Goal: Task Accomplishment & Management: Use online tool/utility

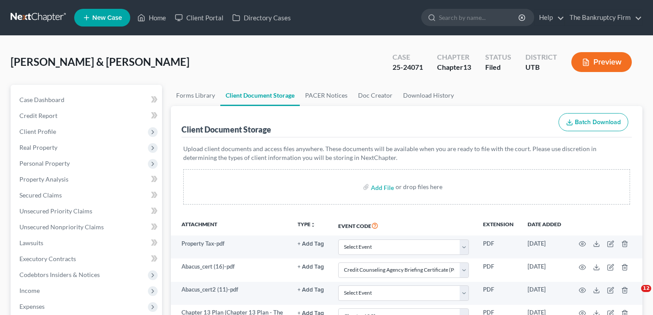
select select "30"
select select "26"
click at [164, 27] on ul "New Case Home Client Portal Directory Cases - No Result - See all results Or Pr…" at bounding box center [358, 17] width 569 height 23
click at [151, 23] on link "Home" at bounding box center [152, 18] width 38 height 16
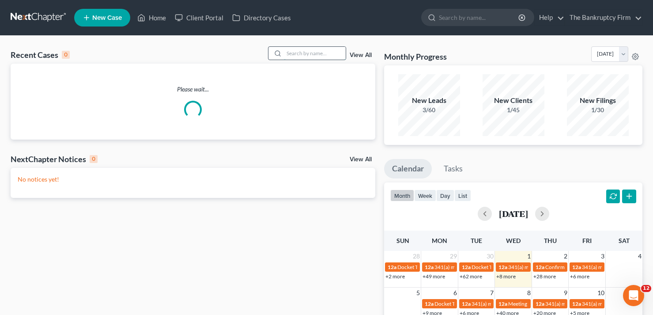
click at [288, 52] on input "search" at bounding box center [315, 53] width 62 height 13
type input "adams"
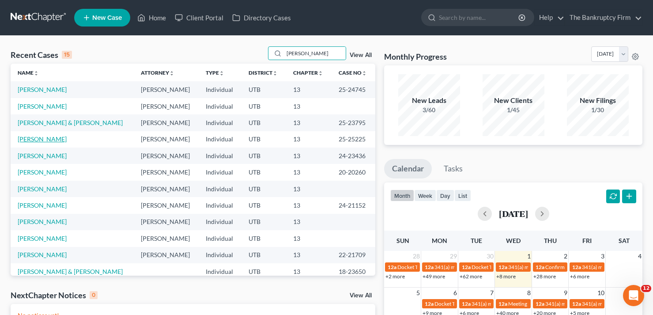
click at [54, 137] on link "Adams, Michael" at bounding box center [42, 139] width 49 height 8
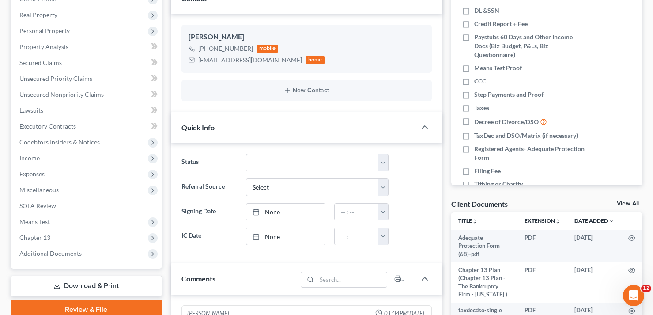
scroll to position [69, 0]
click at [624, 203] on div "Client Documents View All" at bounding box center [546, 205] width 191 height 13
click at [625, 203] on link "View All" at bounding box center [628, 204] width 22 height 6
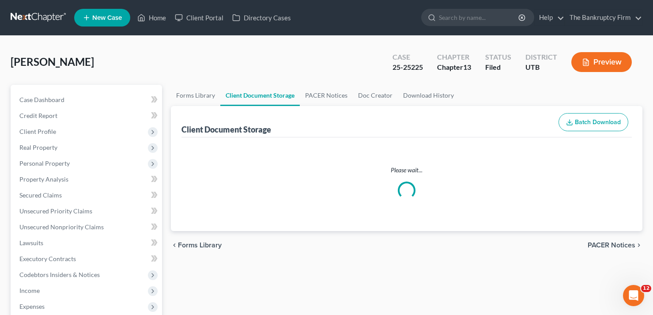
select select "30"
select select "26"
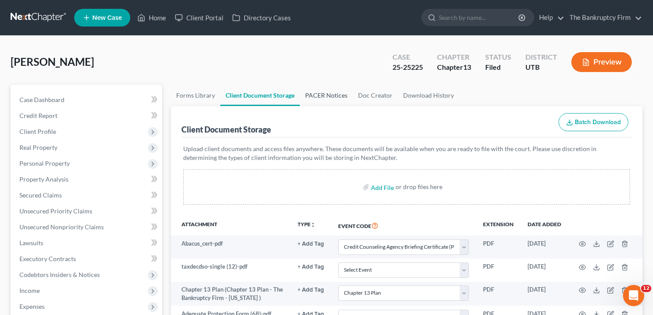
click at [320, 98] on link "PACER Notices" at bounding box center [326, 95] width 53 height 21
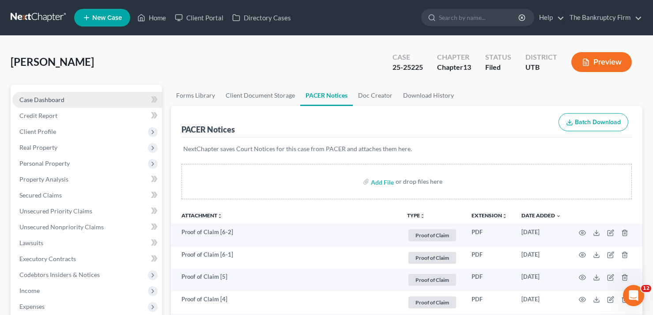
click at [89, 92] on link "Case Dashboard" at bounding box center [87, 100] width 150 height 16
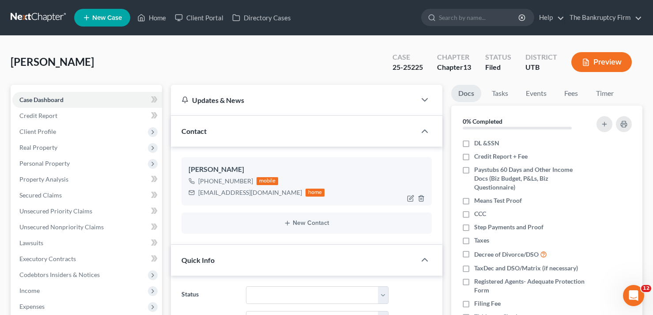
scroll to position [69, 0]
drag, startPoint x: 207, startPoint y: 180, endPoint x: 250, endPoint y: 183, distance: 43.9
click at [250, 183] on div "+1 (520) 539-5951 mobile" at bounding box center [257, 180] width 136 height 11
copy span "(520) 539-5951"
click at [129, 62] on div "Adams, Michael Upgraded Case 25-25225 Chapter Chapter 13 Status Filed District …" at bounding box center [327, 65] width 632 height 38
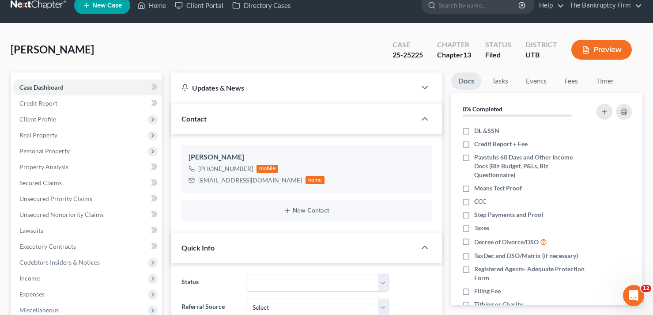
scroll to position [0, 0]
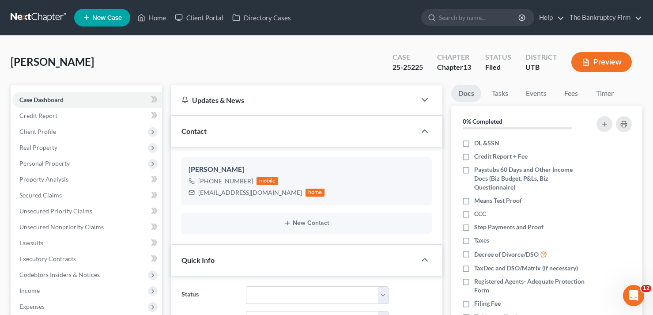
click at [125, 70] on div "Adams, Michael Upgraded Case 25-25225 Chapter Chapter 13 Status Filed District …" at bounding box center [327, 65] width 632 height 38
drag, startPoint x: 423, startPoint y: 66, endPoint x: 393, endPoint y: 71, distance: 30.5
click at [393, 71] on div "25-25225" at bounding box center [408, 67] width 30 height 10
copy div "25-25225"
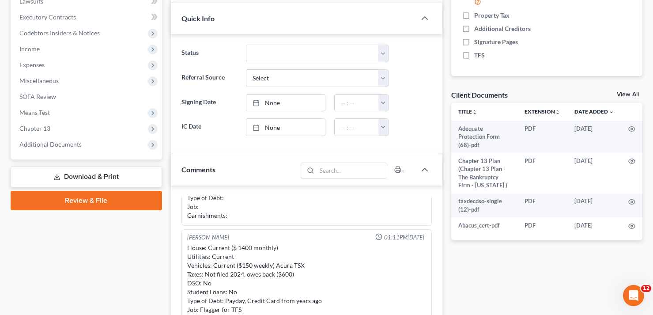
scroll to position [265, 0]
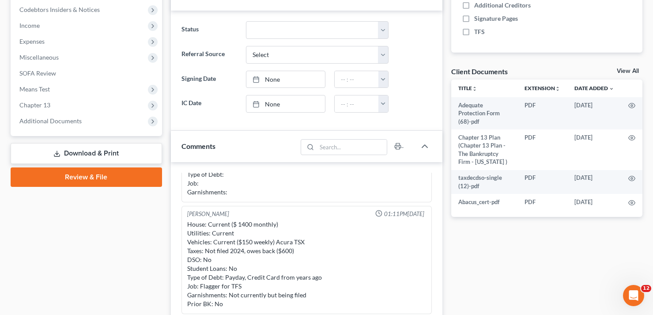
click at [146, 224] on div "Case Dashboard Payments Invoices Payments Payments Credit Report Client Profile" at bounding box center [86, 151] width 160 height 663
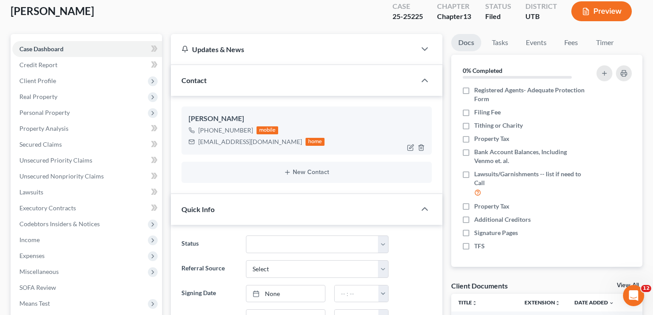
scroll to position [0, 0]
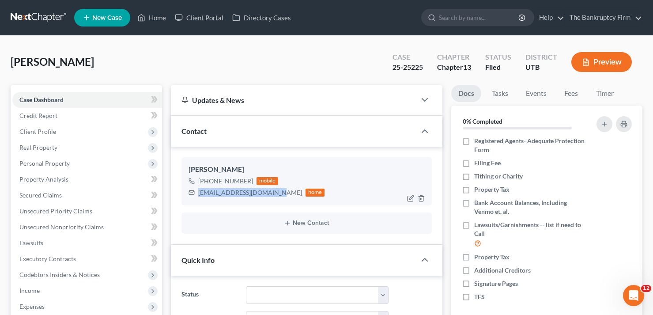
drag, startPoint x: 200, startPoint y: 195, endPoint x: 271, endPoint y: 191, distance: 71.2
click at [271, 191] on div "mikeforlife1019@gmail.com" at bounding box center [250, 192] width 104 height 9
drag, startPoint x: 273, startPoint y: 193, endPoint x: 198, endPoint y: 197, distance: 74.8
click at [198, 197] on div "mikeforlife1019@gmail.com" at bounding box center [250, 192] width 104 height 9
copy div "mikeforlife1019@gmail.com"
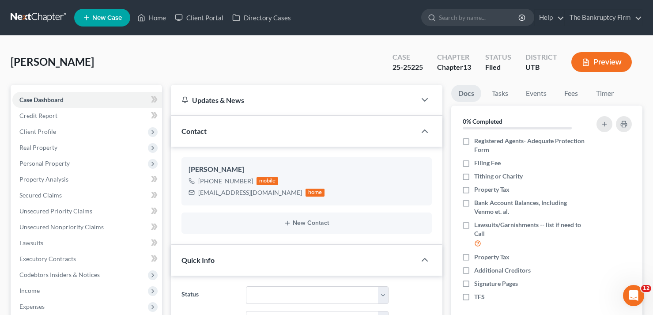
click at [114, 64] on div "Adams, Michael Upgraded Case 25-25225 Chapter Chapter 13 Status Filed District …" at bounding box center [327, 65] width 632 height 38
click at [116, 65] on div "Adams, Michael Upgraded Case 25-25225 Chapter Chapter 13 Status Filed District …" at bounding box center [327, 65] width 632 height 38
drag, startPoint x: 137, startPoint y: 37, endPoint x: 147, endPoint y: 13, distance: 25.8
click at [159, 18] on link "Home" at bounding box center [152, 18] width 38 height 16
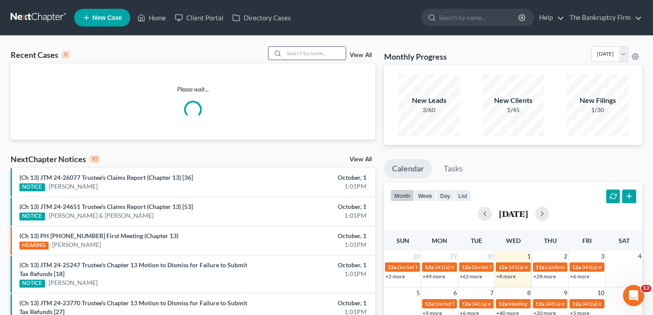
click at [298, 53] on input "search" at bounding box center [315, 53] width 62 height 13
type input "fraga"
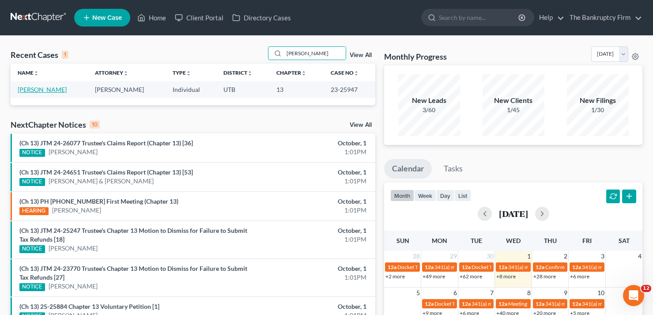
click at [40, 88] on link "Fraga, Arnold" at bounding box center [42, 90] width 49 height 8
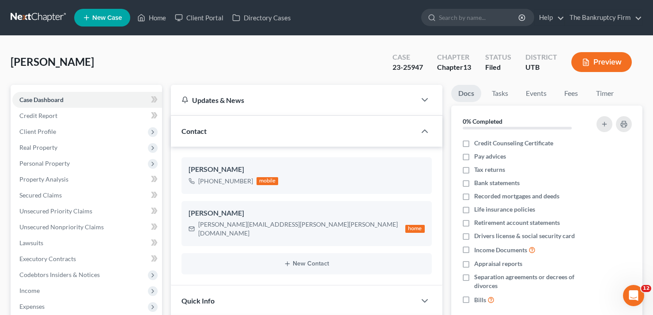
scroll to position [133, 0]
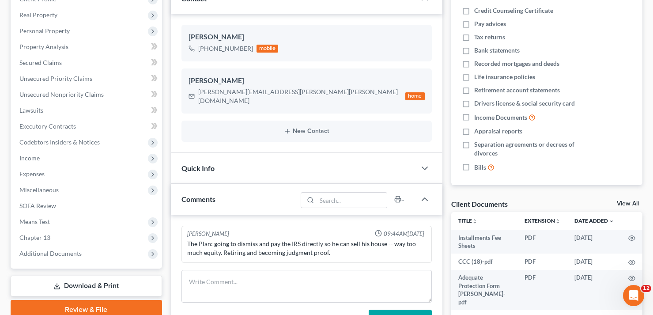
click at [619, 201] on link "View All" at bounding box center [628, 204] width 22 height 6
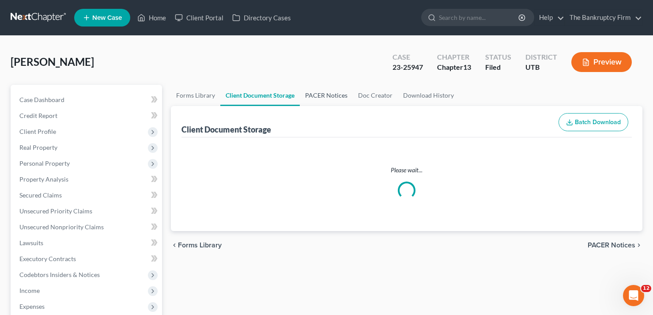
select select "26"
select select "37"
select select "30"
select select "53"
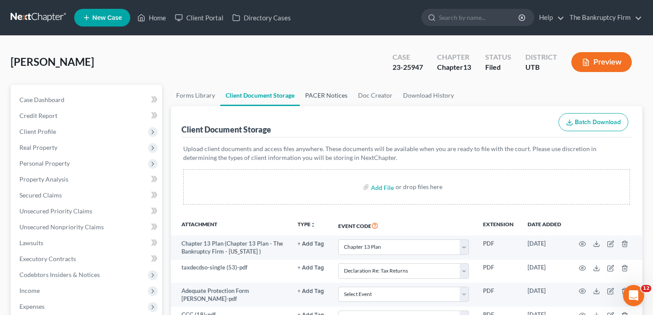
click at [322, 96] on link "PACER Notices" at bounding box center [326, 95] width 53 height 21
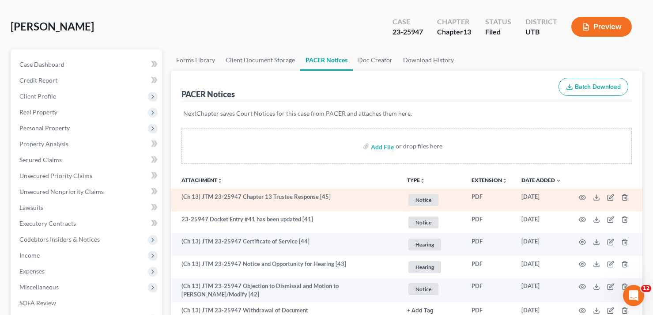
scroll to position [44, 0]
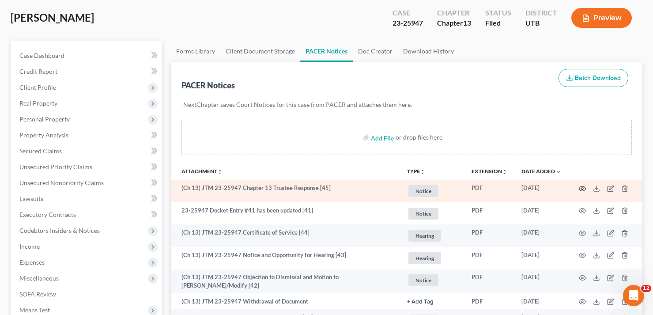
click at [581, 189] on icon "button" at bounding box center [582, 188] width 7 height 7
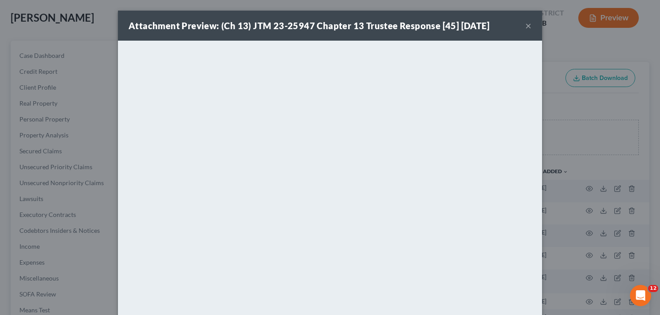
click at [555, 134] on div "Attachment Preview: (Ch 13) JTM 23-25947 Chapter 13 Trustee Response [45] 09/22…" at bounding box center [330, 157] width 660 height 315
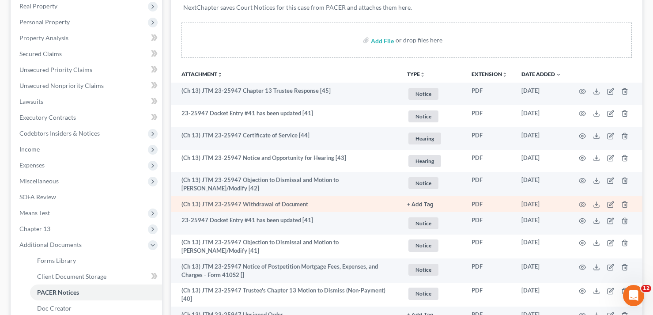
scroll to position [177, 0]
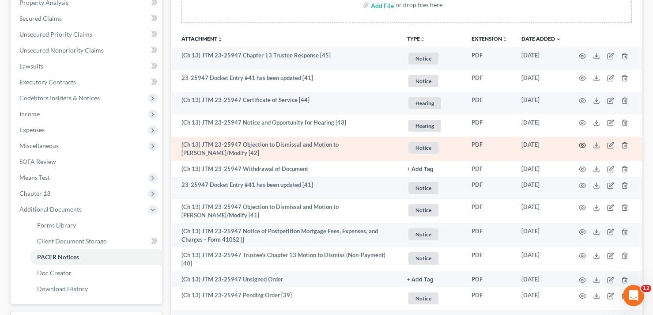
click at [584, 144] on icon "button" at bounding box center [582, 145] width 7 height 7
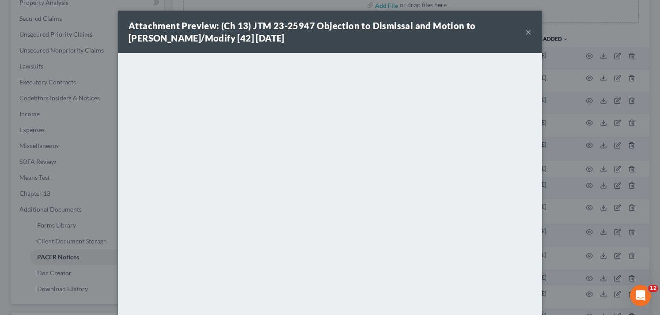
click at [527, 32] on button "×" at bounding box center [528, 32] width 6 height 11
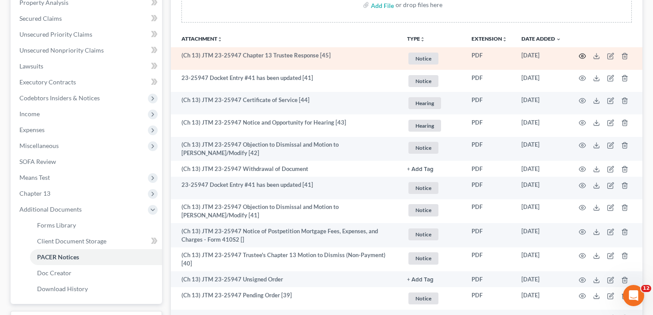
click at [579, 57] on td at bounding box center [606, 58] width 74 height 23
click at [582, 56] on icon "button" at bounding box center [582, 56] width 7 height 7
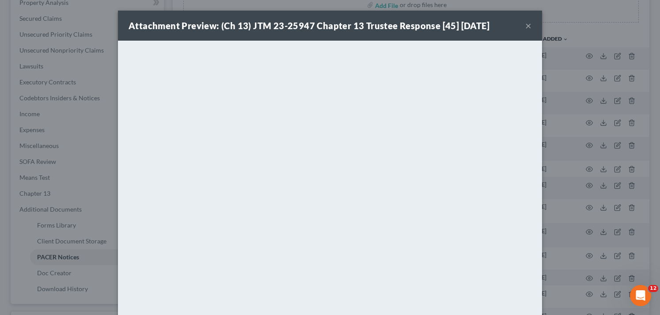
click at [525, 26] on button "×" at bounding box center [528, 25] width 6 height 11
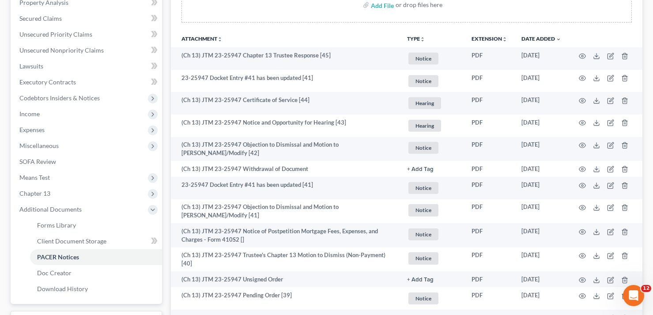
scroll to position [0, 0]
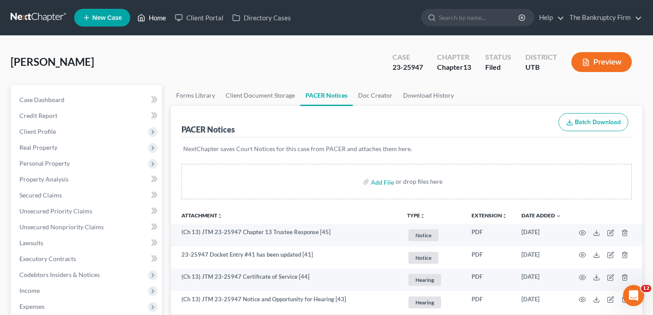
click at [159, 17] on link "Home" at bounding box center [152, 18] width 38 height 16
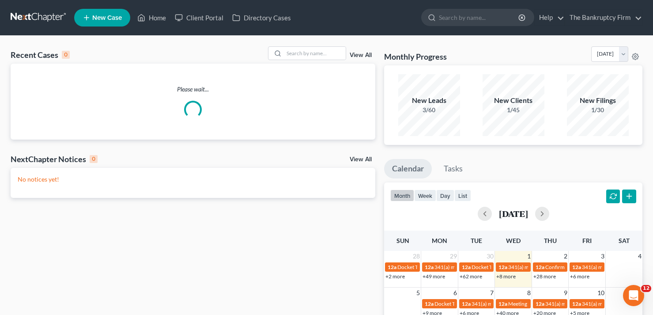
click at [294, 44] on div "Recent Cases 0 View All Please wait... NextChapter Notices 0 View All No notice…" at bounding box center [326, 265] width 653 height 459
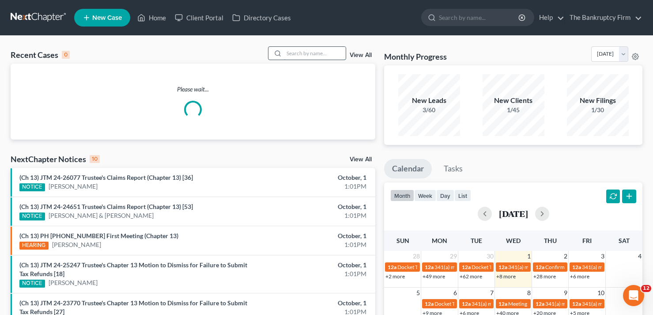
click at [296, 48] on input "search" at bounding box center [315, 53] width 62 height 13
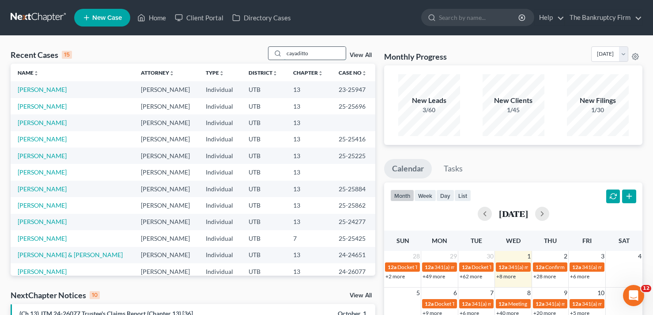
type input "cayaditto"
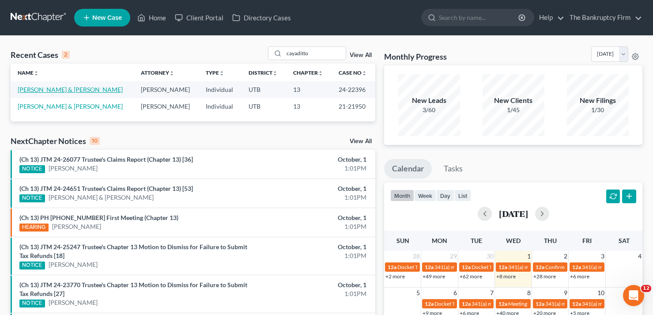
click at [67, 92] on link "Cayaditto, Derek & Brandie" at bounding box center [70, 90] width 105 height 8
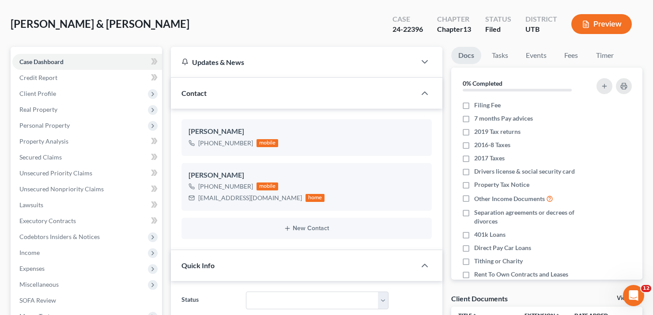
scroll to position [88, 0]
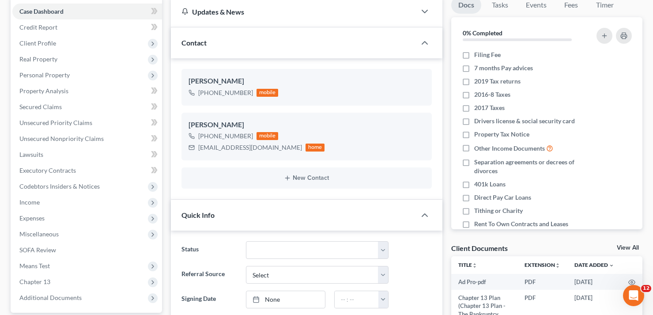
drag, startPoint x: 168, startPoint y: 218, endPoint x: 414, endPoint y: 214, distance: 246.5
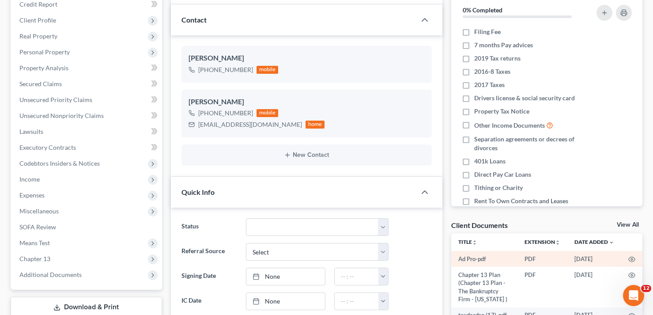
scroll to position [133, 0]
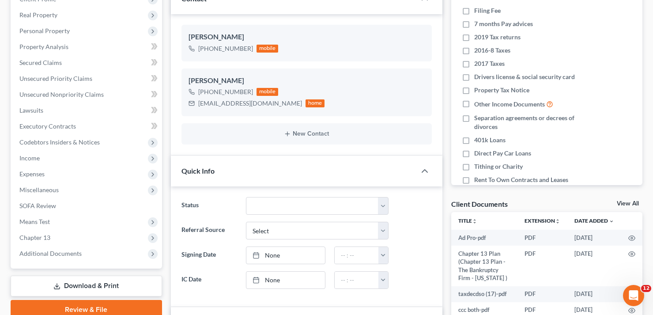
drag, startPoint x: 633, startPoint y: 203, endPoint x: 493, endPoint y: 189, distance: 140.7
click at [633, 203] on link "View All" at bounding box center [628, 204] width 22 height 6
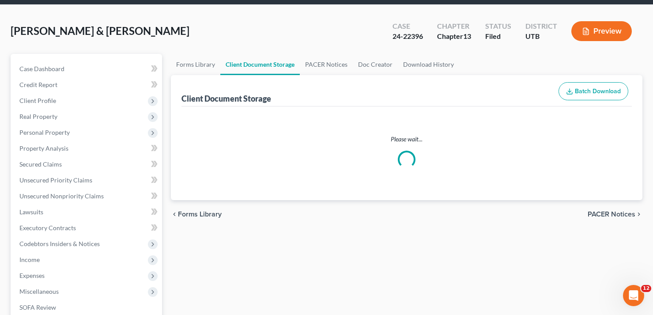
scroll to position [2, 0]
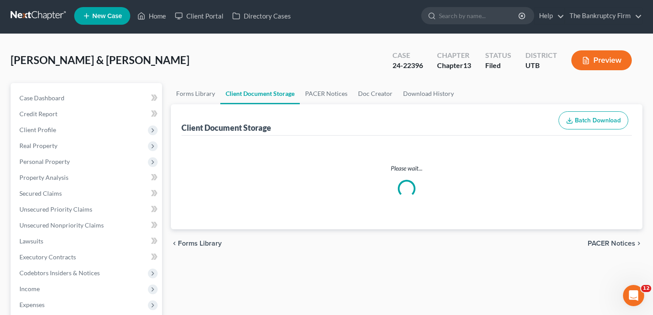
select select "30"
select select "26"
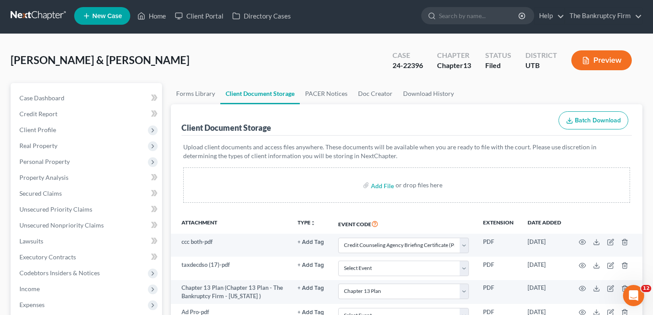
scroll to position [0, 0]
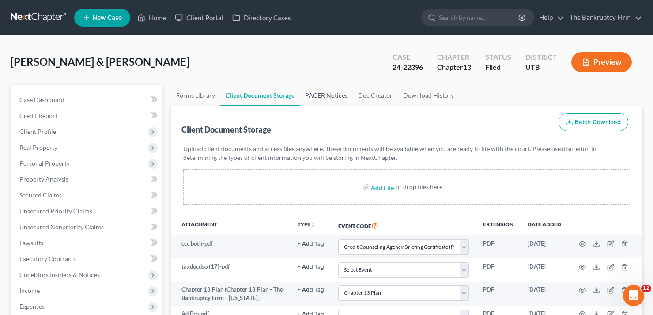
click at [326, 96] on link "PACER Notices" at bounding box center [326, 95] width 53 height 21
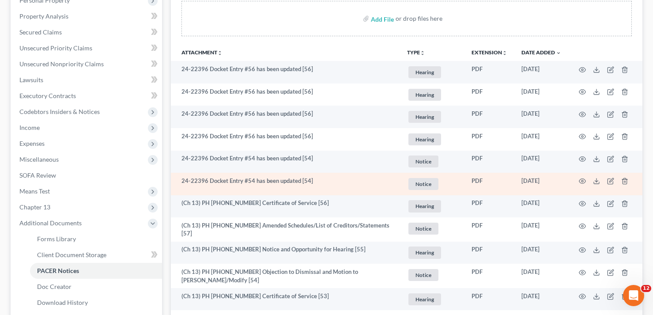
scroll to position [221, 0]
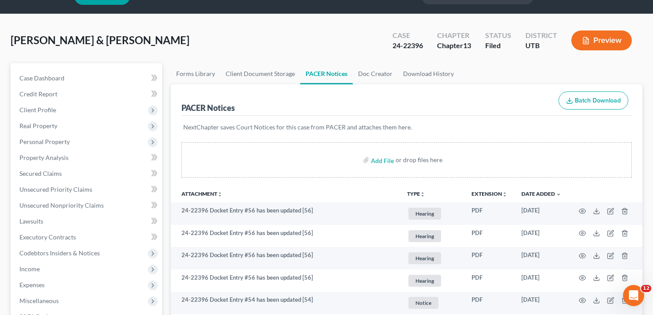
scroll to position [0, 0]
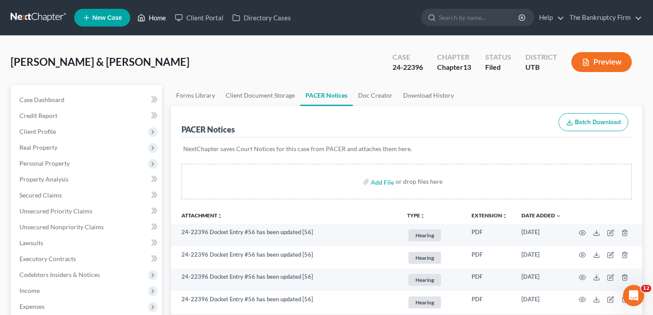
click at [156, 15] on link "Home" at bounding box center [152, 18] width 38 height 16
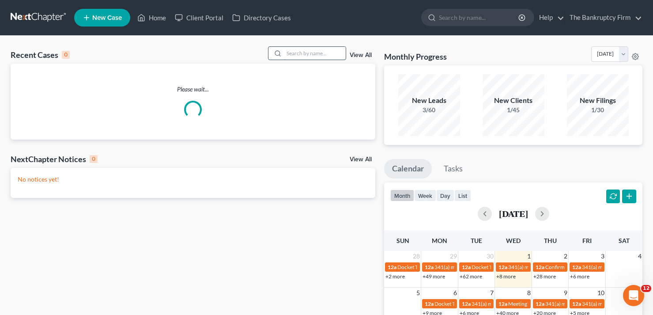
click at [315, 48] on input "search" at bounding box center [315, 53] width 62 height 13
type input "baur"
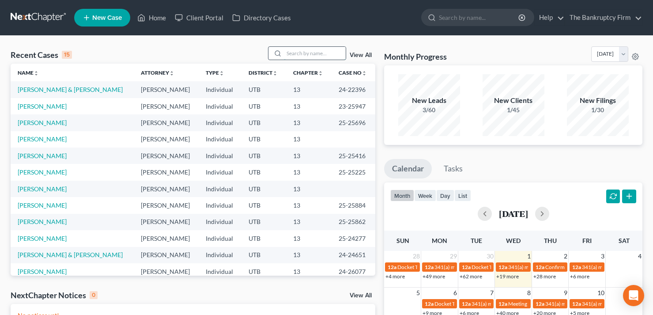
click at [306, 55] on input "search" at bounding box center [315, 53] width 62 height 13
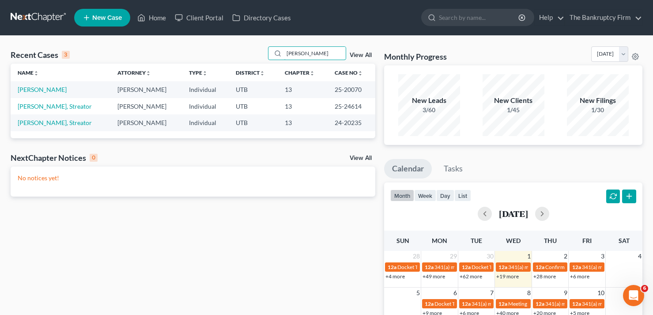
type input "baur"
click at [41, 95] on td "Baur, Kenedy" at bounding box center [61, 89] width 100 height 16
click at [44, 87] on link "Baur, Kenedy" at bounding box center [42, 90] width 49 height 8
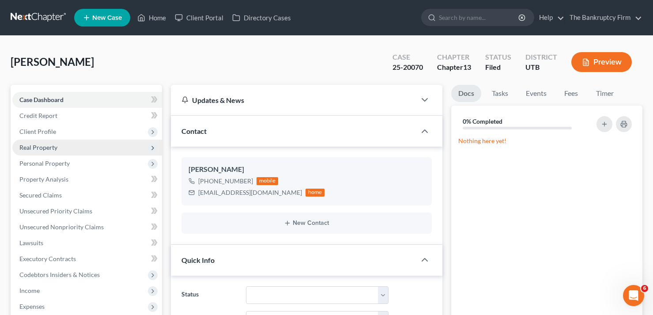
scroll to position [69, 0]
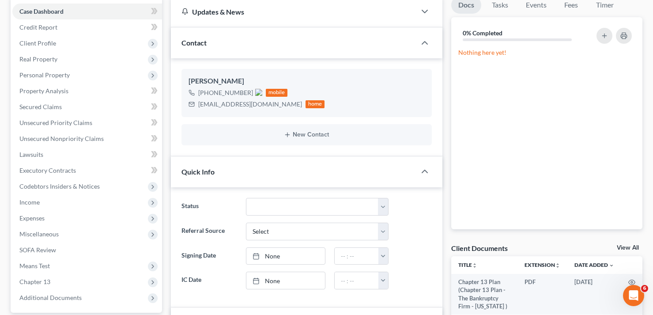
click at [624, 247] on link "View All" at bounding box center [628, 248] width 22 height 6
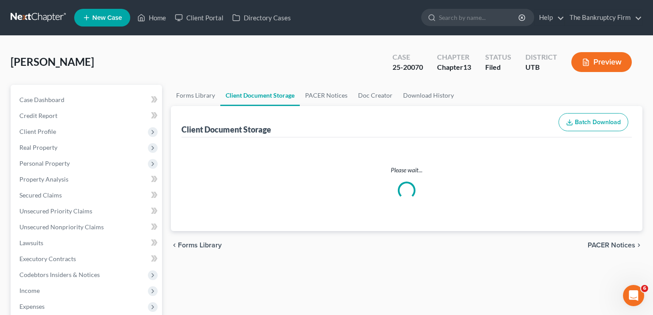
select select "30"
select select "26"
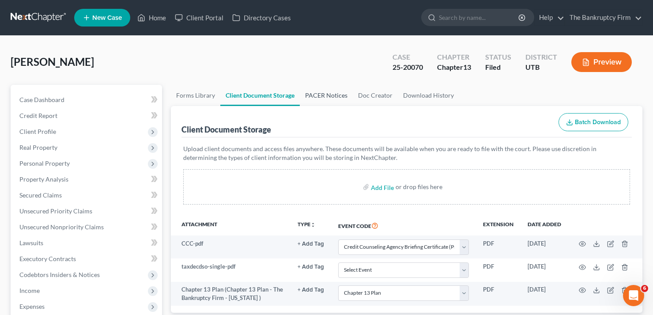
click at [329, 94] on link "PACER Notices" at bounding box center [326, 95] width 53 height 21
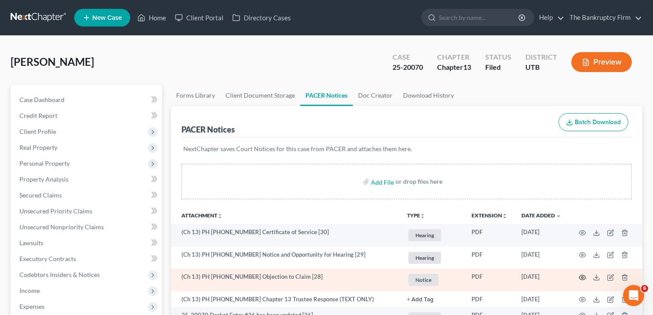
click at [584, 275] on icon "button" at bounding box center [582, 277] width 7 height 7
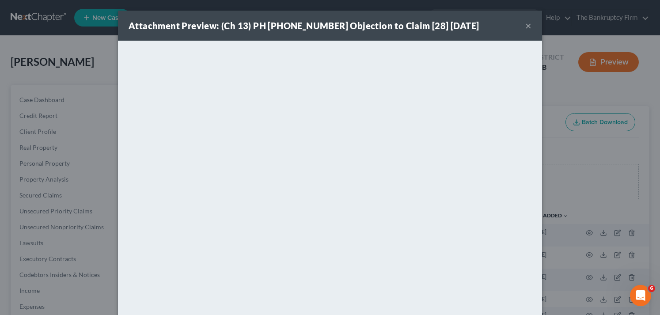
click at [575, 79] on div "Attachment Preview: (Ch 13) PH 25-20070 Objection to Claim [28] 08/28/2025 × <o…" at bounding box center [330, 157] width 660 height 315
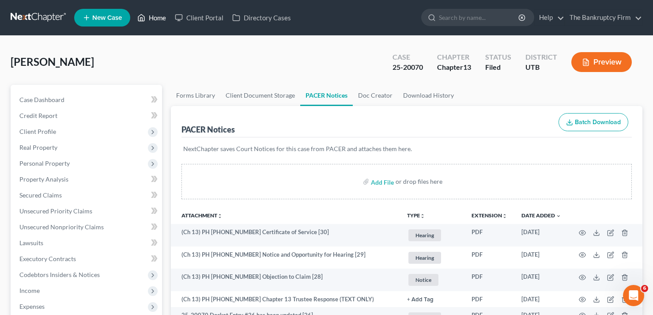
click at [164, 14] on link "Home" at bounding box center [152, 18] width 38 height 16
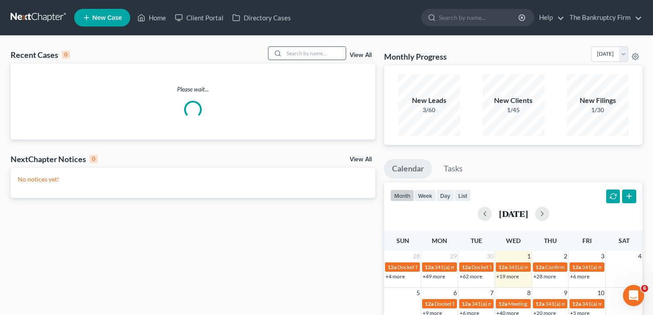
click at [312, 55] on input "search" at bounding box center [315, 53] width 62 height 13
type input "wesson"
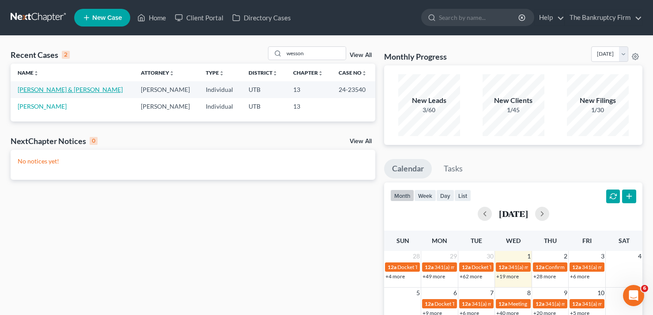
click at [51, 88] on link "Wesson, Michelle & Elijah" at bounding box center [70, 90] width 105 height 8
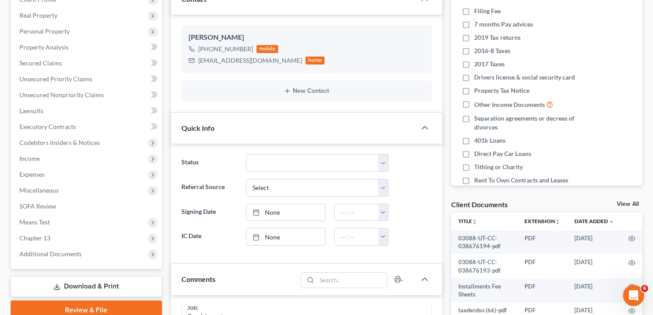
scroll to position [133, 0]
click at [631, 206] on link "View All" at bounding box center [628, 204] width 22 height 6
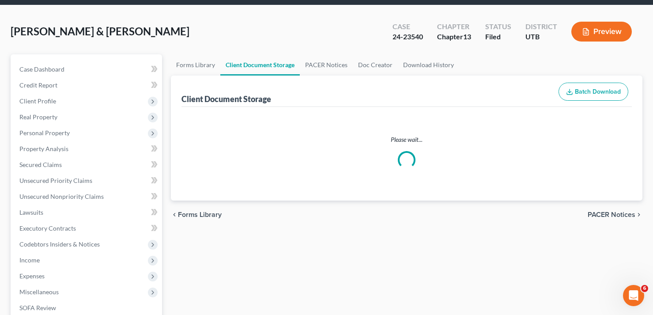
scroll to position [11, 0]
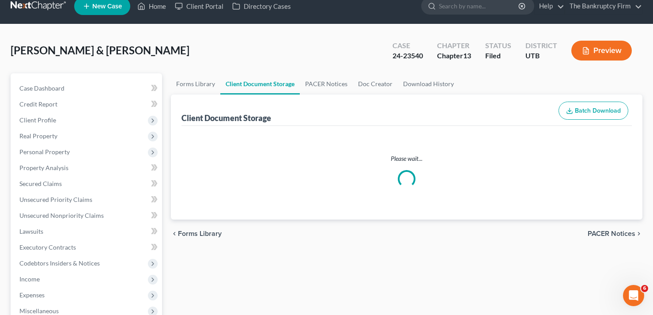
select select "26"
select select "53"
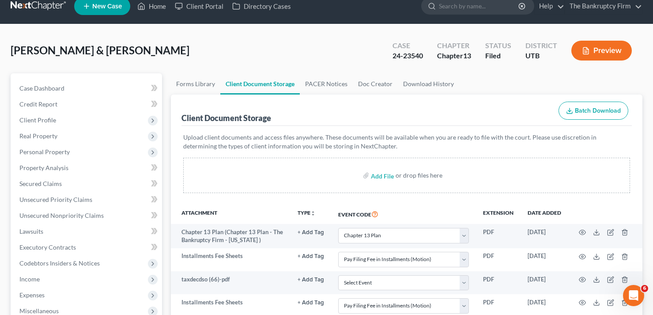
scroll to position [0, 0]
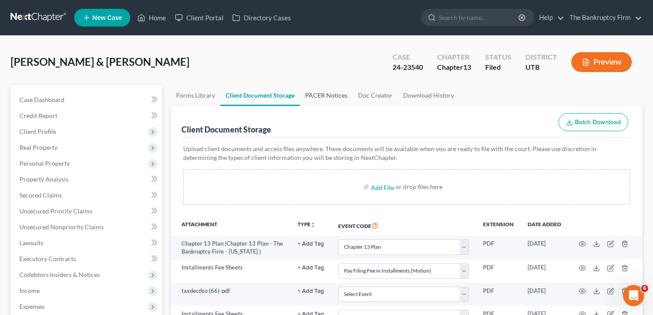
click at [311, 93] on link "PACER Notices" at bounding box center [326, 95] width 53 height 21
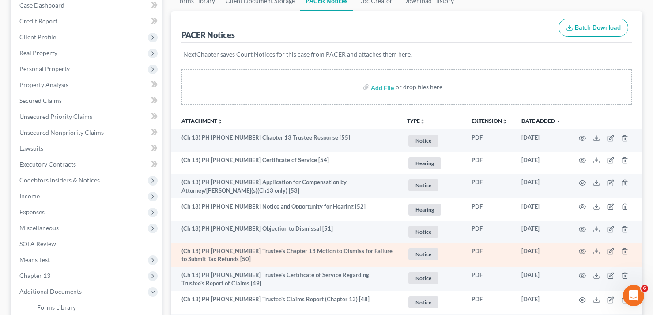
scroll to position [133, 0]
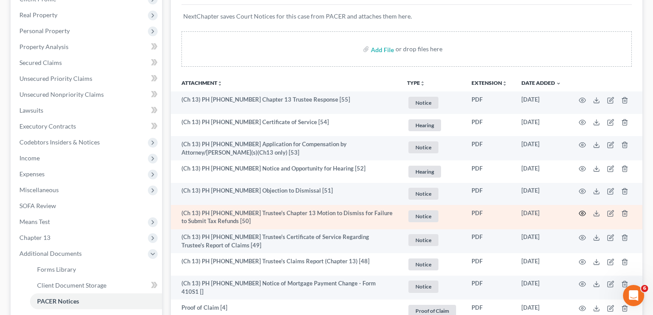
click at [581, 212] on icon "button" at bounding box center [582, 213] width 7 height 7
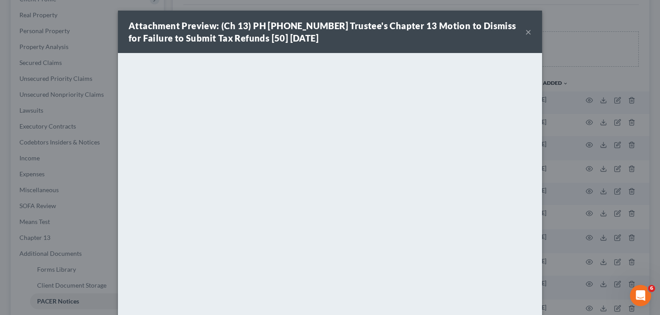
click at [597, 55] on div "Attachment Preview: (Ch 13) PH 24-23540 Trustee's Chapter 13 Motion to Dismiss …" at bounding box center [330, 157] width 660 height 315
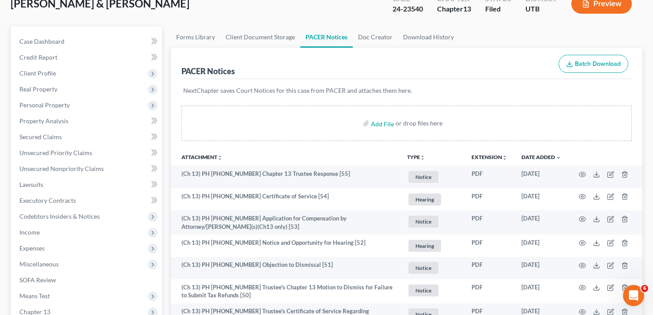
scroll to position [0, 0]
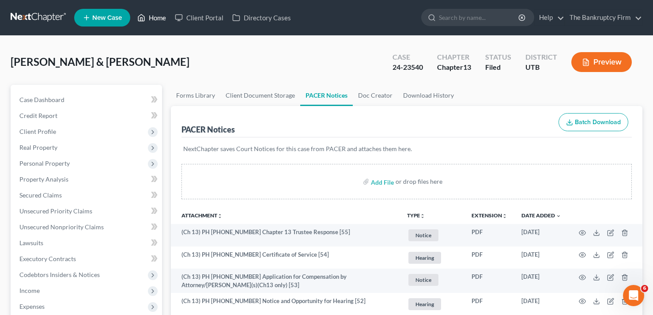
click at [161, 18] on link "Home" at bounding box center [152, 18] width 38 height 16
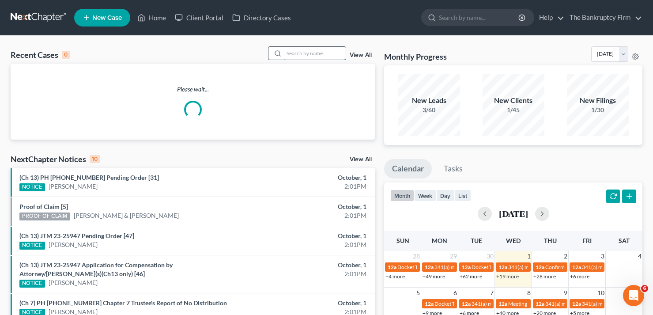
click at [302, 53] on input "search" at bounding box center [315, 53] width 62 height 13
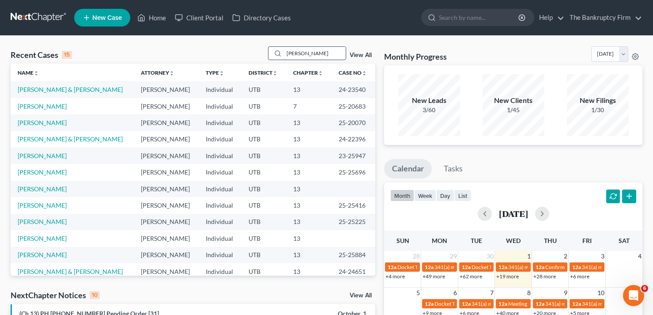
type input "maldonado"
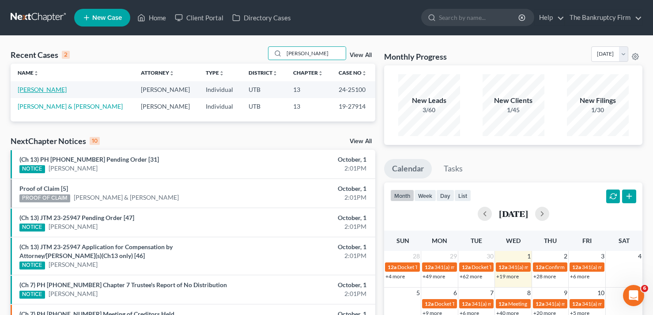
click at [67, 88] on link "Maldonado, Stephanie" at bounding box center [42, 90] width 49 height 8
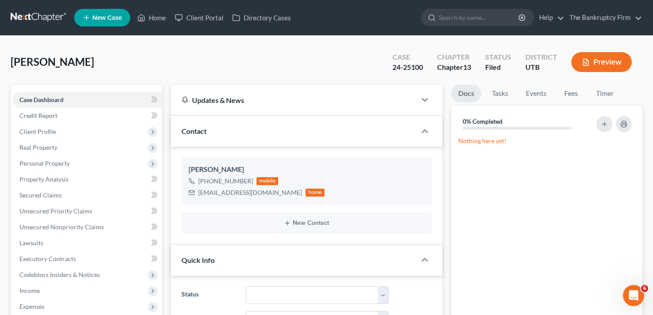
click at [124, 65] on div "Maldonado, Stephanie Upgraded Case 24-25100 Chapter Chapter 13 Status Filed Dis…" at bounding box center [327, 65] width 632 height 38
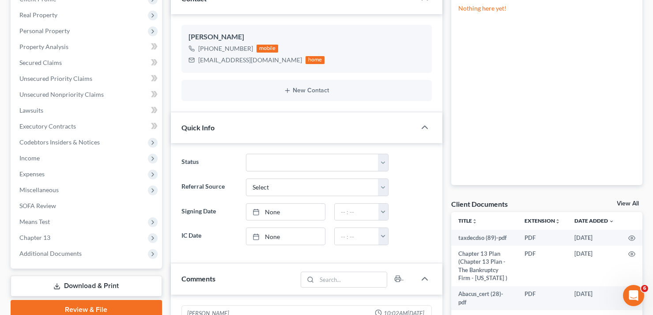
click at [628, 204] on link "View All" at bounding box center [628, 204] width 22 height 6
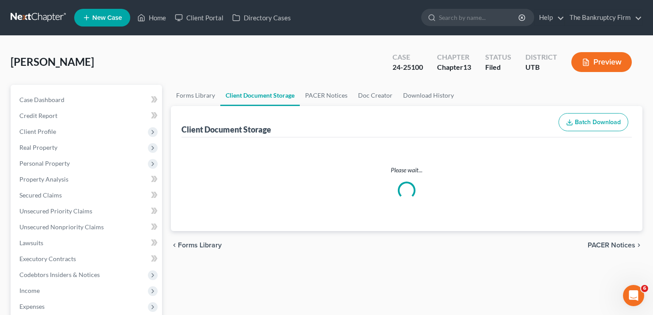
select select "30"
select select "26"
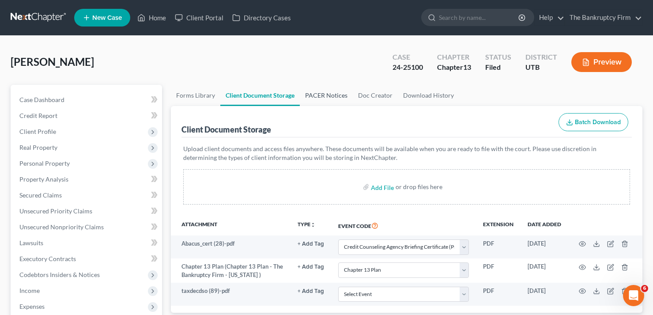
click at [320, 96] on link "PACER Notices" at bounding box center [326, 95] width 53 height 21
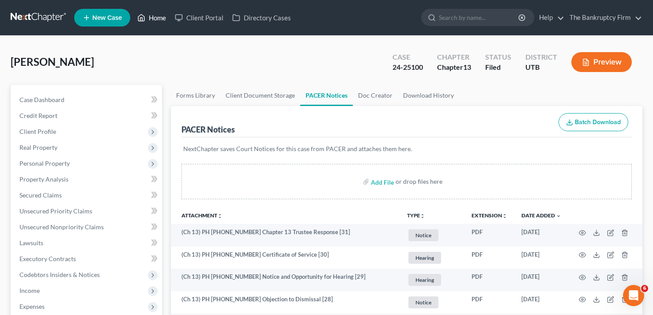
click at [160, 19] on link "Home" at bounding box center [152, 18] width 38 height 16
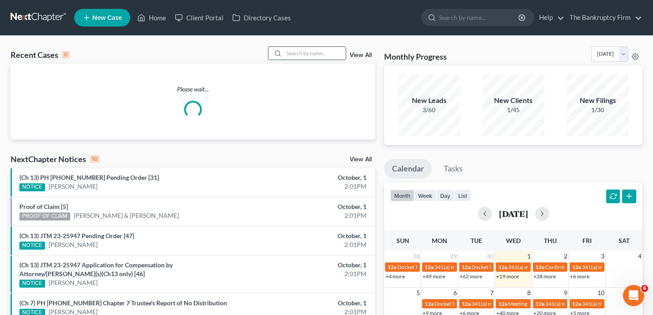
click at [294, 52] on input "search" at bounding box center [315, 53] width 62 height 13
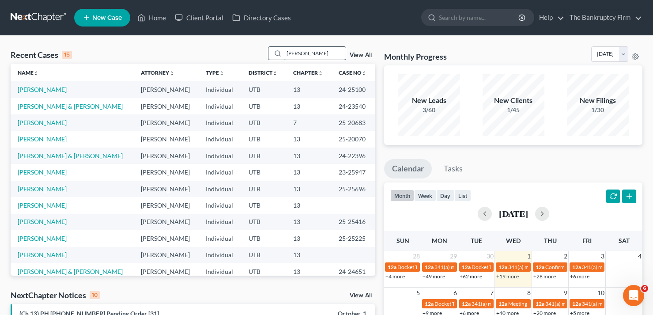
type input "fowler"
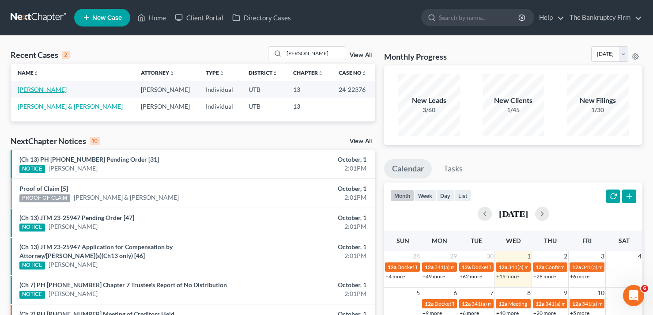
click at [48, 87] on link "Fowler, Christine" at bounding box center [42, 90] width 49 height 8
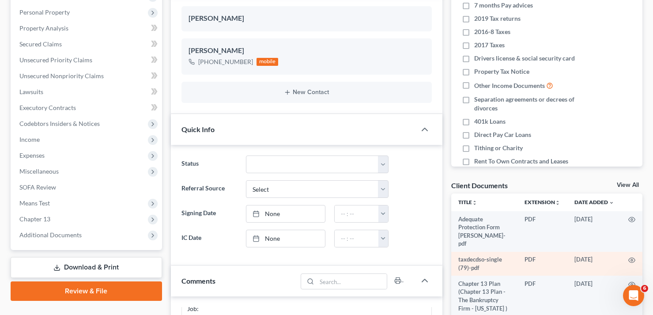
scroll to position [177, 0]
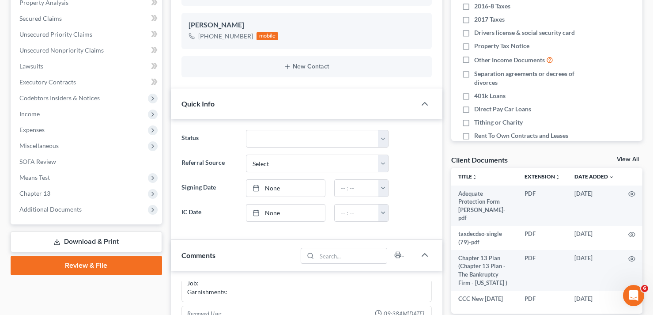
click at [629, 155] on div "Client Documents View All" at bounding box center [546, 161] width 191 height 13
click at [629, 157] on link "View All" at bounding box center [628, 159] width 22 height 6
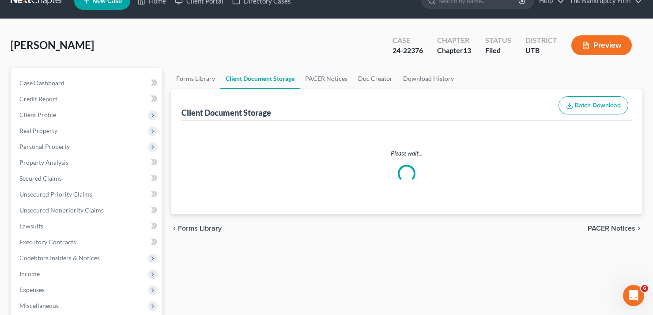
scroll to position [0, 0]
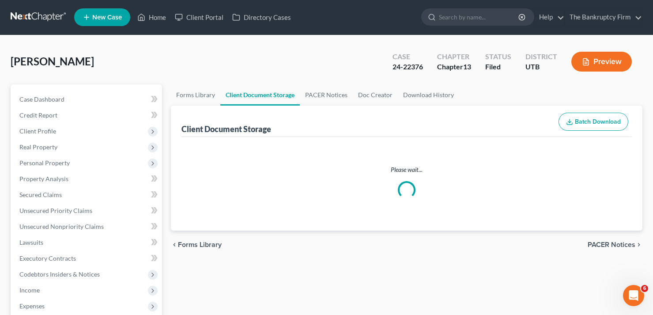
select select "30"
select select "26"
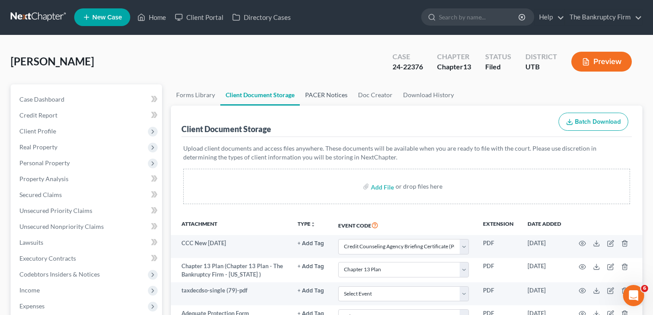
scroll to position [0, 0]
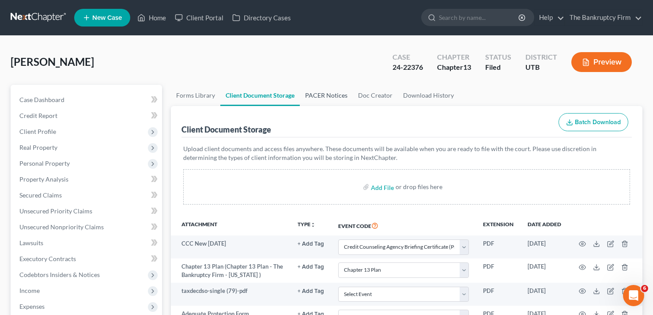
click at [332, 95] on link "PACER Notices" at bounding box center [326, 95] width 53 height 21
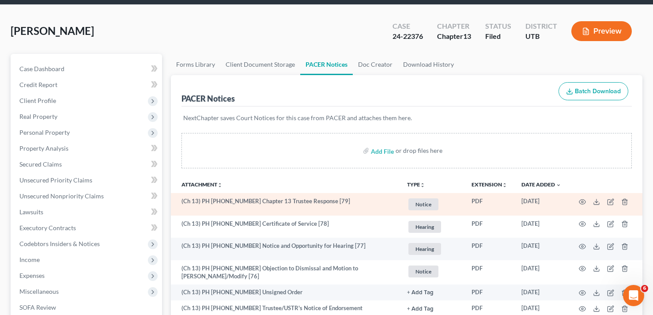
scroll to position [88, 0]
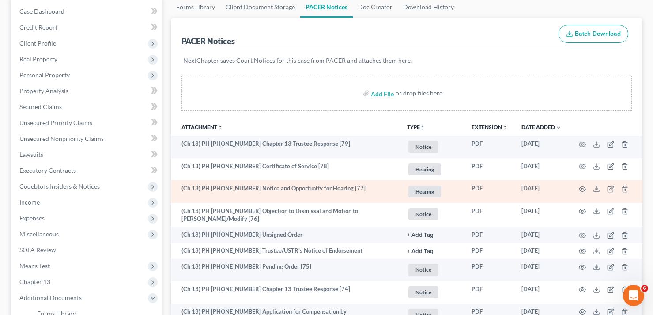
click at [577, 189] on td at bounding box center [606, 191] width 74 height 23
click at [582, 189] on circle "button" at bounding box center [583, 189] width 2 height 2
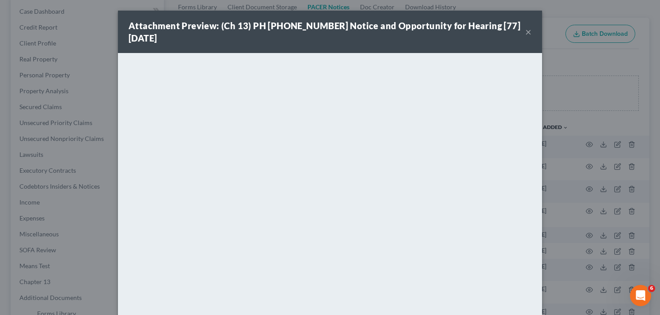
click at [525, 30] on button "×" at bounding box center [528, 32] width 6 height 11
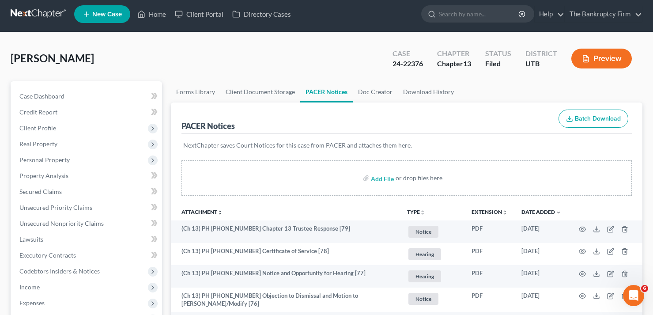
scroll to position [0, 0]
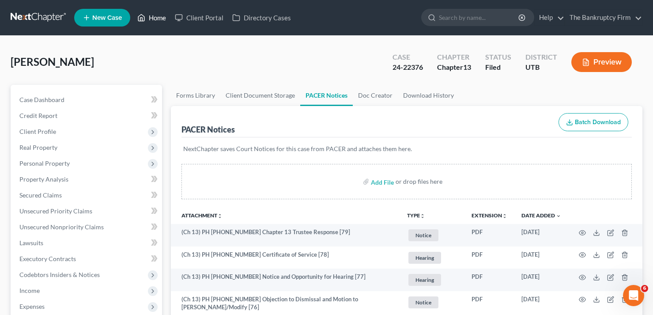
click at [158, 17] on link "Home" at bounding box center [152, 18] width 38 height 16
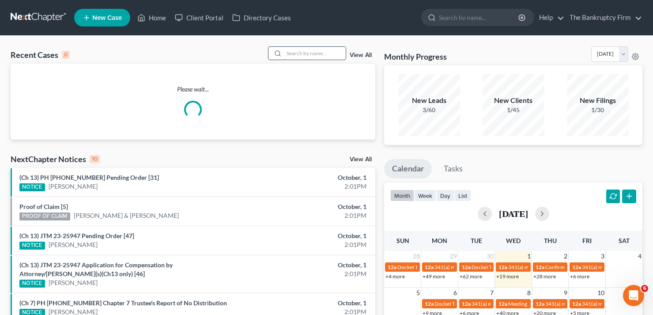
click at [299, 55] on input "search" at bounding box center [315, 53] width 62 height 13
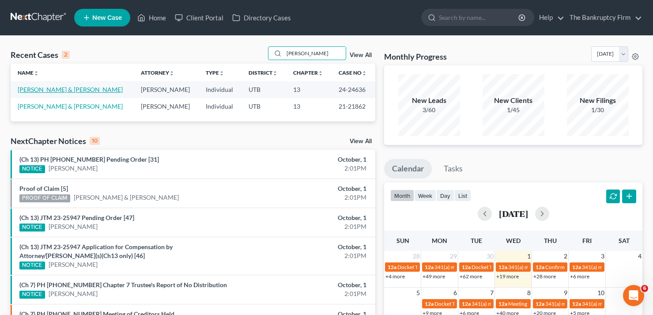
type input "hinn"
click at [52, 91] on link "Hinnant, Chase & Katie" at bounding box center [70, 90] width 105 height 8
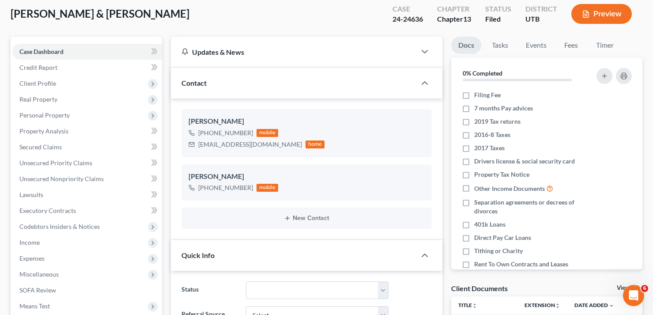
scroll to position [133, 0]
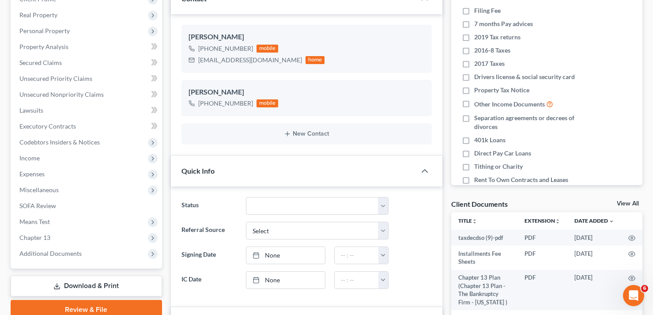
click at [627, 203] on link "View All" at bounding box center [628, 204] width 22 height 6
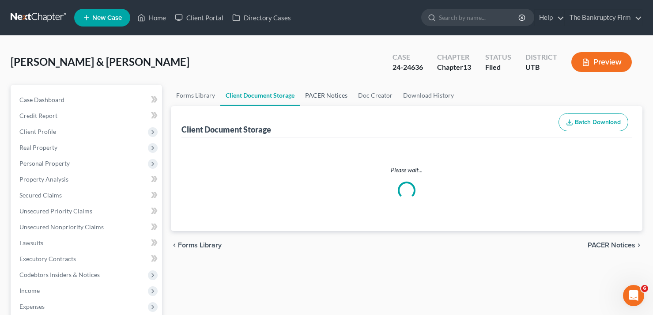
click at [329, 98] on link "PACER Notices" at bounding box center [326, 95] width 53 height 21
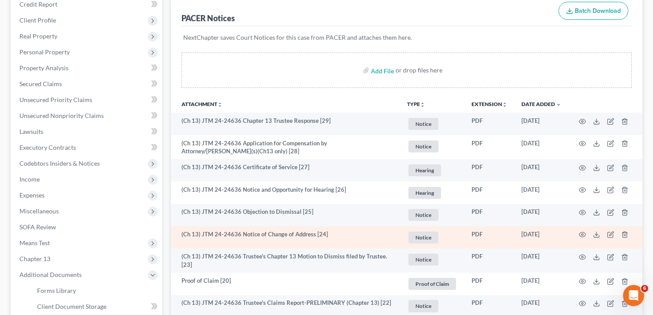
scroll to position [133, 0]
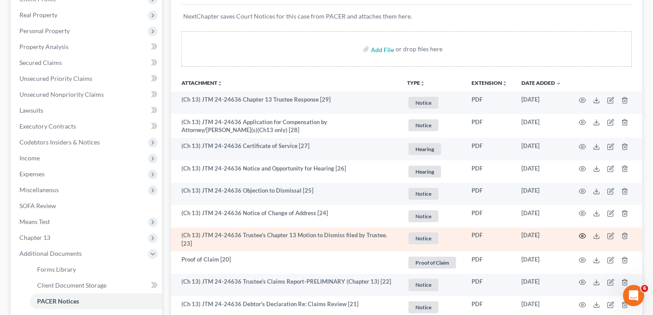
click at [583, 235] on icon "button" at bounding box center [582, 235] width 7 height 7
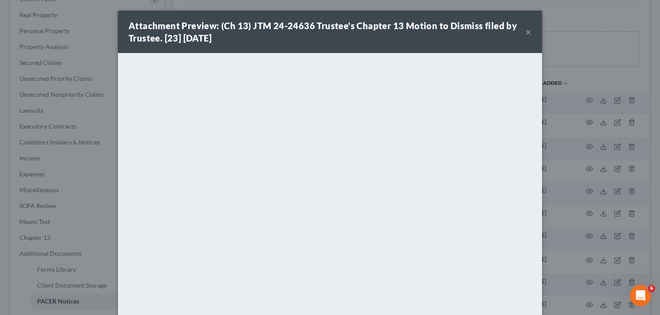
click at [525, 34] on button "×" at bounding box center [528, 32] width 6 height 11
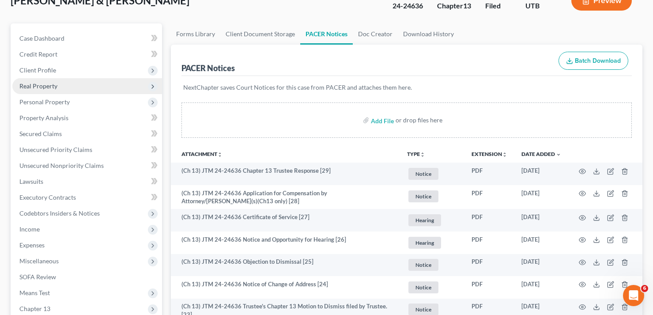
scroll to position [0, 0]
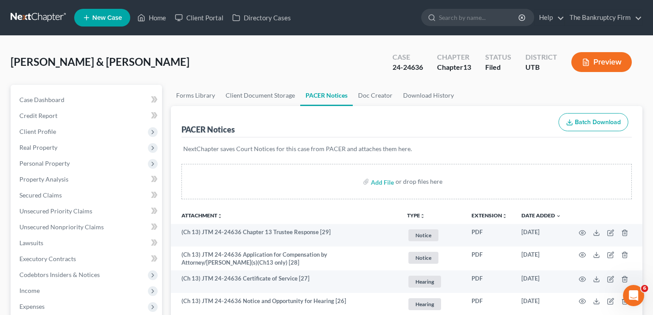
click at [125, 57] on div "Hinnant, Chase & Katie Upgraded Case 24-24636 Chapter Chapter 13 Status Filed D…" at bounding box center [327, 65] width 632 height 38
click at [147, 15] on link "Home" at bounding box center [152, 18] width 38 height 16
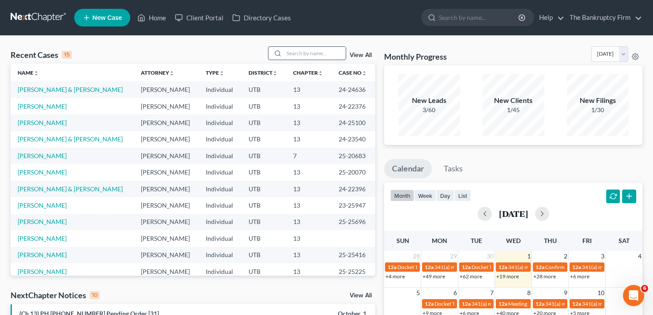
click at [295, 53] on input "search" at bounding box center [315, 53] width 62 height 13
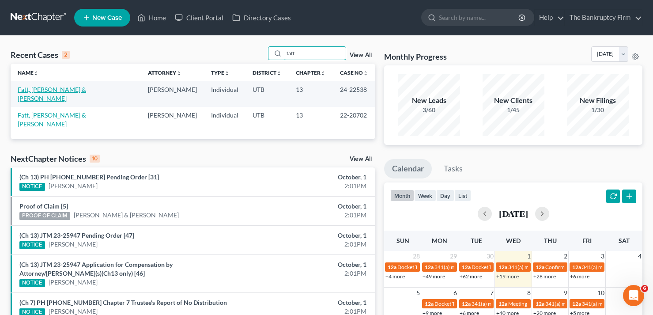
type input "fatt"
click at [80, 93] on link "Fatt, Olajaede & Chenelle" at bounding box center [52, 94] width 68 height 16
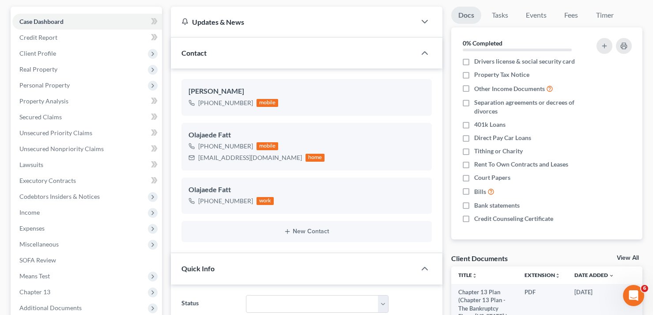
scroll to position [88, 0]
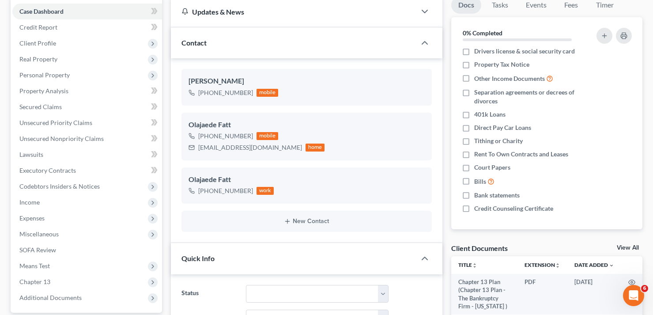
click at [631, 246] on link "View All" at bounding box center [628, 248] width 22 height 6
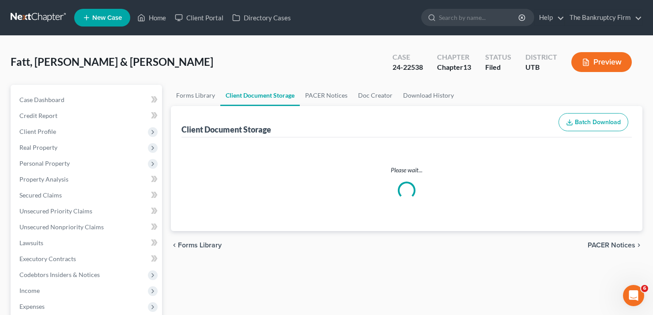
select select "30"
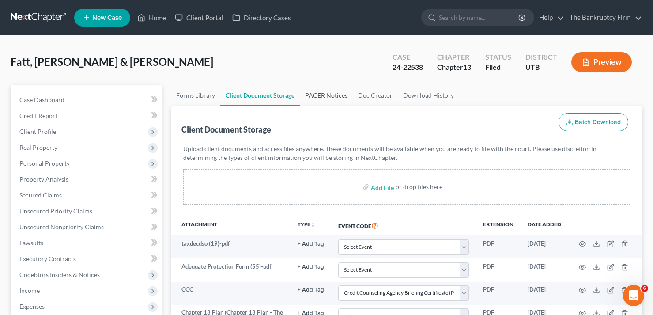
click at [324, 85] on link "PACER Notices" at bounding box center [326, 95] width 53 height 21
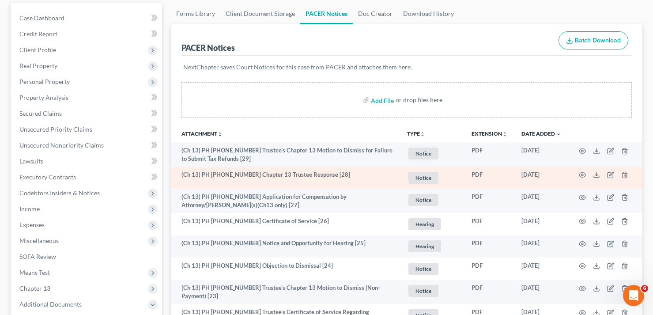
scroll to position [88, 0]
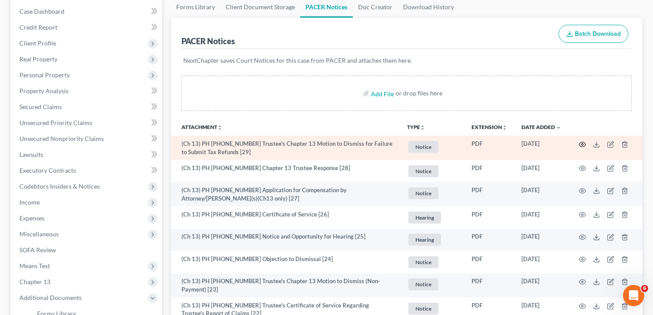
click at [583, 145] on circle "button" at bounding box center [583, 145] width 2 height 2
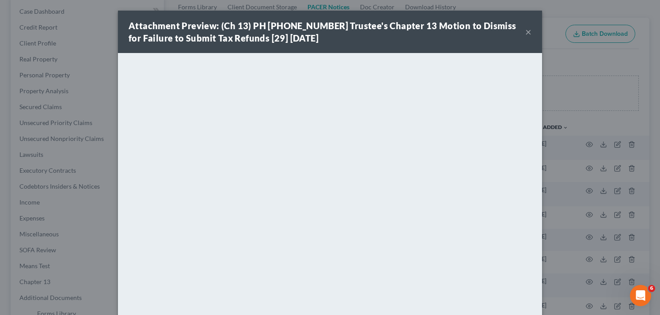
drag, startPoint x: 562, startPoint y: 114, endPoint x: 554, endPoint y: 113, distance: 8.5
click at [563, 114] on div "Attachment Preview: (Ch 13) PH 24-22538 Trustee's Chapter 13 Motion to Dismiss …" at bounding box center [330, 157] width 660 height 315
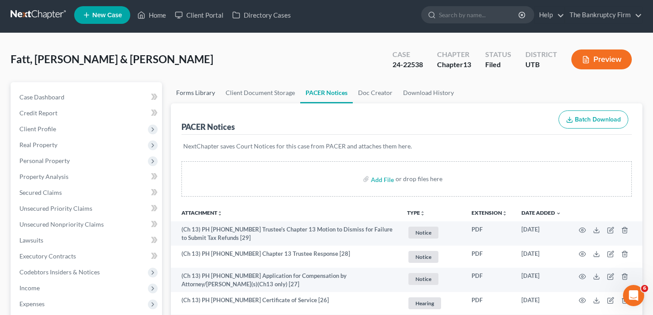
scroll to position [0, 0]
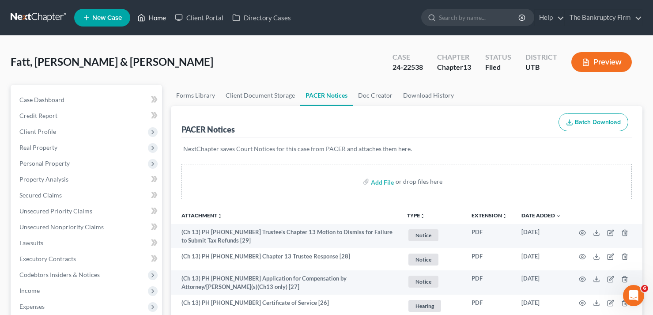
click at [157, 15] on link "Home" at bounding box center [152, 18] width 38 height 16
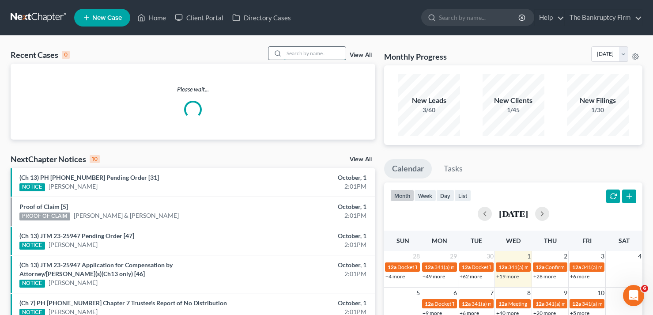
click at [299, 54] on input "search" at bounding box center [315, 53] width 62 height 13
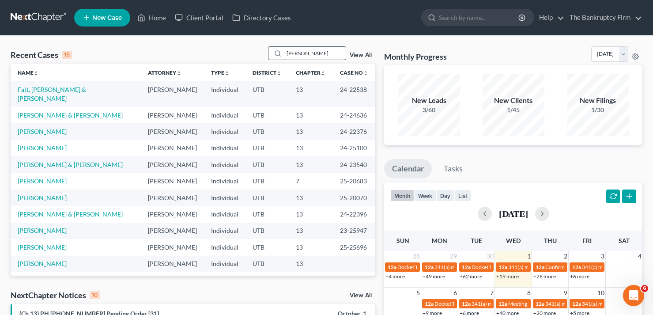
type input "thurston"
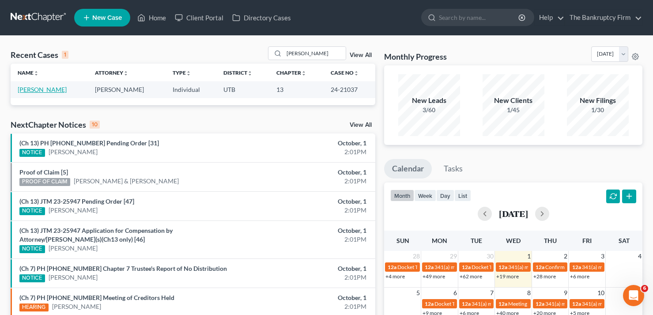
click at [58, 93] on link "[PERSON_NAME]" at bounding box center [42, 90] width 49 height 8
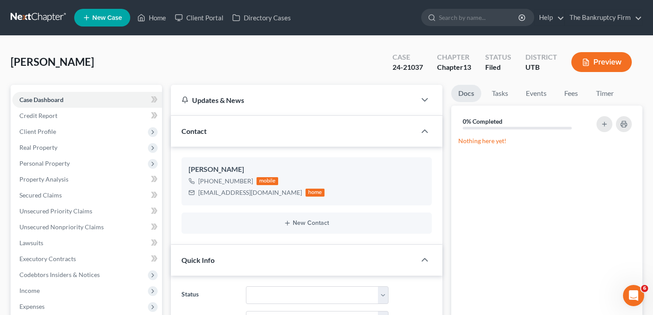
scroll to position [102, 0]
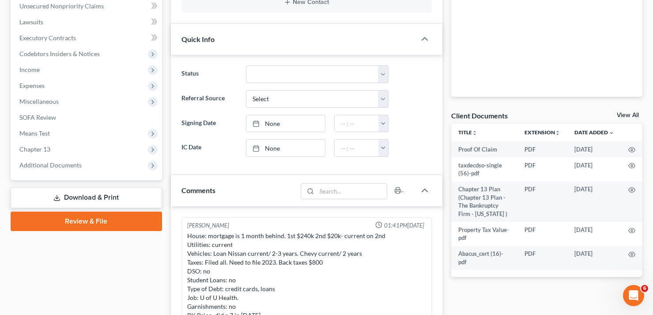
click at [633, 114] on link "View All" at bounding box center [628, 115] width 22 height 6
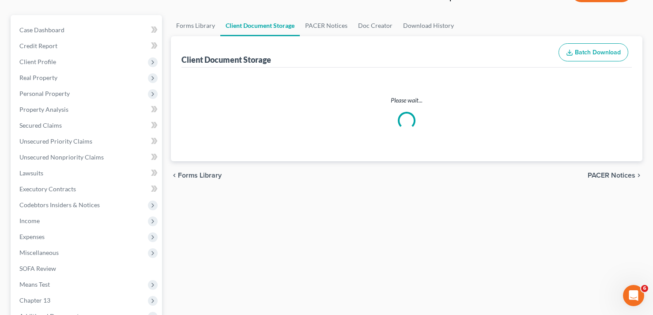
scroll to position [9, 0]
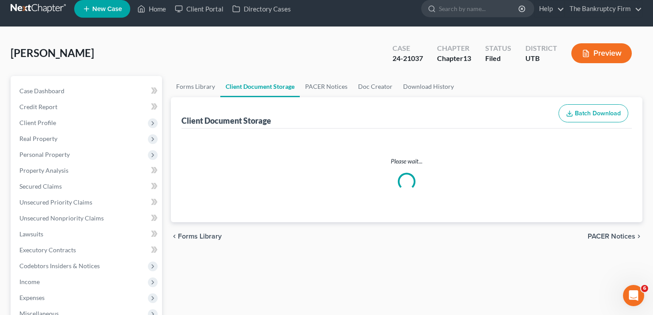
select select "30"
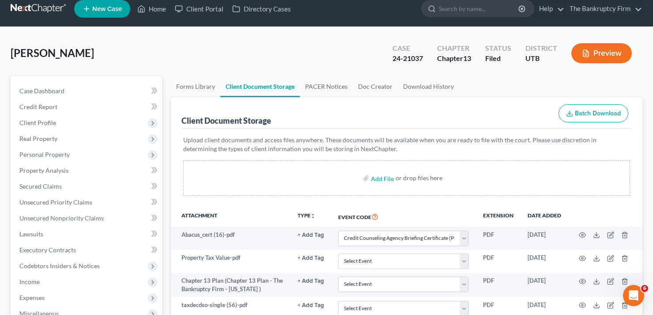
scroll to position [0, 0]
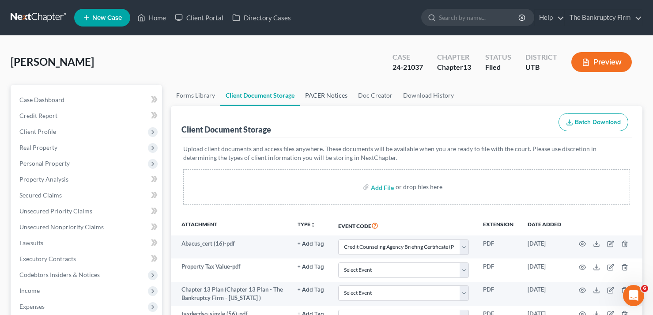
click at [337, 91] on link "PACER Notices" at bounding box center [326, 95] width 53 height 21
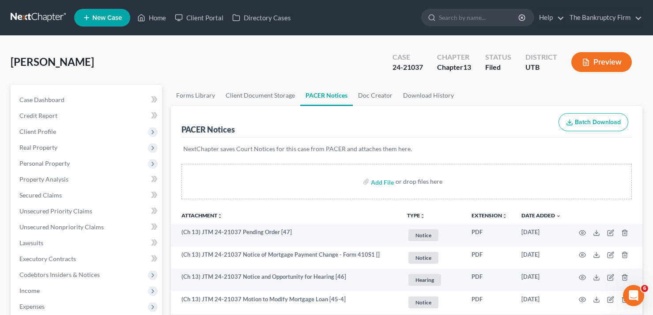
drag, startPoint x: 125, startPoint y: 66, endPoint x: 148, endPoint y: 48, distance: 29.0
click at [125, 66] on div "Thurston, Kimberly Upgraded Case 24-21037 Chapter Chapter 13 Status Filed Distr…" at bounding box center [327, 65] width 632 height 38
click at [151, 15] on link "Home" at bounding box center [152, 18] width 38 height 16
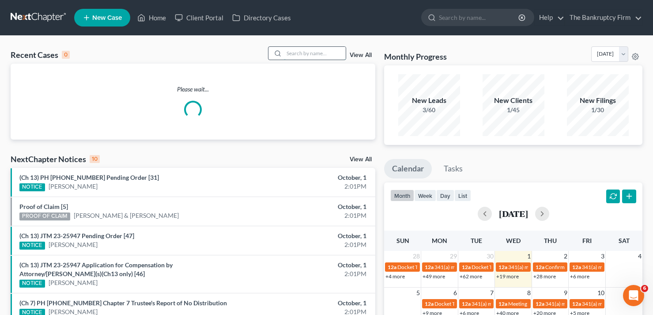
click at [318, 50] on input "search" at bounding box center [315, 53] width 62 height 13
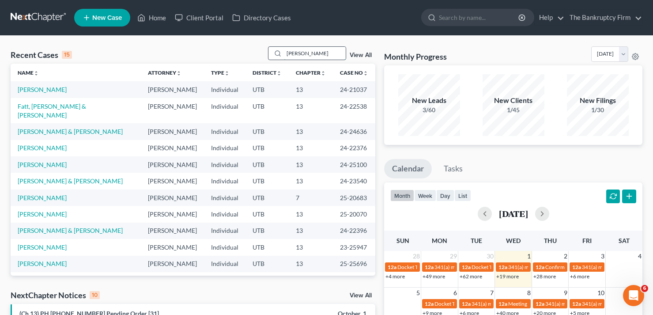
type input "oleson"
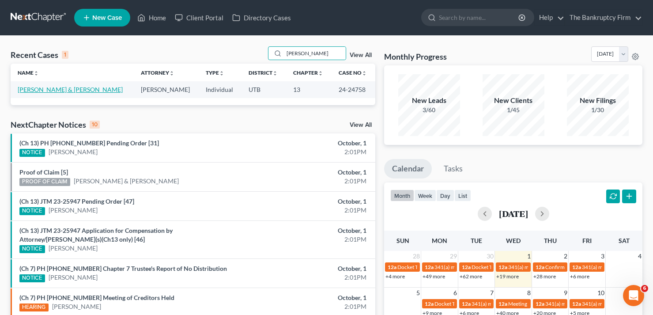
click at [33, 91] on link "[PERSON_NAME] & [PERSON_NAME]" at bounding box center [70, 90] width 105 height 8
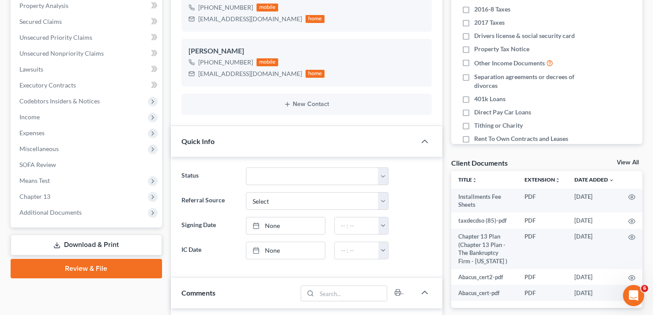
scroll to position [177, 0]
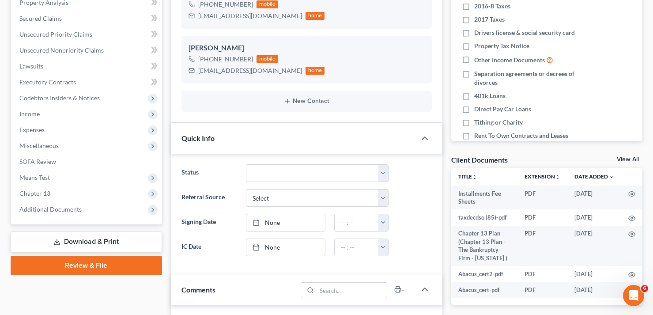
click at [628, 160] on link "View All" at bounding box center [628, 159] width 22 height 6
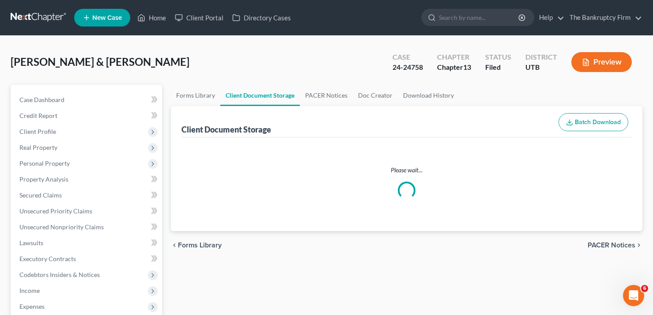
select select "30"
select select "26"
select select "53"
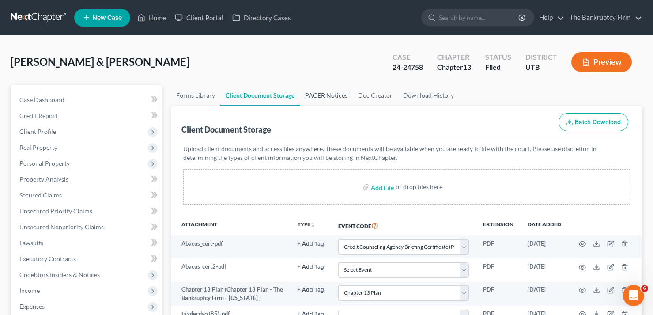
click at [332, 93] on link "PACER Notices" at bounding box center [326, 95] width 53 height 21
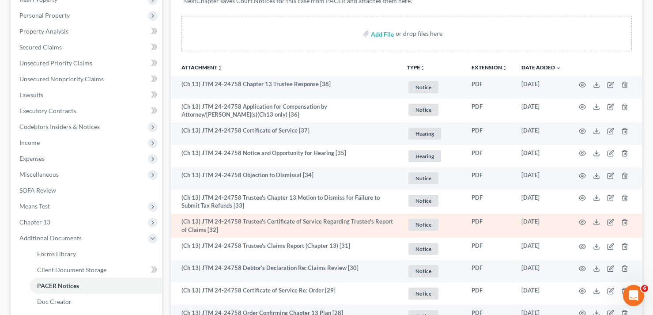
scroll to position [133, 0]
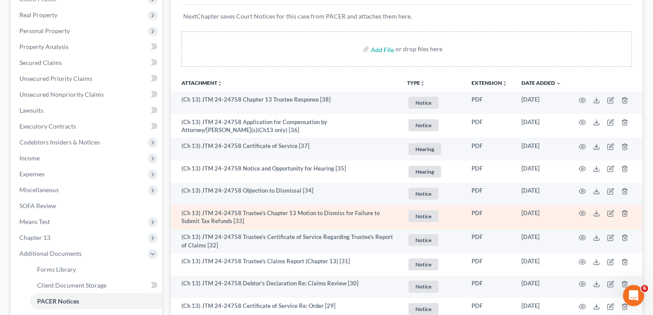
click at [587, 212] on td at bounding box center [606, 217] width 74 height 24
click at [582, 212] on icon "button" at bounding box center [582, 213] width 7 height 7
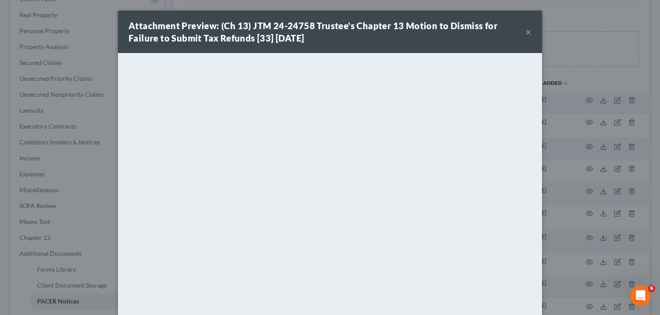
click at [584, 82] on div "Attachment Preview: (Ch 13) JTM 24-24758 Trustee's Chapter 13 Motion to Dismiss…" at bounding box center [330, 157] width 660 height 315
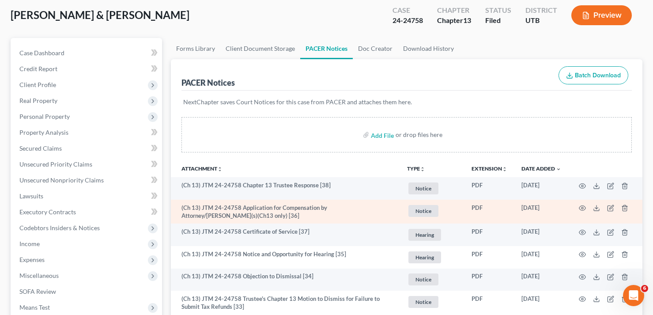
scroll to position [0, 0]
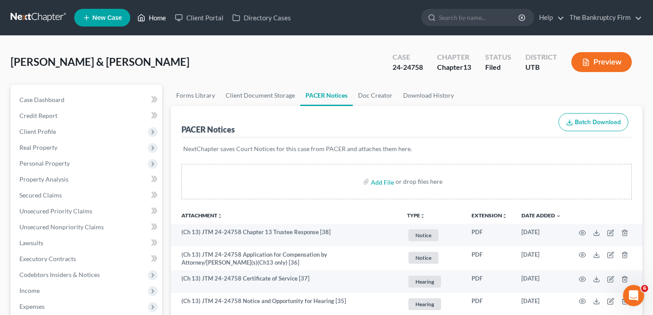
click at [151, 21] on link "Home" at bounding box center [152, 18] width 38 height 16
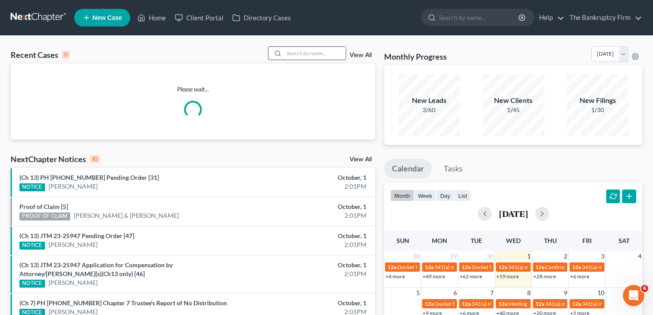
click at [303, 49] on input "search" at bounding box center [315, 53] width 62 height 13
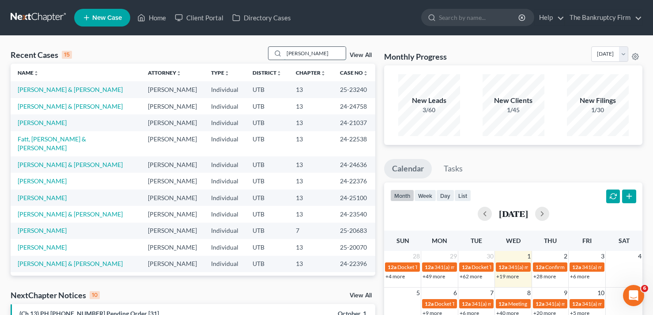
type input "carter"
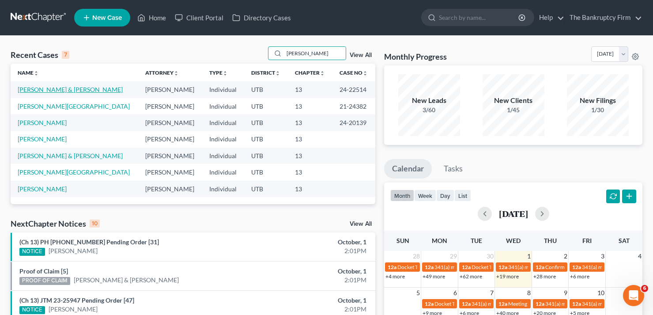
click at [61, 87] on link "[PERSON_NAME] & [PERSON_NAME]" at bounding box center [70, 90] width 105 height 8
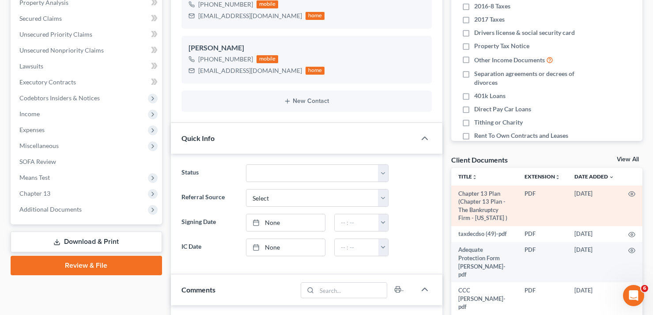
scroll to position [102, 0]
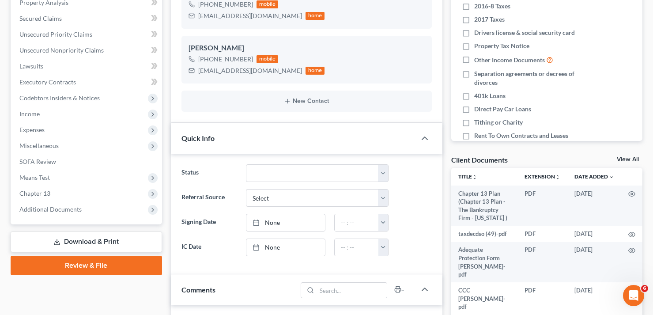
click at [626, 159] on link "View All" at bounding box center [628, 159] width 22 height 6
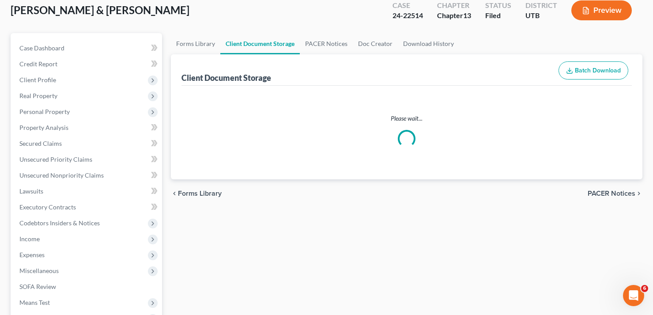
select select "30"
select select "26"
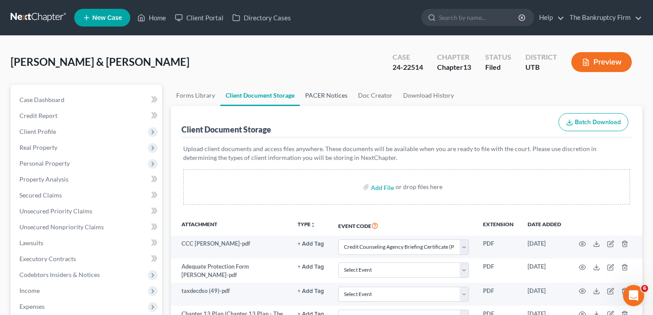
click at [325, 97] on link "PACER Notices" at bounding box center [326, 95] width 53 height 21
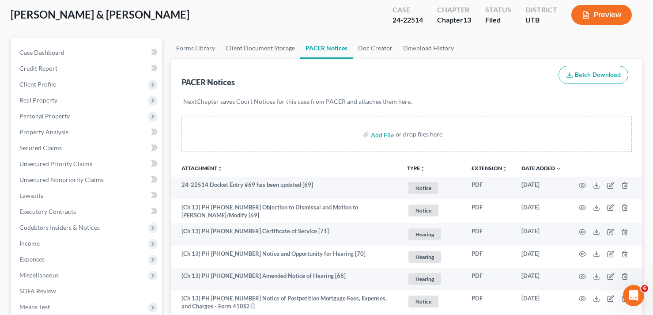
scroll to position [44, 0]
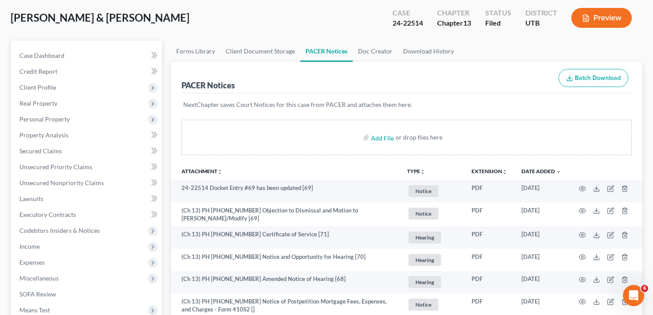
drag, startPoint x: 134, startPoint y: 16, endPoint x: 166, endPoint y: 23, distance: 32.4
click at [134, 16] on div "Carter, Mike & Nichole Upgraded Case 24-22514 Chapter Chapter 13 Status Filed D…" at bounding box center [327, 21] width 632 height 38
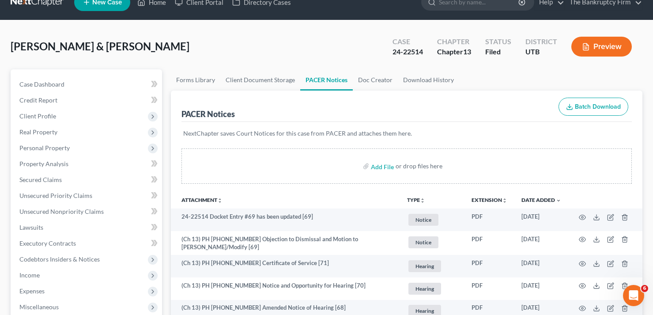
scroll to position [0, 0]
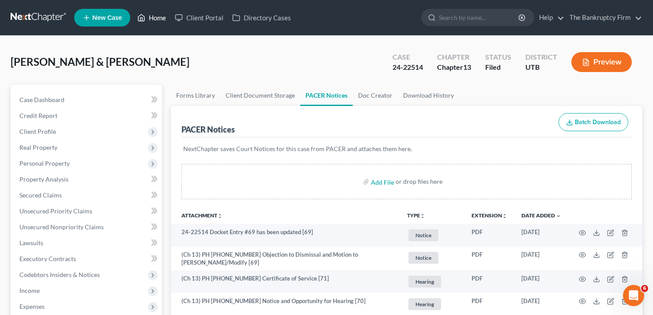
click at [154, 16] on link "Home" at bounding box center [152, 18] width 38 height 16
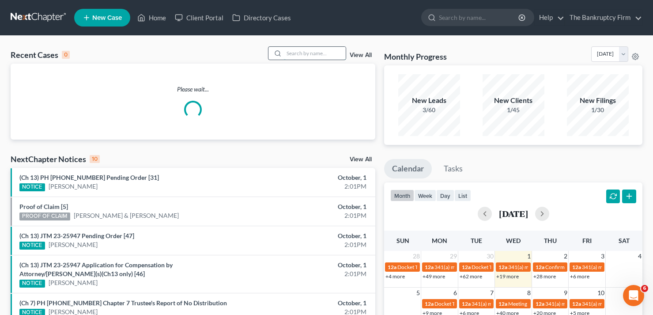
click at [296, 52] on input "search" at bounding box center [315, 53] width 62 height 13
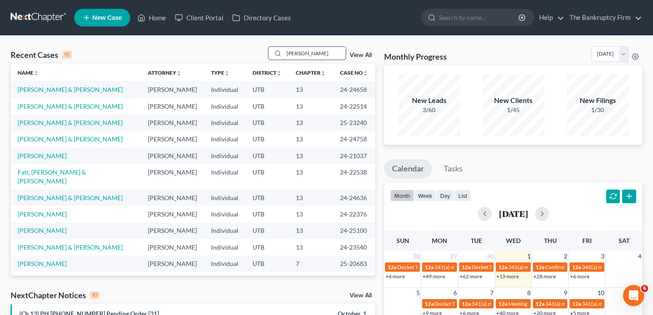
type input "godinez"
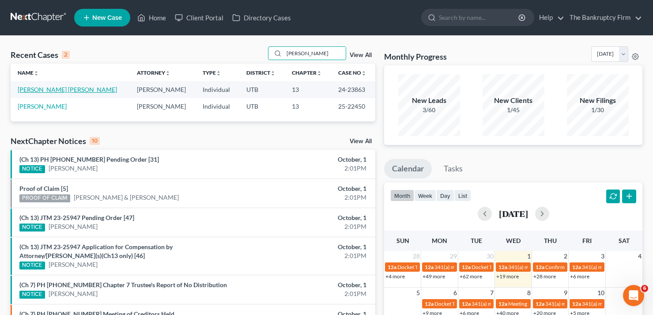
click at [50, 91] on link "[PERSON_NAME] [PERSON_NAME]" at bounding box center [67, 90] width 99 height 8
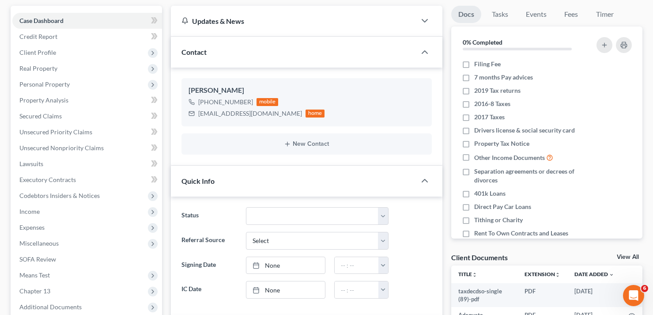
scroll to position [88, 0]
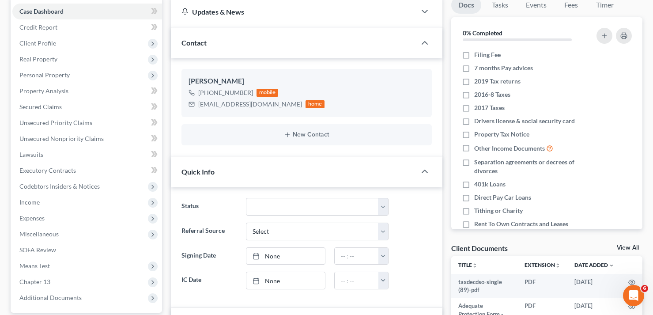
click at [625, 250] on link "View All" at bounding box center [628, 248] width 22 height 6
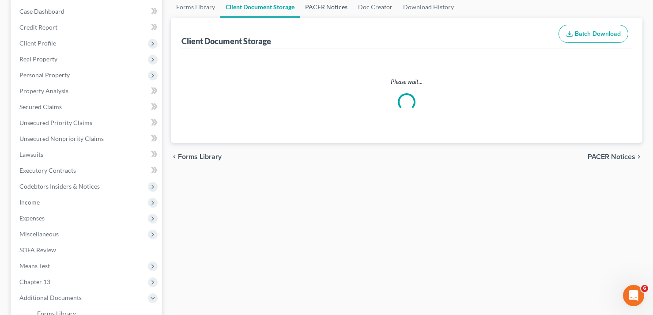
select select "30"
select select "26"
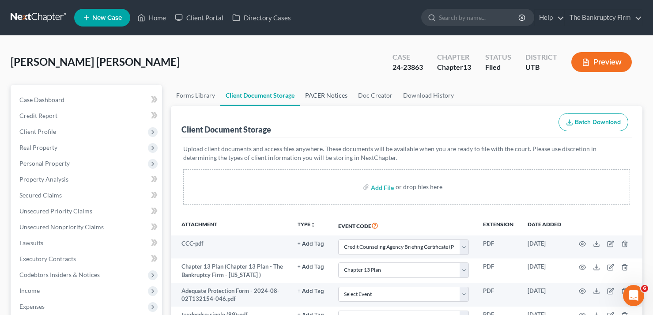
click at [319, 98] on link "PACER Notices" at bounding box center [326, 95] width 53 height 21
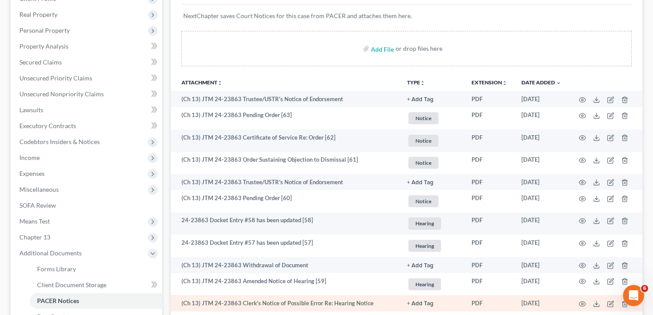
scroll to position [133, 0]
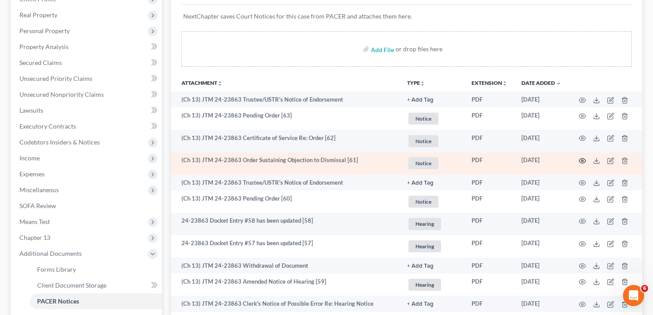
click at [581, 158] on icon "button" at bounding box center [582, 160] width 7 height 7
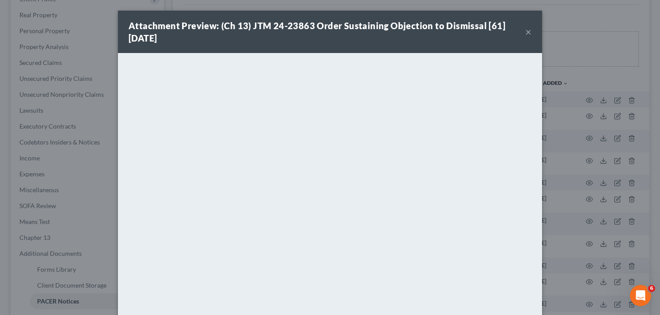
click at [527, 28] on button "×" at bounding box center [528, 32] width 6 height 11
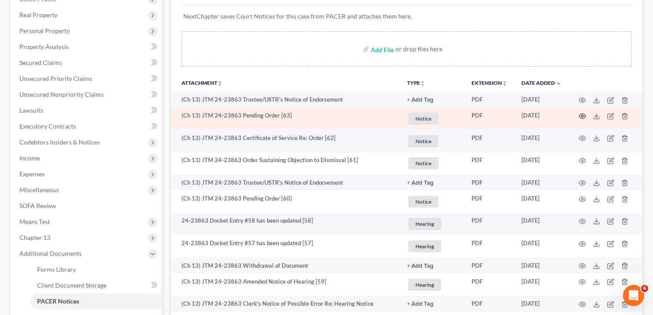
click at [582, 116] on circle "button" at bounding box center [583, 116] width 2 height 2
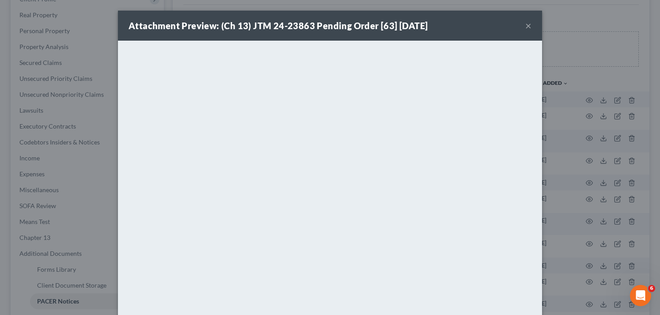
click at [527, 26] on button "×" at bounding box center [528, 25] width 6 height 11
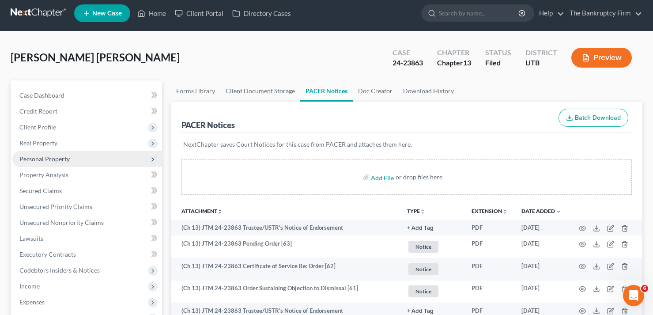
scroll to position [0, 0]
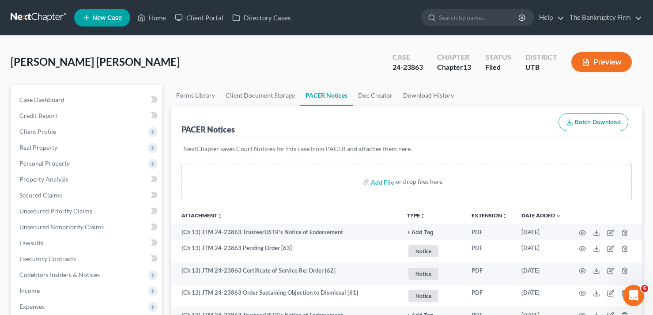
click at [142, 51] on div "Muniz Godinez, Lucy Upgraded Case 24-23863 Chapter Chapter 13 Status Filed Dist…" at bounding box center [327, 65] width 632 height 38
click at [151, 19] on link "Home" at bounding box center [152, 18] width 38 height 16
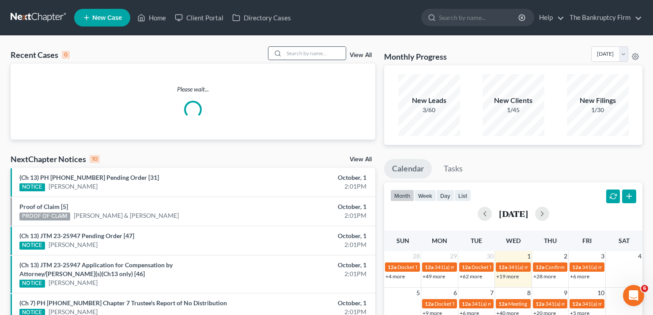
click at [296, 53] on input "search" at bounding box center [315, 53] width 62 height 13
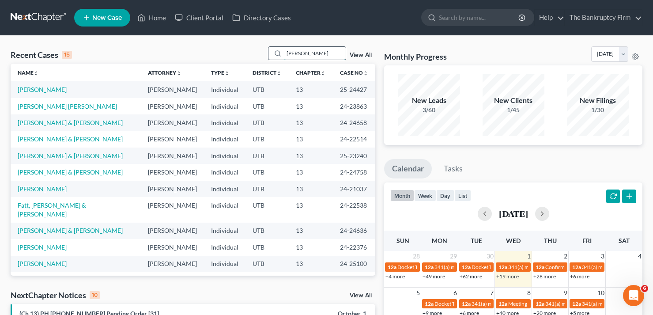
type input "hobbs"
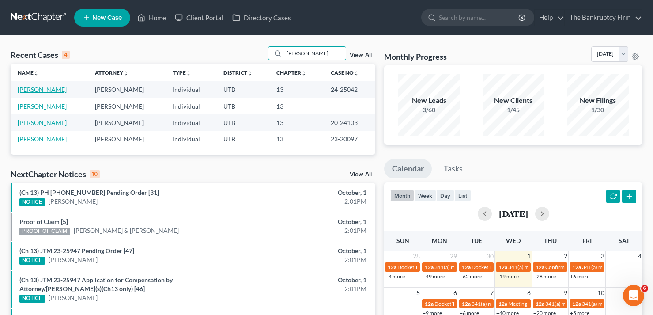
click at [41, 91] on link "[PERSON_NAME]" at bounding box center [42, 90] width 49 height 8
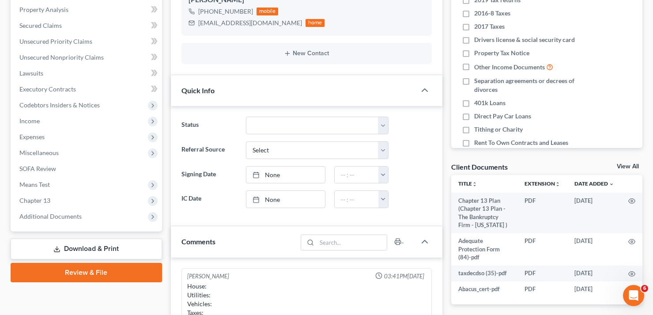
scroll to position [177, 0]
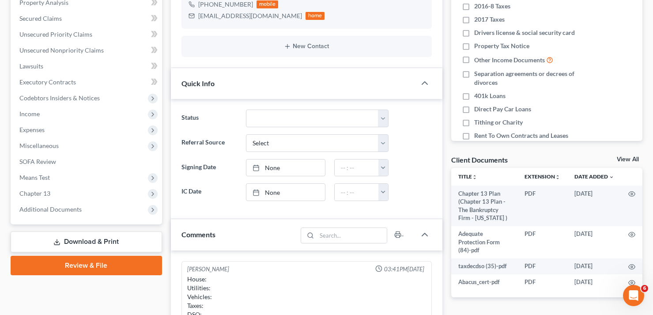
click at [624, 162] on link "View All" at bounding box center [628, 159] width 22 height 6
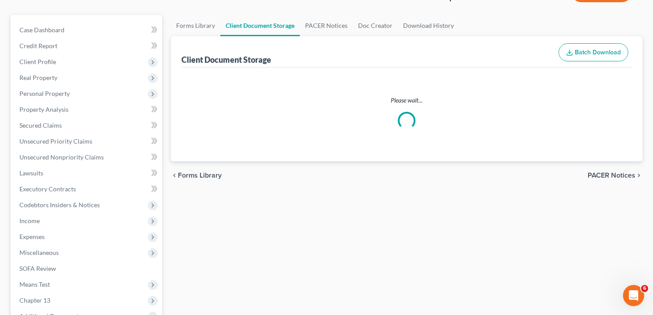
scroll to position [6, 0]
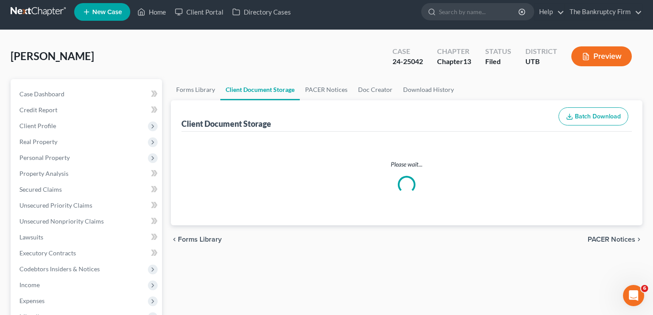
select select "30"
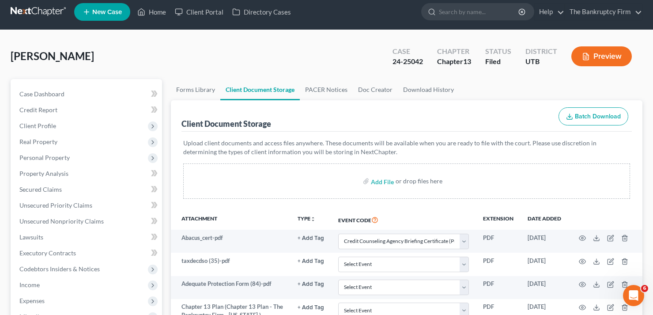
scroll to position [0, 0]
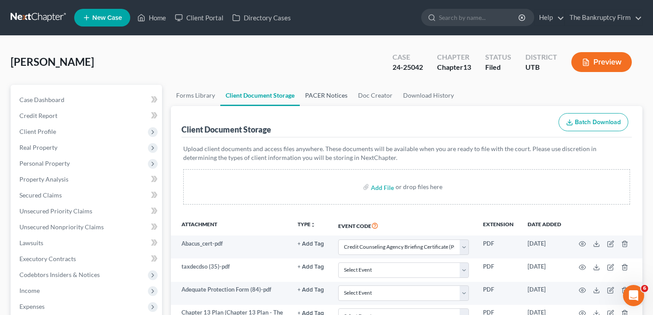
click at [326, 100] on link "PACER Notices" at bounding box center [326, 95] width 53 height 21
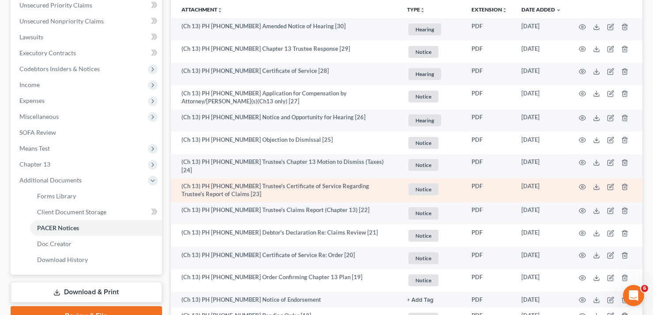
scroll to position [221, 0]
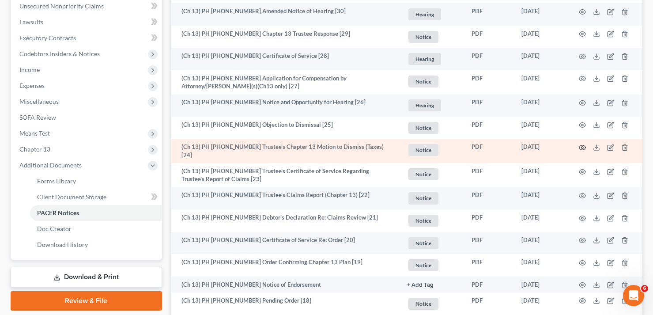
click at [584, 147] on icon "button" at bounding box center [582, 147] width 7 height 7
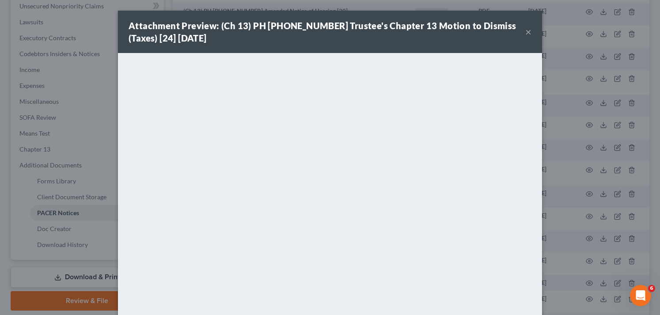
click at [559, 69] on div "Attachment Preview: (Ch 13) PH 24-25042 Trustee's Chapter 13 Motion to Dismiss …" at bounding box center [330, 157] width 660 height 315
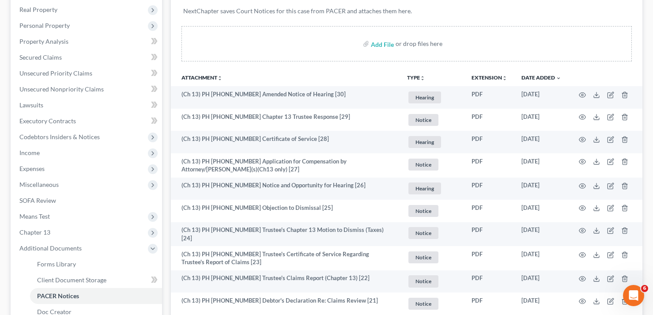
scroll to position [0, 0]
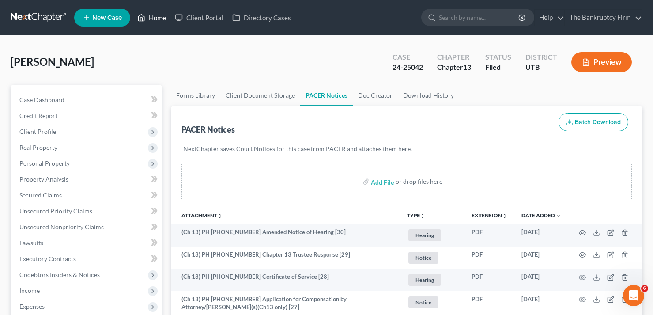
click at [162, 15] on link "Home" at bounding box center [152, 18] width 38 height 16
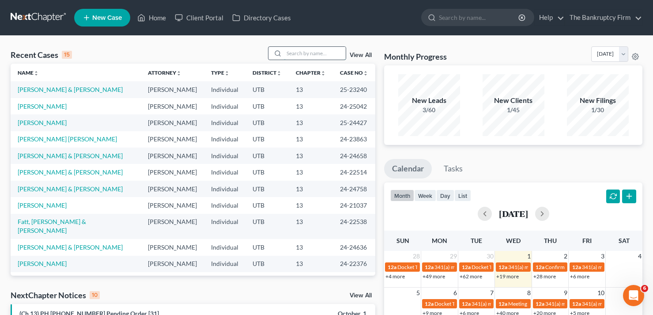
click at [300, 50] on input "search" at bounding box center [315, 53] width 62 height 13
type input "tyndall"
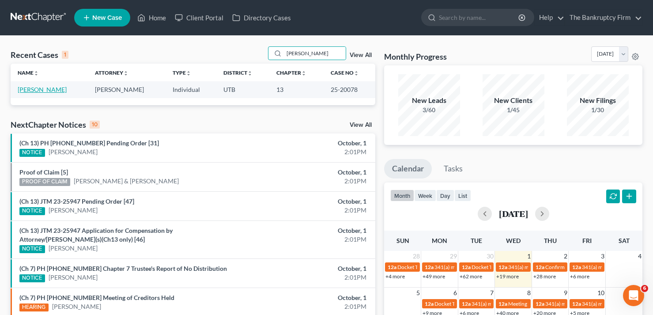
click at [40, 91] on link "[PERSON_NAME]" at bounding box center [42, 90] width 49 height 8
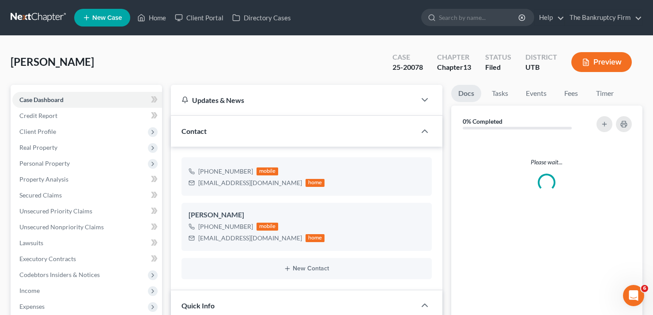
scroll to position [96, 0]
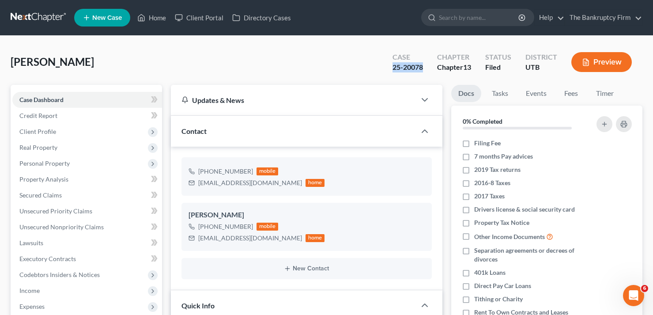
drag, startPoint x: 423, startPoint y: 66, endPoint x: 390, endPoint y: 72, distance: 34.1
click at [390, 72] on div "Case 25-20078" at bounding box center [408, 63] width 45 height 26
copy div "25-20078"
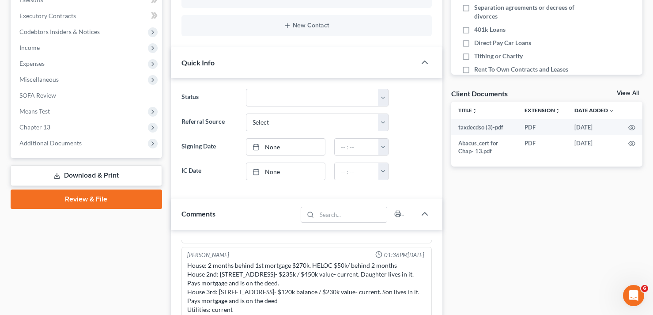
scroll to position [265, 0]
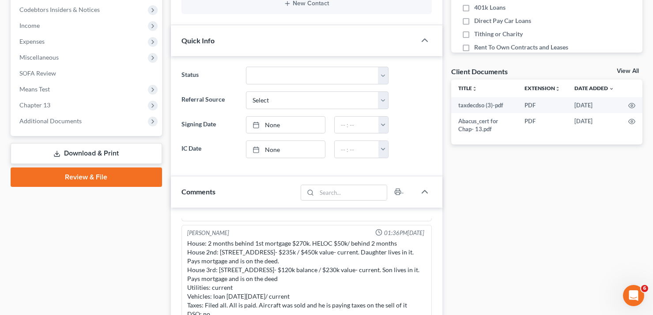
click at [622, 70] on link "View All" at bounding box center [628, 71] width 22 height 6
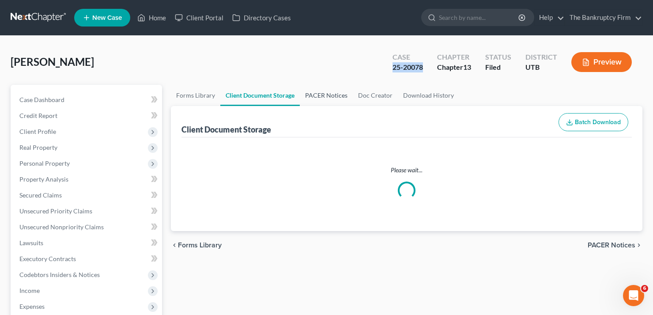
select select "30"
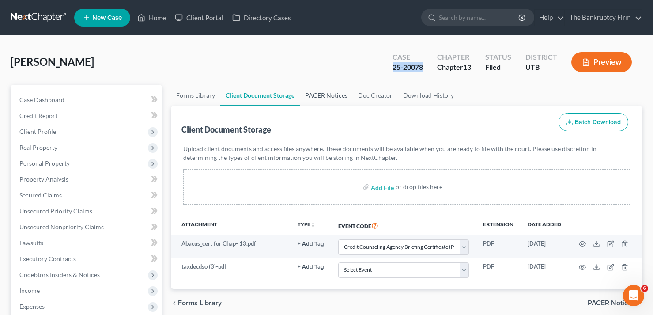
click at [326, 91] on link "PACER Notices" at bounding box center [326, 95] width 53 height 21
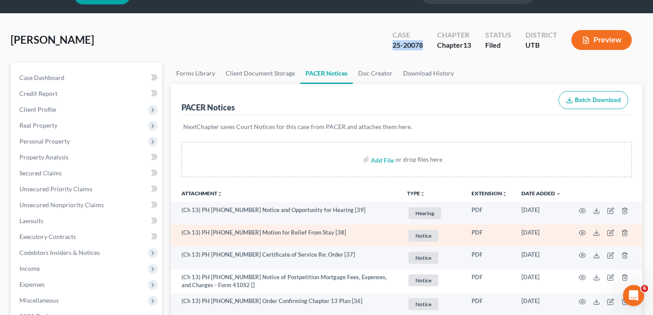
scroll to position [44, 0]
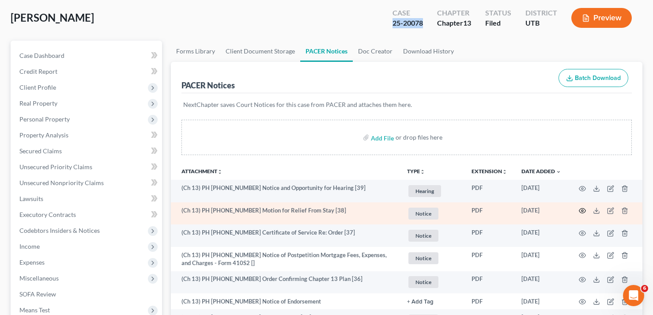
click at [581, 211] on icon "button" at bounding box center [582, 210] width 7 height 7
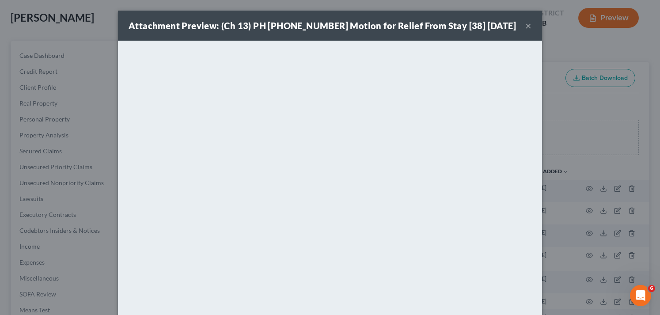
click at [525, 25] on button "×" at bounding box center [528, 25] width 6 height 11
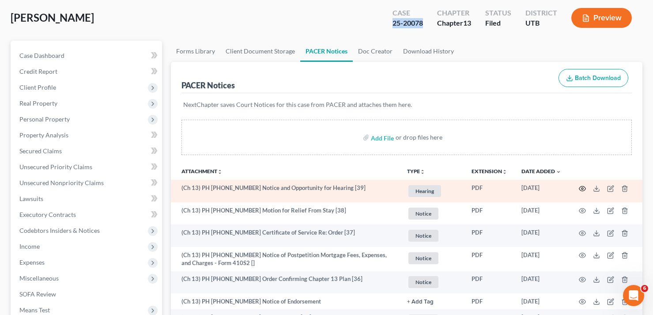
click at [580, 186] on icon "button" at bounding box center [582, 188] width 7 height 7
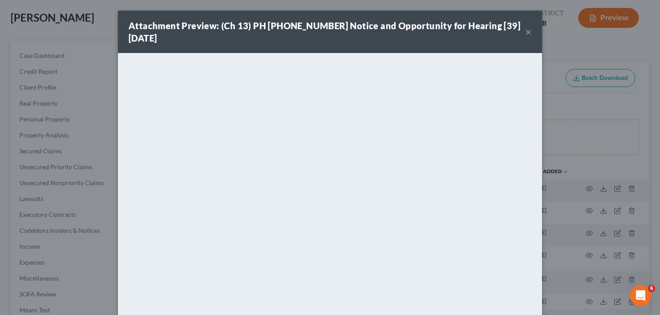
click at [525, 32] on button "×" at bounding box center [528, 32] width 6 height 11
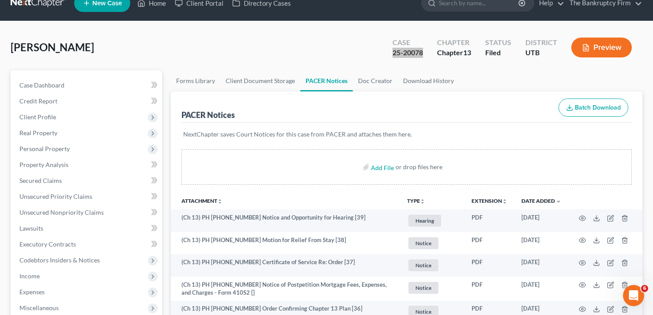
scroll to position [0, 0]
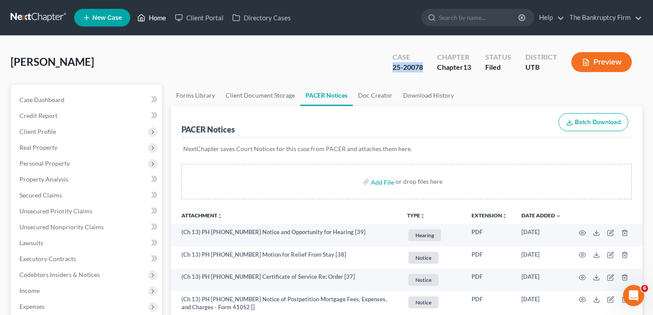
click at [143, 19] on icon at bounding box center [141, 17] width 8 height 11
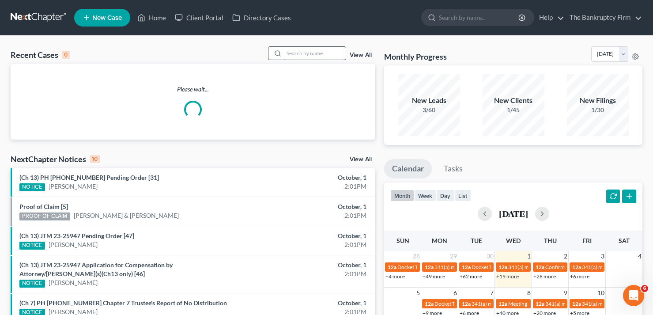
click at [288, 55] on input "search" at bounding box center [315, 53] width 62 height 13
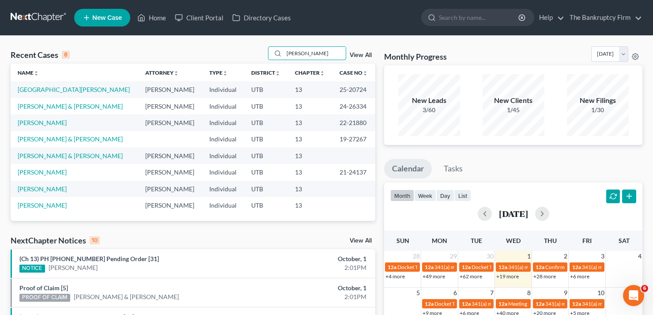
type input "dina"
drag, startPoint x: 331, startPoint y: 107, endPoint x: 360, endPoint y: 107, distance: 28.7
click at [360, 107] on td "24-26334" at bounding box center [354, 106] width 43 height 16
copy td "24-26334"
click at [45, 107] on link "[PERSON_NAME] & [PERSON_NAME]" at bounding box center [70, 106] width 105 height 8
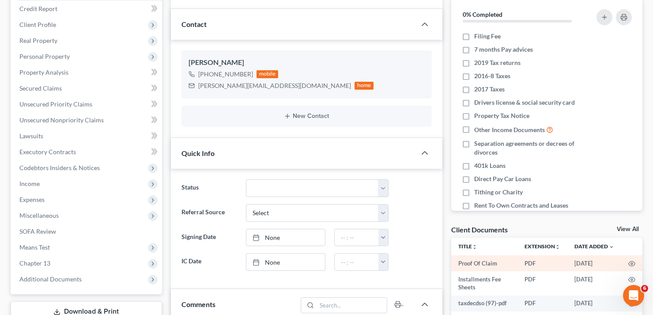
scroll to position [133, 0]
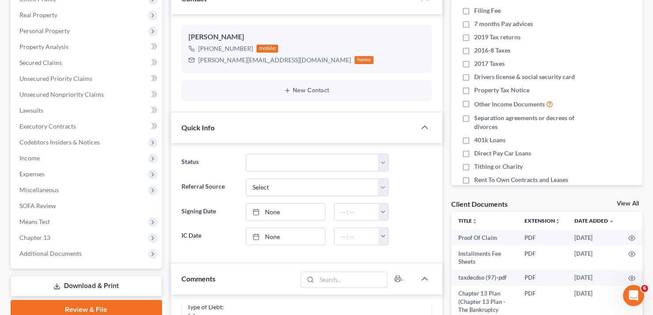
click at [625, 201] on link "View All" at bounding box center [628, 204] width 22 height 6
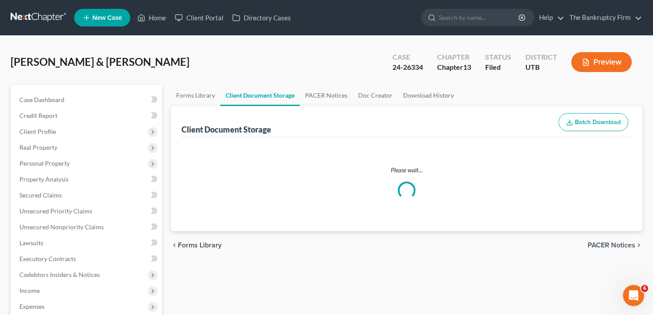
select select "30"
select select "26"
select select "53"
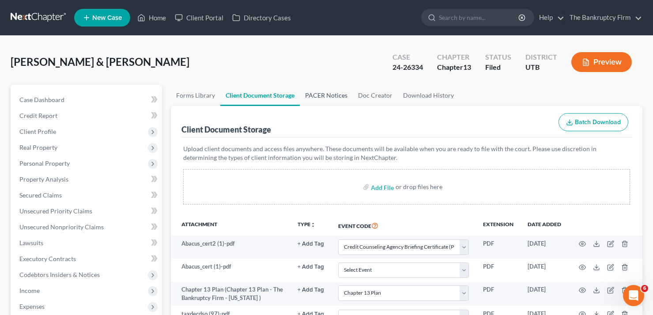
click at [319, 96] on link "PACER Notices" at bounding box center [326, 95] width 53 height 21
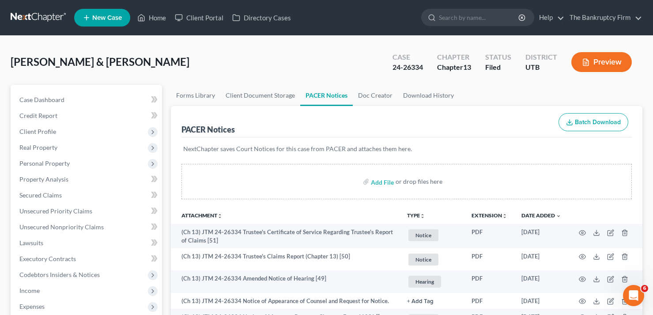
click at [144, 51] on div "Robinson, Dina & Magnus Upgraded Case 24-26334 Chapter Chapter 13 Status Filed …" at bounding box center [327, 65] width 632 height 38
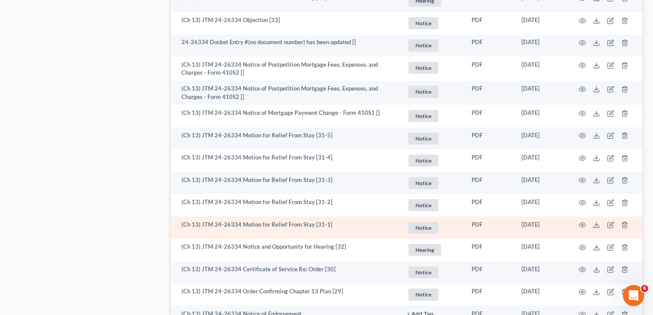
scroll to position [751, 0]
click at [584, 221] on icon "button" at bounding box center [582, 223] width 7 height 7
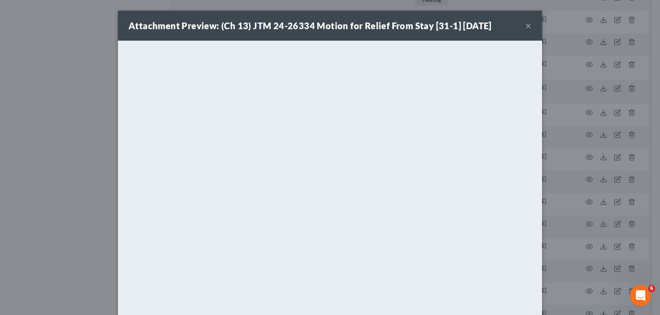
click at [525, 25] on button "×" at bounding box center [528, 25] width 6 height 11
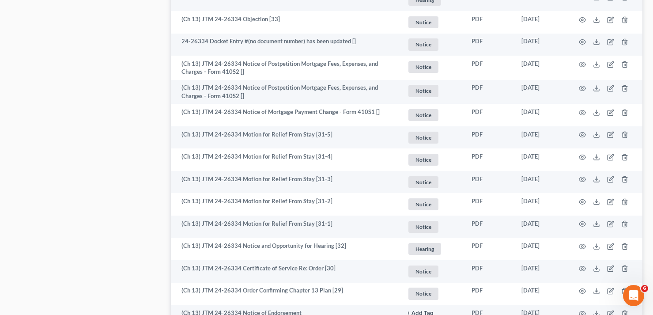
click at [92, 123] on div "Case Dashboard Payments Invoices Payments Payments Credit Report Client Profile" at bounding box center [86, 247] width 160 height 1827
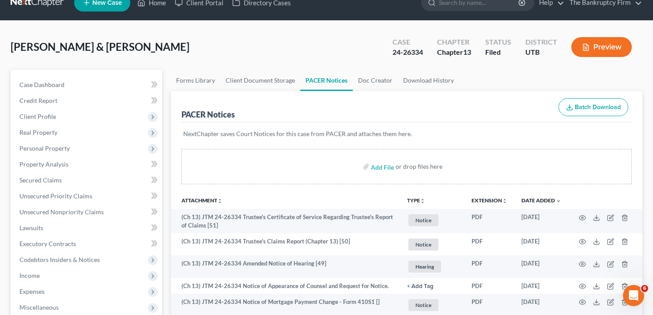
scroll to position [0, 0]
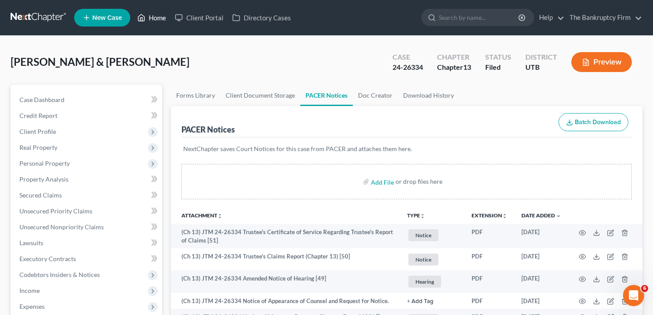
click at [161, 19] on link "Home" at bounding box center [152, 18] width 38 height 16
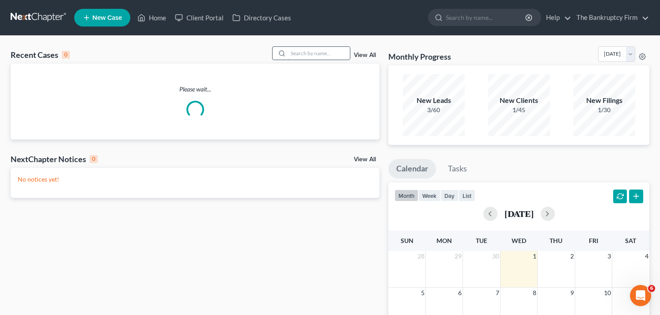
click at [306, 51] on input "search" at bounding box center [319, 53] width 62 height 13
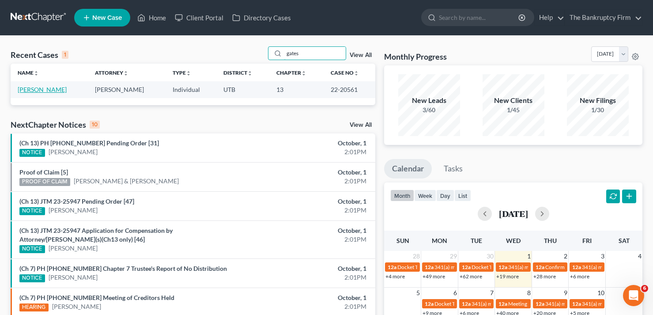
type input "gates"
click at [40, 90] on link "[PERSON_NAME]" at bounding box center [42, 90] width 49 height 8
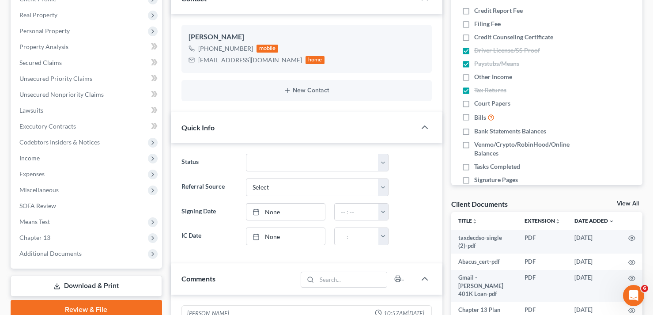
scroll to position [61, 0]
click at [631, 196] on div "Docs Tasks Events Fees Timer 21% Completed Nothing here yet! Credit Report Fee …" at bounding box center [547, 283] width 200 height 663
click at [629, 201] on link "View All" at bounding box center [628, 204] width 22 height 6
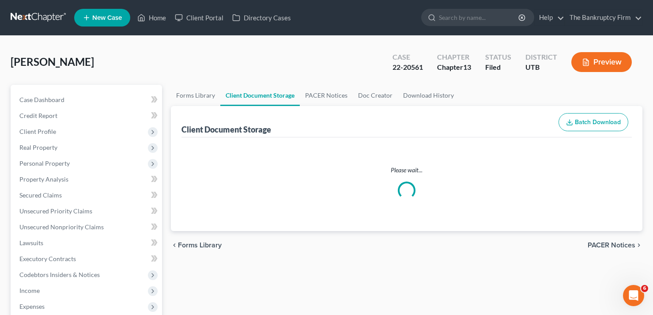
select select "26"
select select "30"
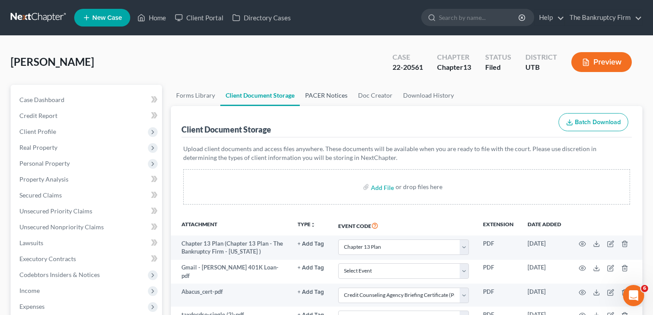
click at [326, 94] on link "PACER Notices" at bounding box center [326, 95] width 53 height 21
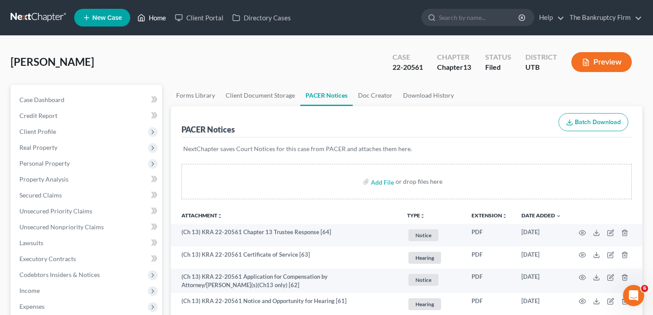
click at [157, 14] on link "Home" at bounding box center [152, 18] width 38 height 16
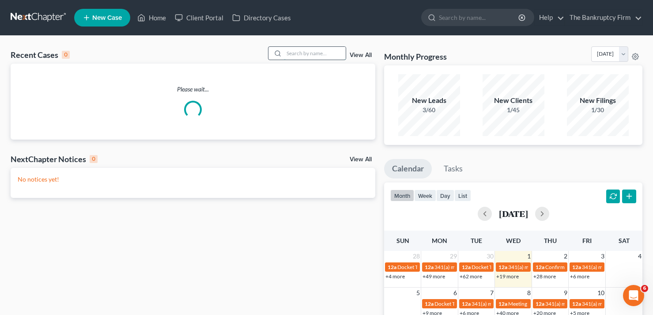
click at [322, 53] on input "search" at bounding box center [315, 53] width 62 height 13
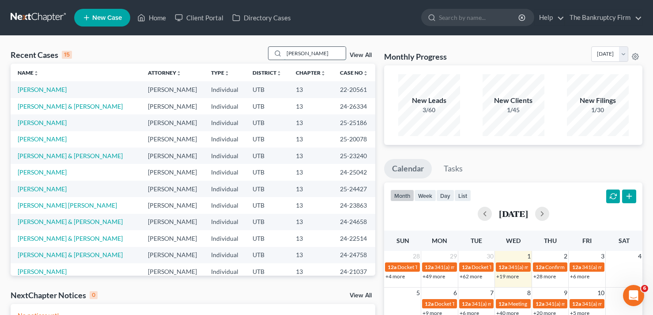
type input "schultz"
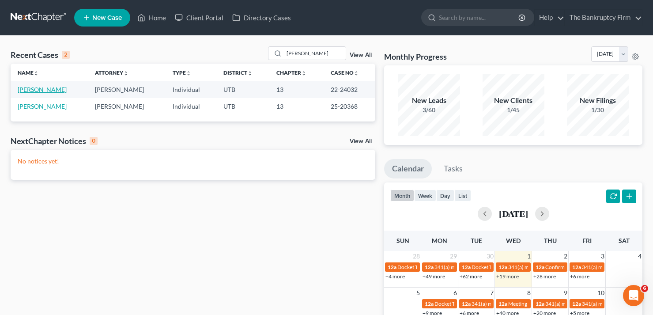
click at [36, 91] on link "[PERSON_NAME]" at bounding box center [42, 90] width 49 height 8
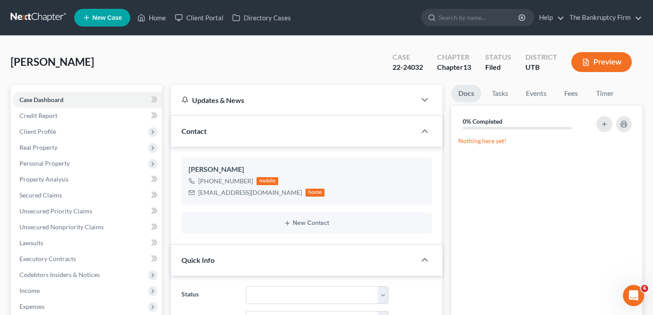
click at [129, 61] on div "Schultz, Holly Upgraded Case 22-24032 Chapter Chapter 13 Status Filed District …" at bounding box center [327, 65] width 632 height 38
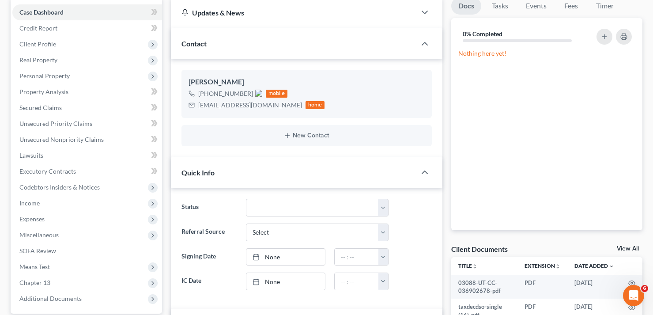
scroll to position [88, 0]
click at [628, 244] on div "Client Documents View All" at bounding box center [546, 249] width 191 height 13
click at [627, 247] on link "View All" at bounding box center [628, 248] width 22 height 6
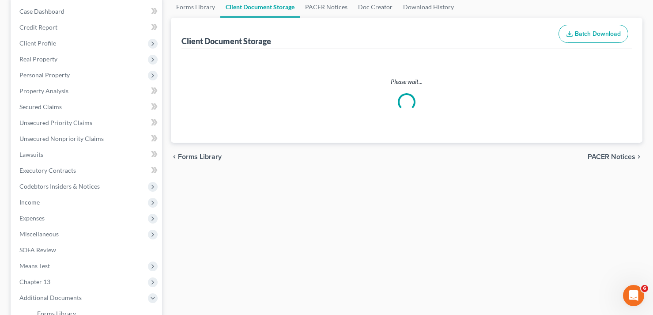
select select "26"
select select "30"
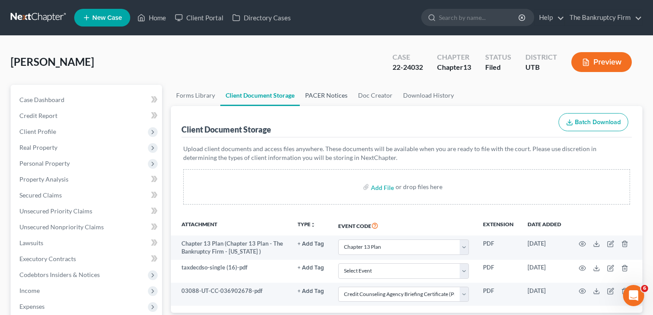
click at [338, 92] on link "PACER Notices" at bounding box center [326, 95] width 53 height 21
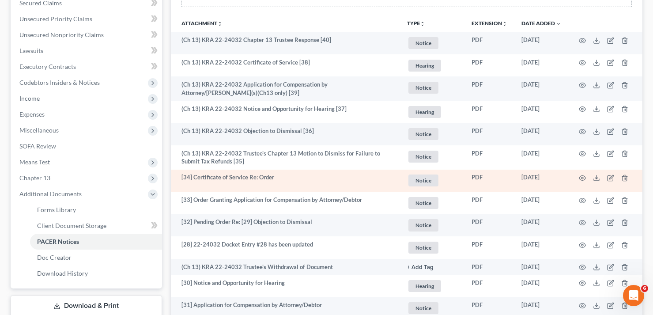
scroll to position [177, 0]
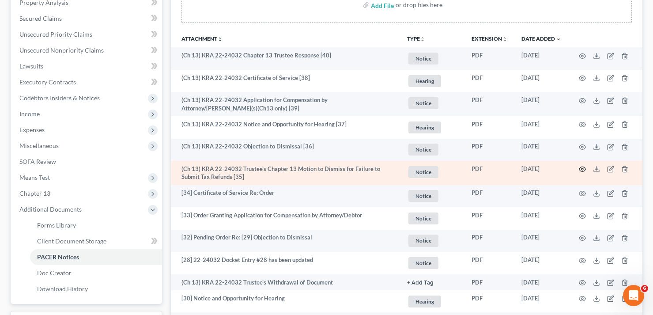
click at [582, 170] on icon "button" at bounding box center [582, 169] width 7 height 7
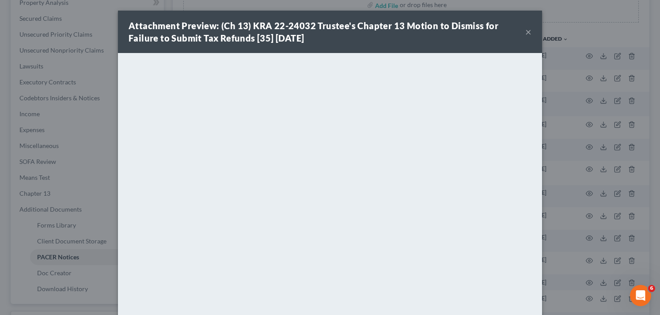
click at [525, 34] on button "×" at bounding box center [528, 32] width 6 height 11
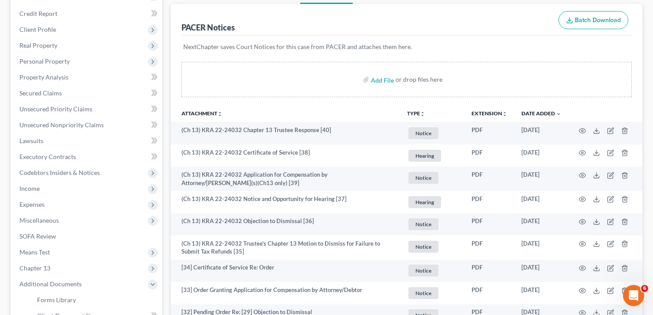
scroll to position [0, 0]
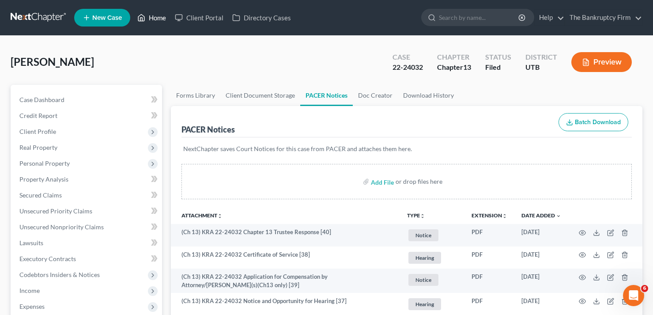
click at [155, 17] on link "Home" at bounding box center [152, 18] width 38 height 16
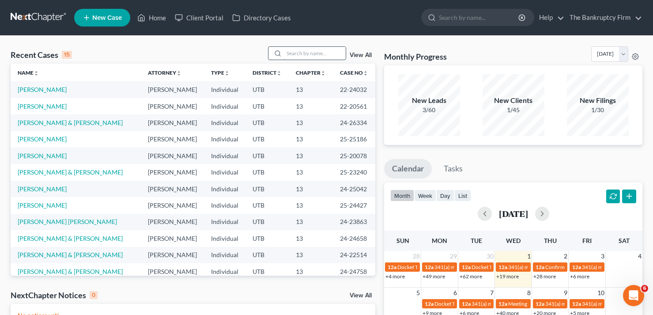
click at [311, 48] on input "search" at bounding box center [315, 53] width 62 height 13
type input "james"
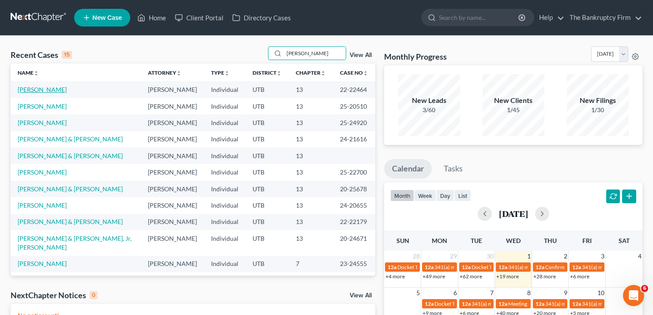
click at [42, 90] on link "[PERSON_NAME]" at bounding box center [42, 90] width 49 height 8
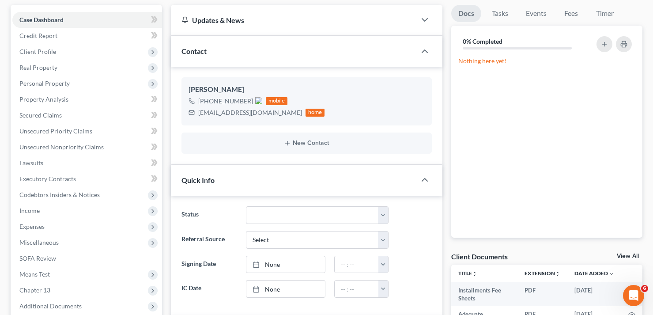
scroll to position [88, 0]
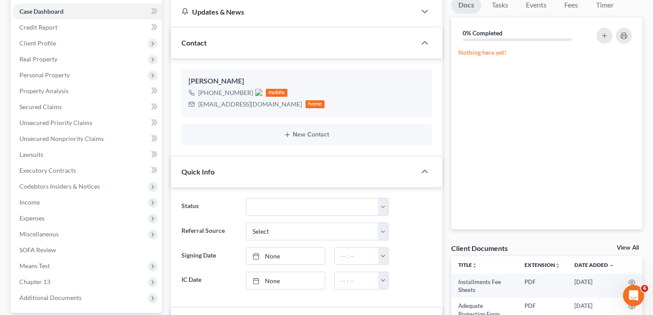
click at [625, 249] on link "View All" at bounding box center [628, 248] width 22 height 6
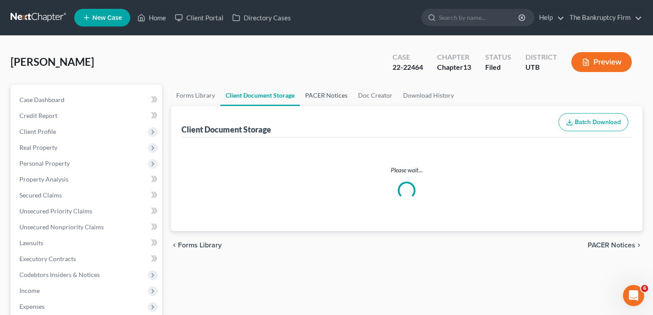
click at [334, 99] on link "PACER Notices" at bounding box center [326, 95] width 53 height 21
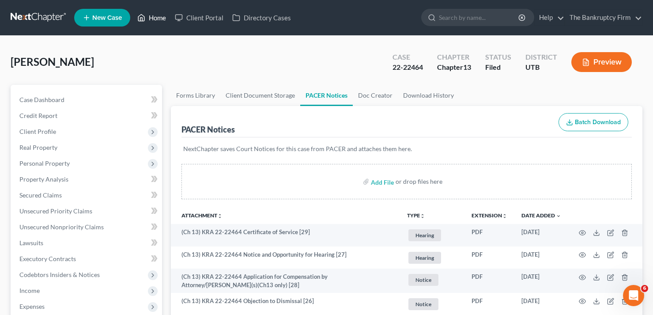
click at [159, 17] on link "Home" at bounding box center [152, 18] width 38 height 16
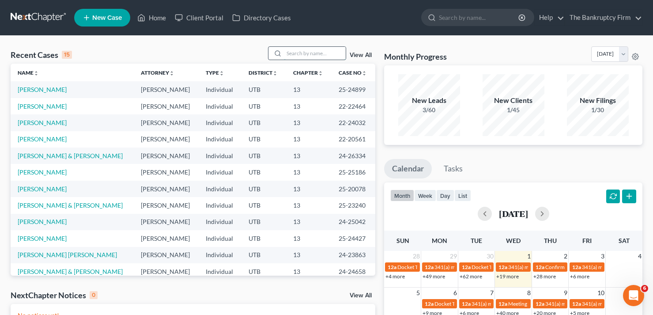
click at [294, 53] on input "search" at bounding box center [315, 53] width 62 height 13
type input "[PERSON_NAME]"
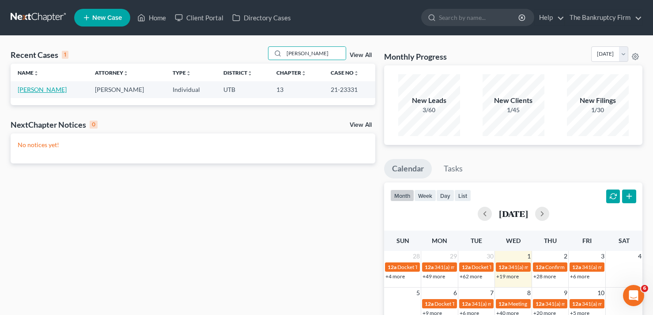
click at [47, 88] on link "[PERSON_NAME]" at bounding box center [42, 90] width 49 height 8
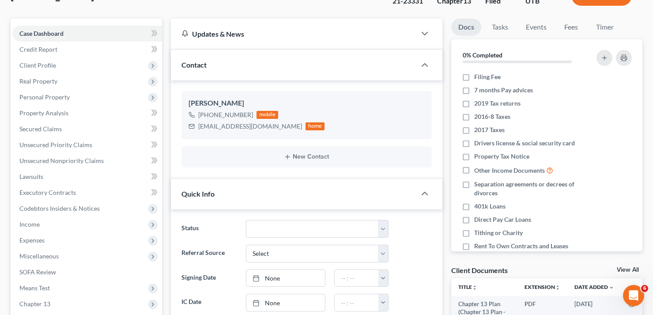
scroll to position [177, 0]
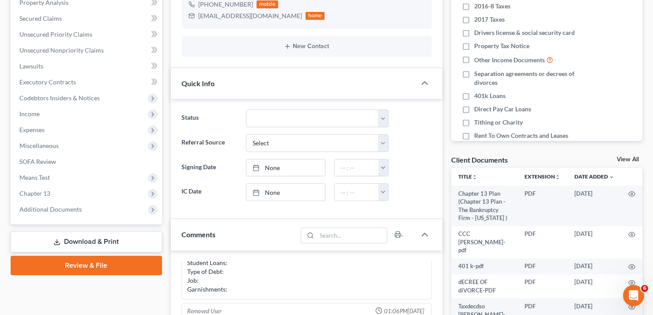
click at [629, 158] on link "View All" at bounding box center [628, 159] width 22 height 6
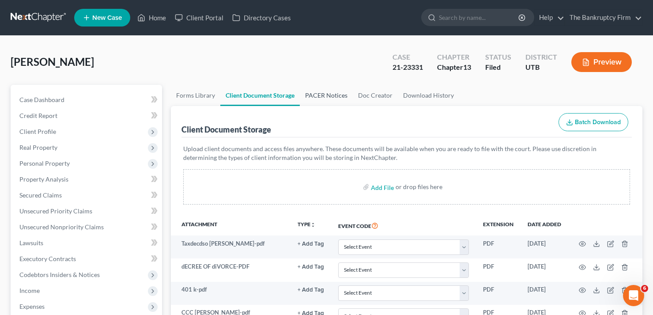
click at [325, 94] on link "PACER Notices" at bounding box center [326, 95] width 53 height 21
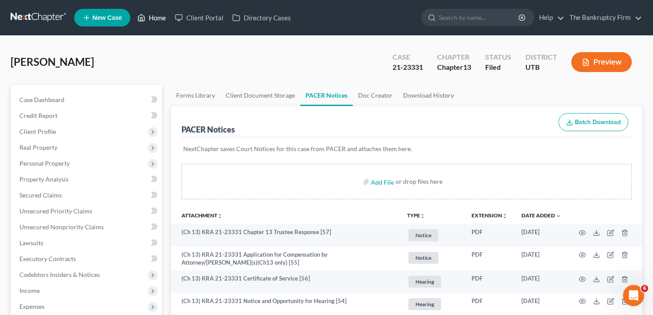
click at [159, 15] on link "Home" at bounding box center [152, 18] width 38 height 16
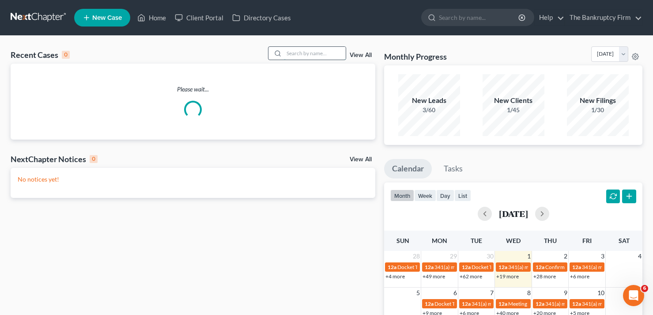
click at [290, 53] on input "search" at bounding box center [315, 53] width 62 height 13
type input "quan"
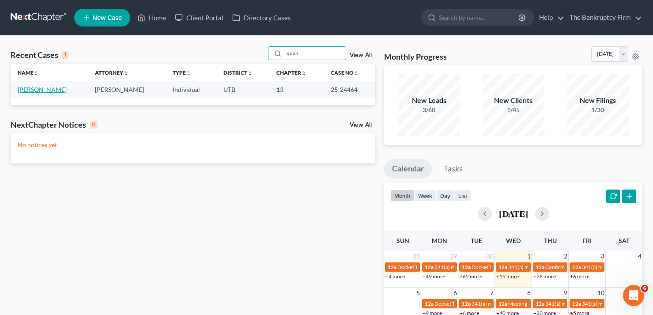
click at [43, 91] on link "[PERSON_NAME]" at bounding box center [42, 90] width 49 height 8
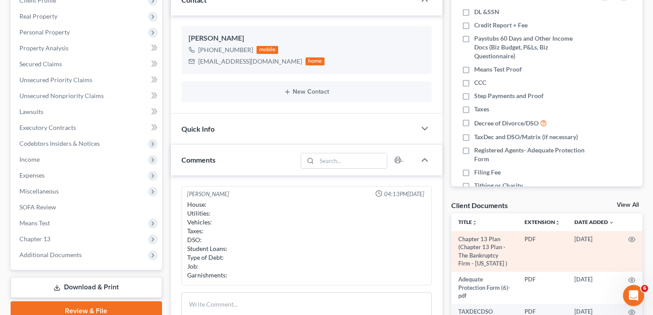
scroll to position [133, 0]
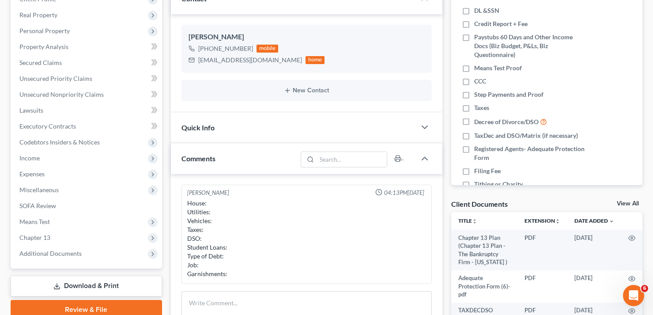
click at [626, 201] on link "View All" at bounding box center [628, 204] width 22 height 6
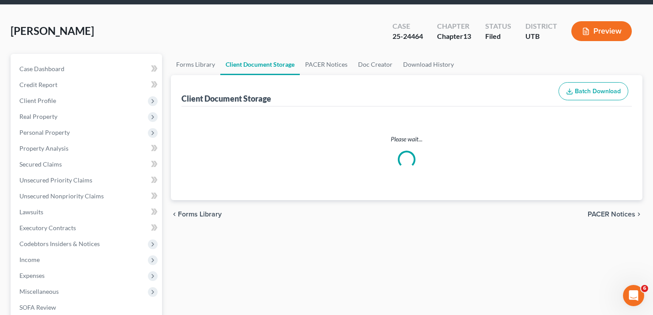
select select "30"
select select "26"
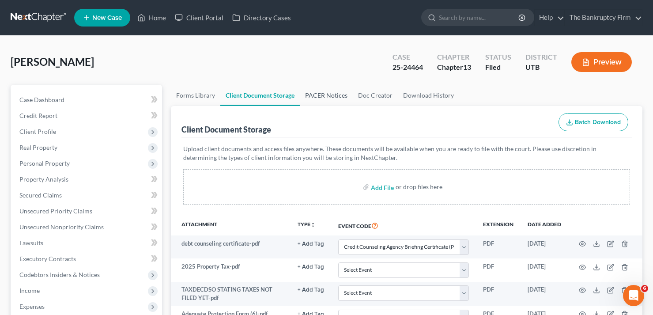
click at [328, 99] on link "PACER Notices" at bounding box center [326, 95] width 53 height 21
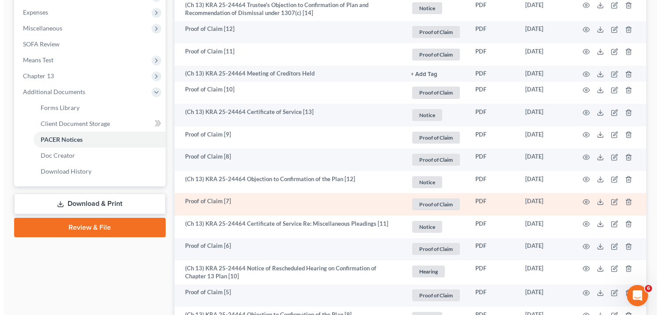
scroll to position [353, 0]
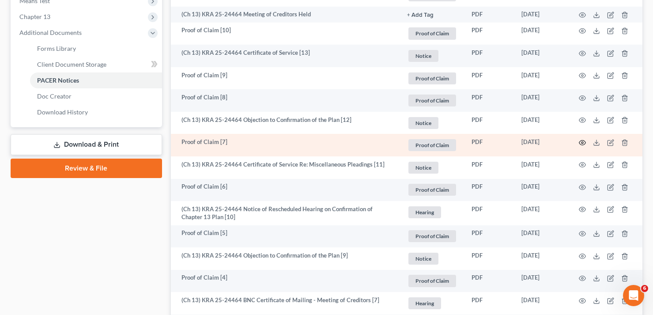
click at [580, 143] on icon "button" at bounding box center [582, 142] width 7 height 7
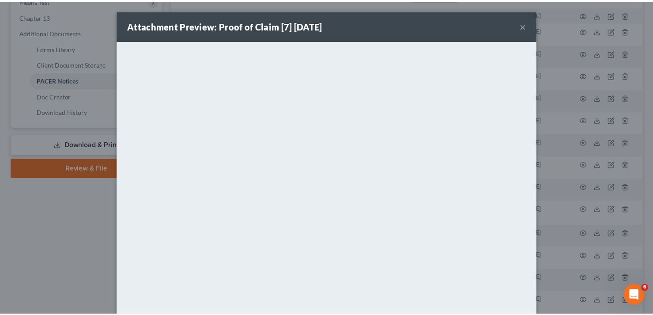
scroll to position [44, 0]
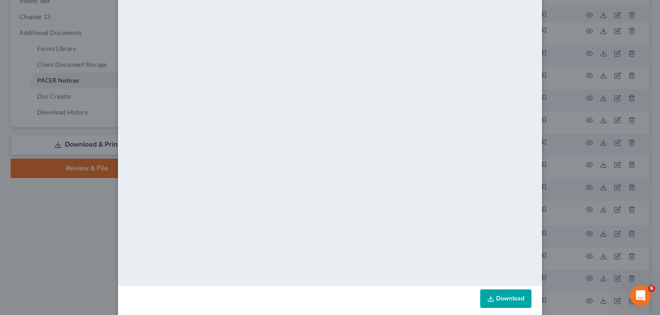
click at [584, 103] on div "Attachment Preview: Proof of Claim [7] [DATE] × <object ng-attr-data='[URL][DOM…" at bounding box center [330, 157] width 660 height 315
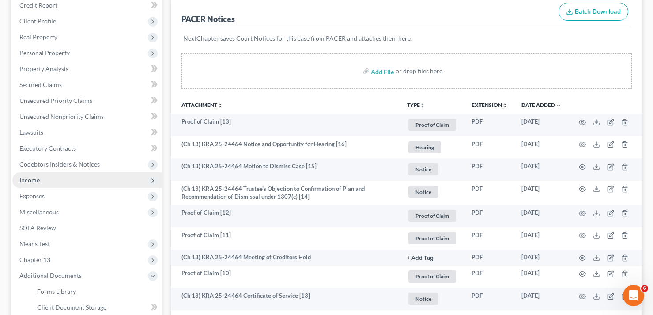
scroll to position [54, 0]
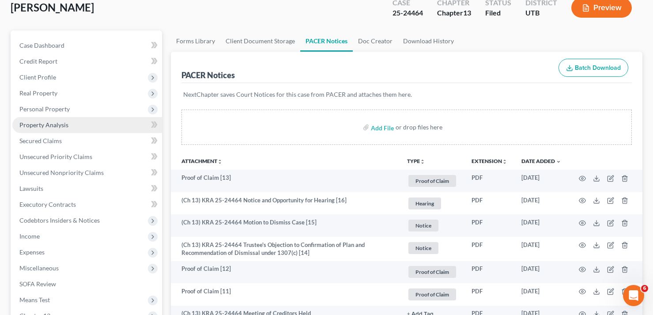
click at [50, 126] on span "Property Analysis" at bounding box center [43, 125] width 49 height 8
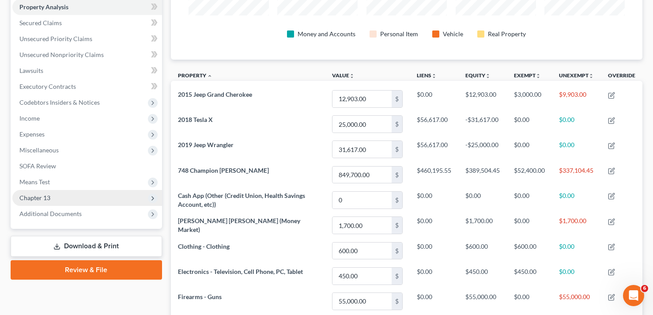
scroll to position [177, 0]
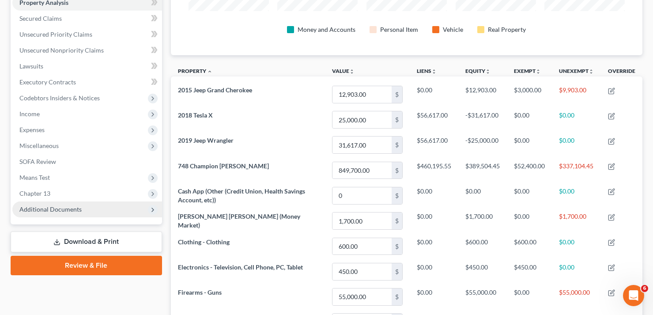
click at [49, 210] on span "Additional Documents" at bounding box center [50, 209] width 62 height 8
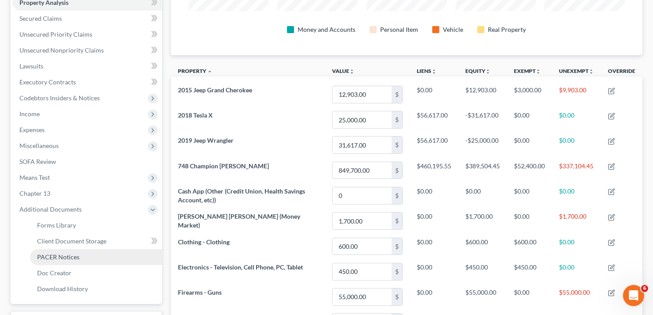
click at [65, 256] on span "PACER Notices" at bounding box center [58, 257] width 42 height 8
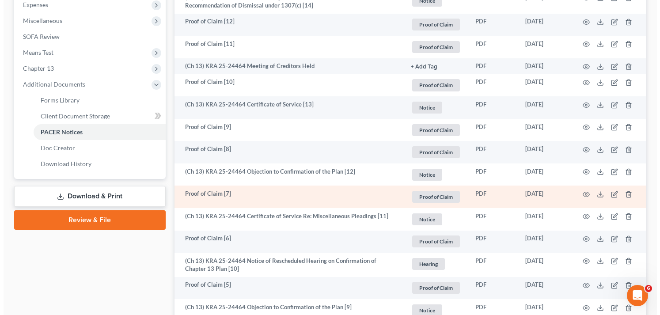
scroll to position [309, 0]
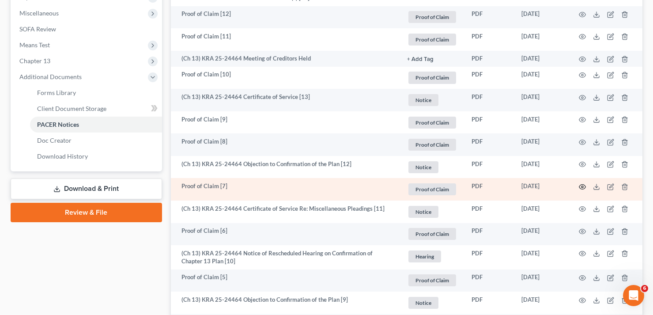
click at [583, 186] on icon "button" at bounding box center [582, 186] width 7 height 7
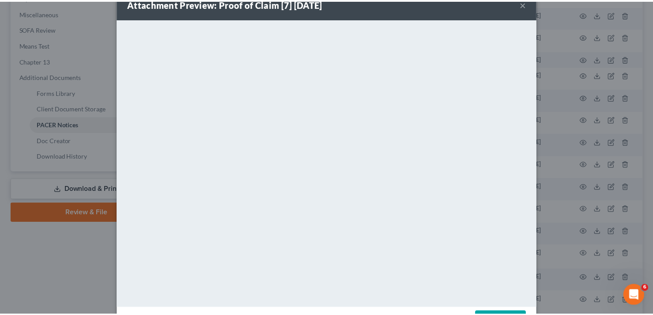
scroll to position [0, 0]
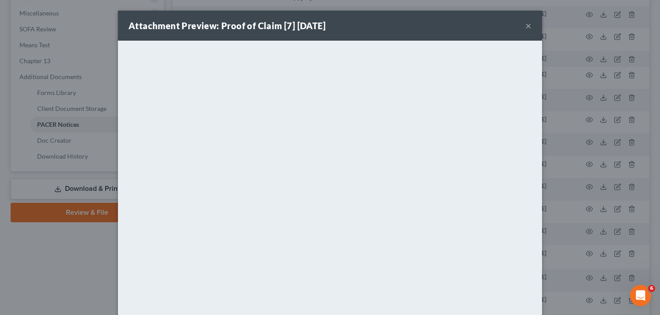
click at [520, 23] on div "Attachment Preview: Proof of Claim [7] [DATE] ×" at bounding box center [330, 26] width 424 height 30
click at [525, 27] on button "×" at bounding box center [528, 25] width 6 height 11
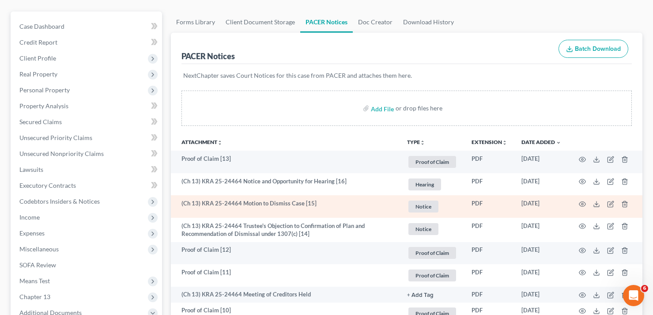
scroll to position [88, 0]
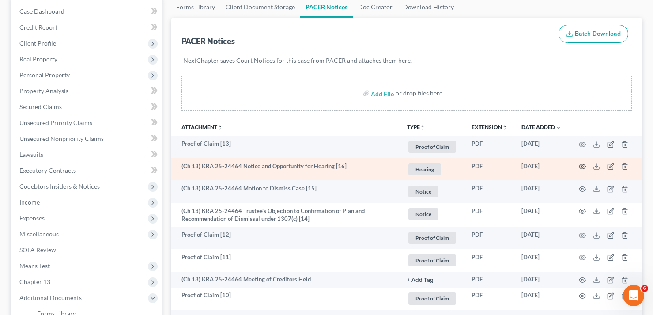
click at [584, 165] on icon "button" at bounding box center [582, 166] width 7 height 7
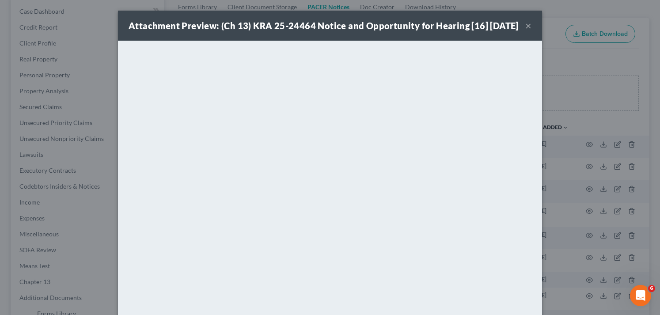
click at [525, 29] on button "×" at bounding box center [528, 25] width 6 height 11
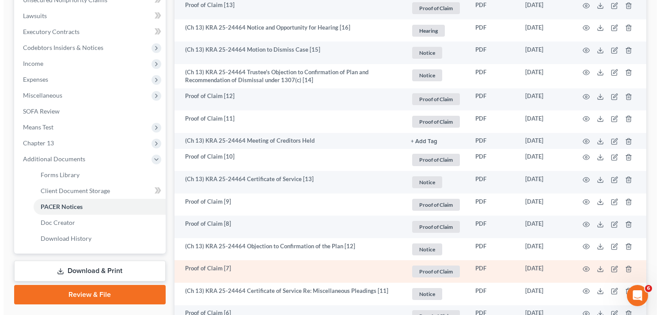
scroll to position [265, 0]
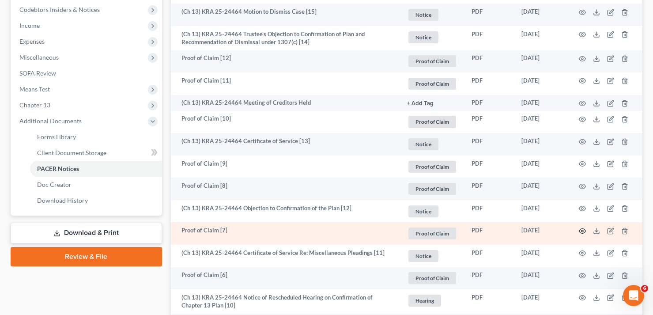
click at [580, 230] on icon "button" at bounding box center [583, 230] width 7 height 5
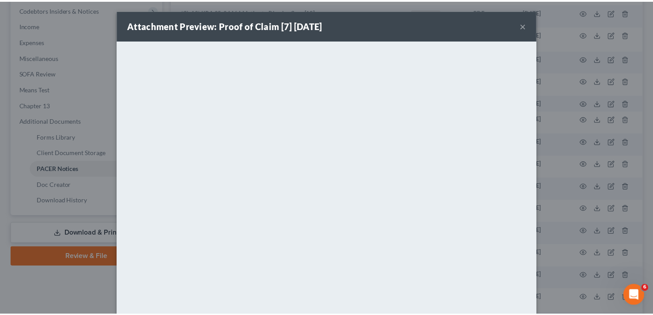
scroll to position [0, 0]
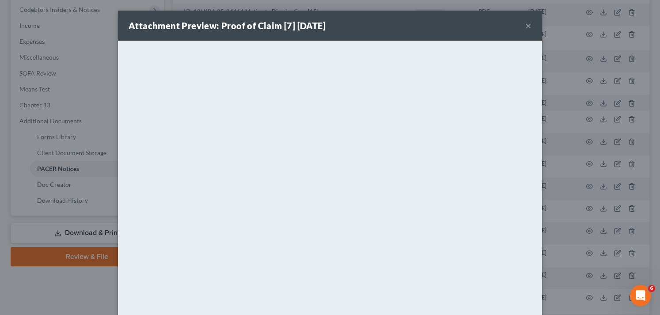
click at [526, 25] on button "×" at bounding box center [528, 25] width 6 height 11
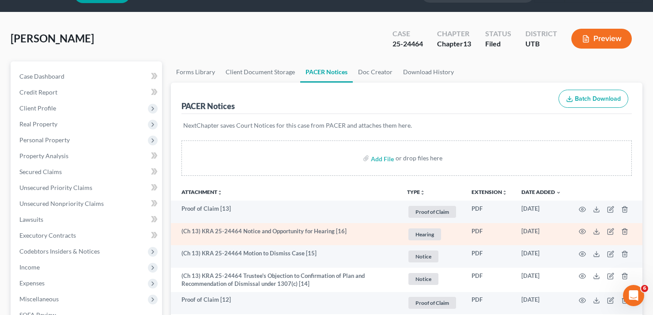
scroll to position [44, 0]
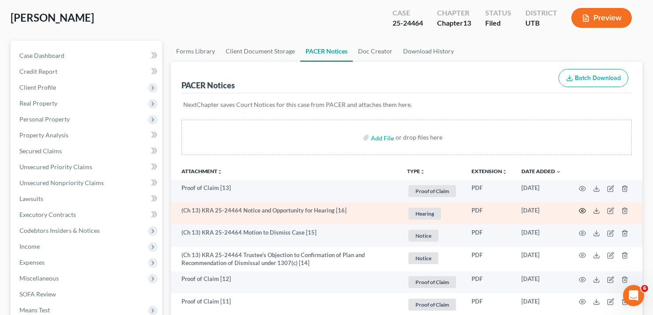
click at [580, 211] on icon "button" at bounding box center [582, 210] width 7 height 7
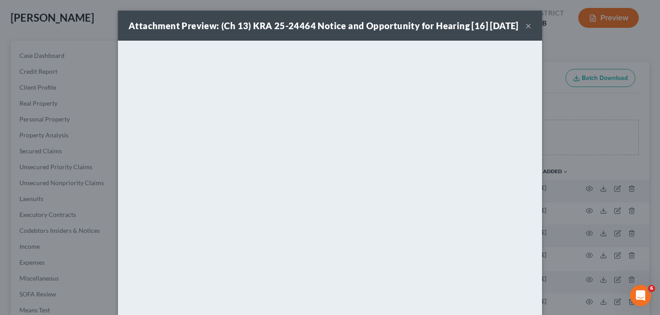
drag, startPoint x: 522, startPoint y: 31, endPoint x: 455, endPoint y: 46, distance: 68.9
click at [525, 31] on button "×" at bounding box center [528, 25] width 6 height 11
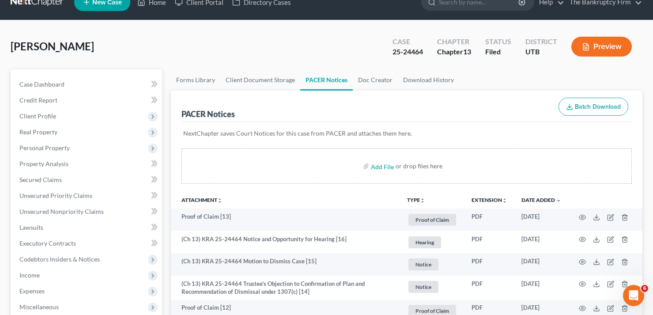
scroll to position [0, 0]
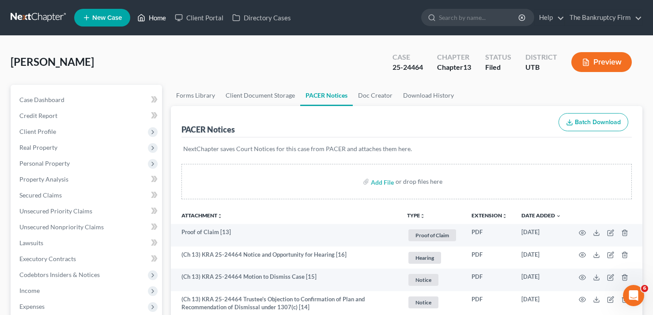
click at [155, 18] on link "Home" at bounding box center [152, 18] width 38 height 16
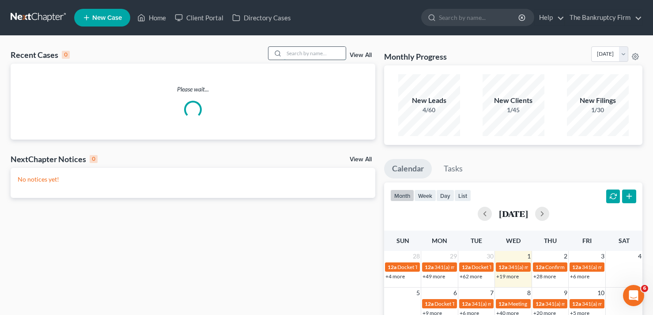
click at [304, 53] on input "search" at bounding box center [315, 53] width 62 height 13
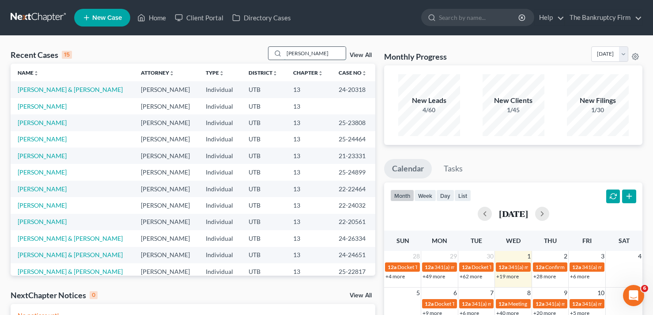
type input "[PERSON_NAME]"
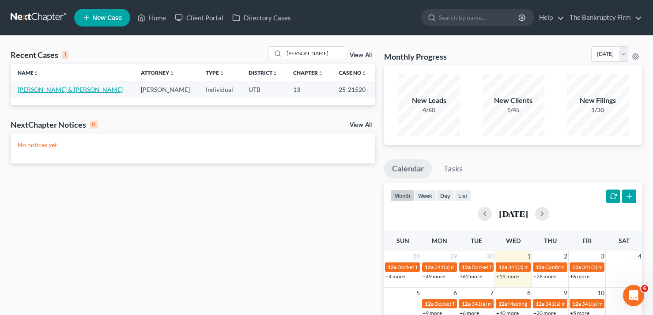
click at [50, 92] on link "[PERSON_NAME] & [PERSON_NAME]" at bounding box center [70, 90] width 105 height 8
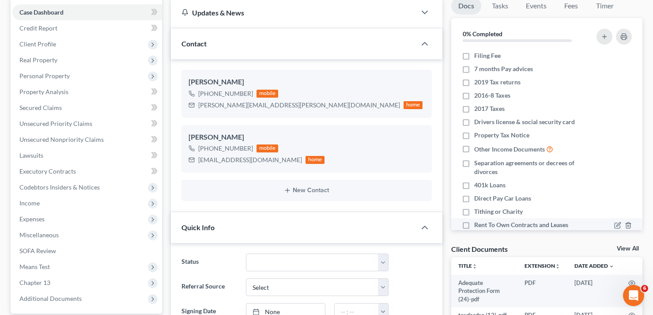
scroll to position [88, 0]
click at [628, 247] on link "View All" at bounding box center [628, 248] width 22 height 6
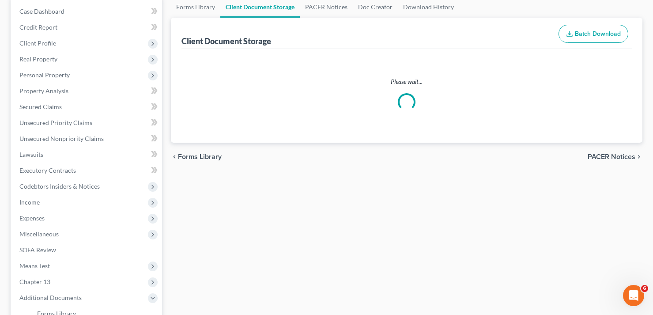
scroll to position [12, 0]
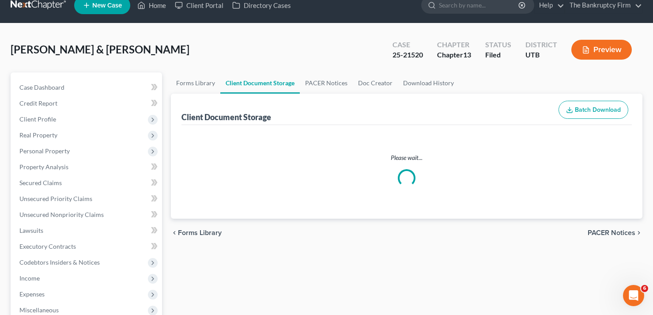
select select "30"
select select "26"
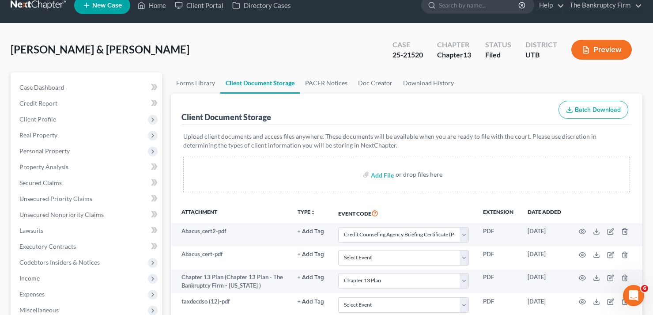
scroll to position [0, 0]
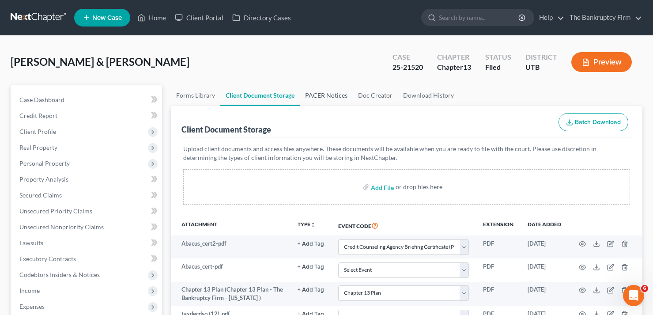
click at [321, 96] on link "PACER Notices" at bounding box center [326, 95] width 53 height 21
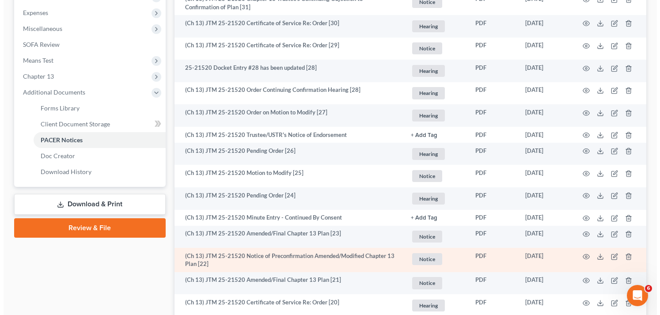
scroll to position [309, 0]
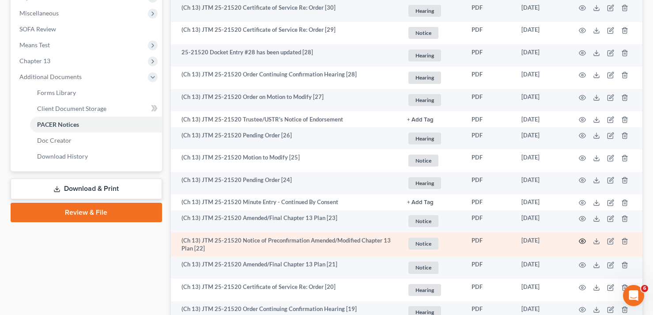
click at [581, 240] on icon "button" at bounding box center [582, 241] width 7 height 7
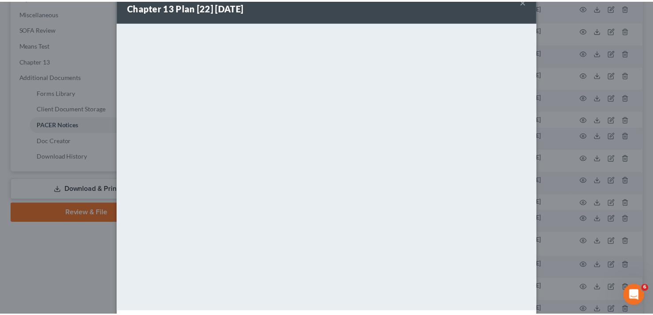
scroll to position [0, 0]
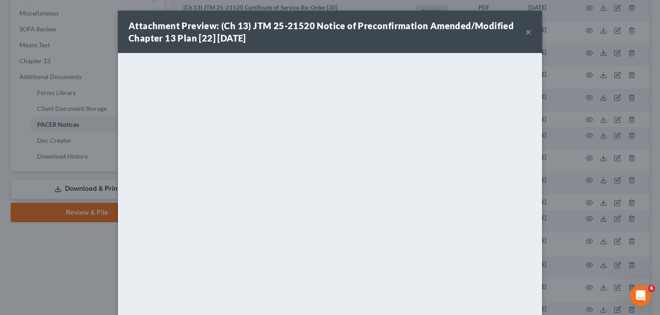
click at [525, 34] on button "×" at bounding box center [528, 32] width 6 height 11
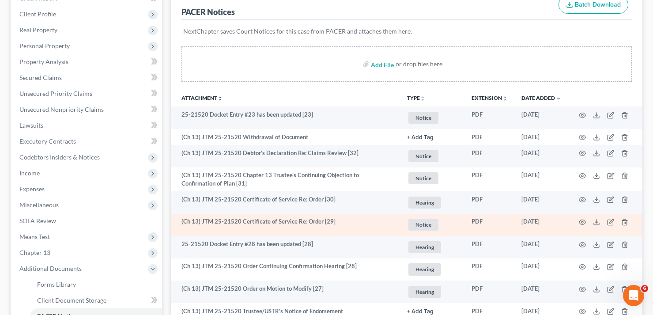
scroll to position [133, 0]
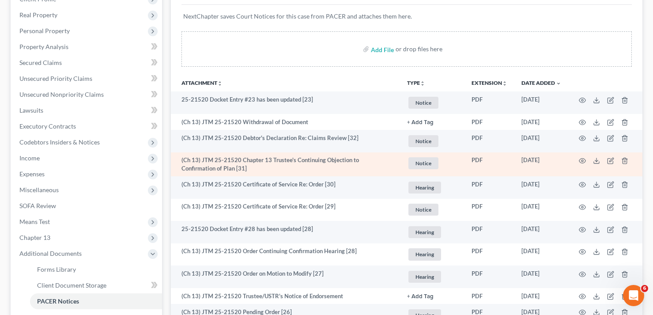
click at [579, 160] on td at bounding box center [606, 164] width 74 height 24
click at [584, 161] on icon "button" at bounding box center [582, 160] width 7 height 7
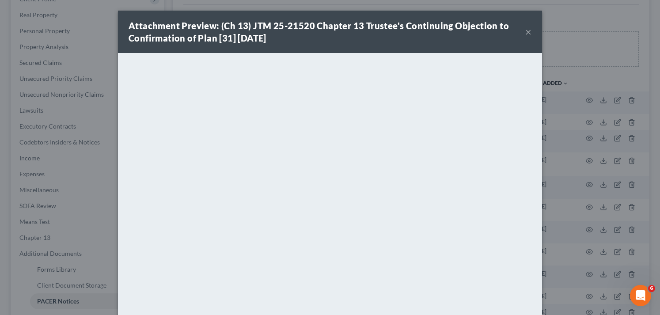
click at [526, 29] on button "×" at bounding box center [528, 32] width 6 height 11
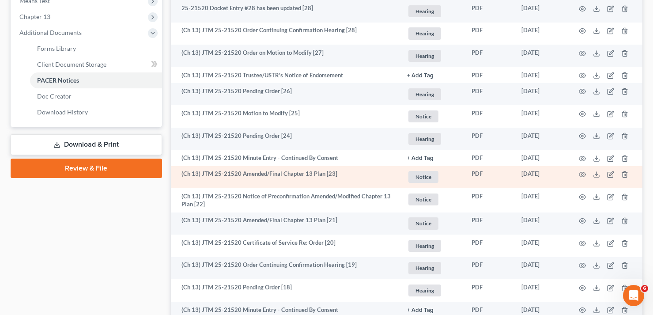
scroll to position [309, 0]
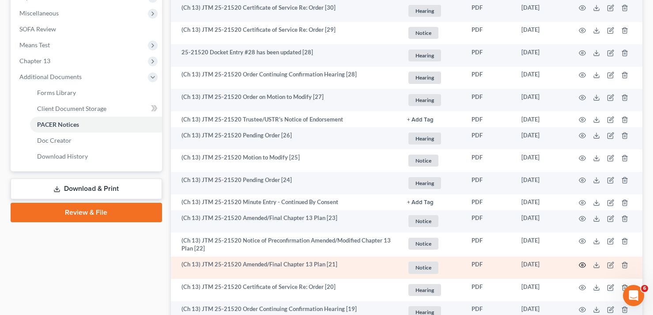
click at [583, 265] on icon "button" at bounding box center [582, 265] width 7 height 7
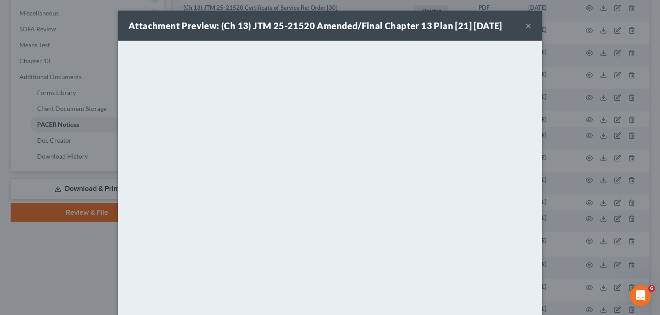
click at [525, 24] on button "×" at bounding box center [528, 25] width 6 height 11
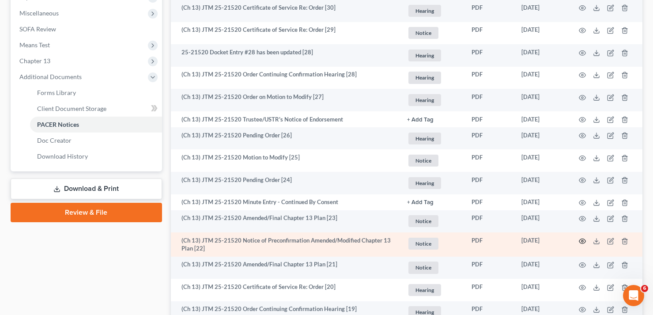
click at [584, 242] on icon "button" at bounding box center [582, 241] width 7 height 7
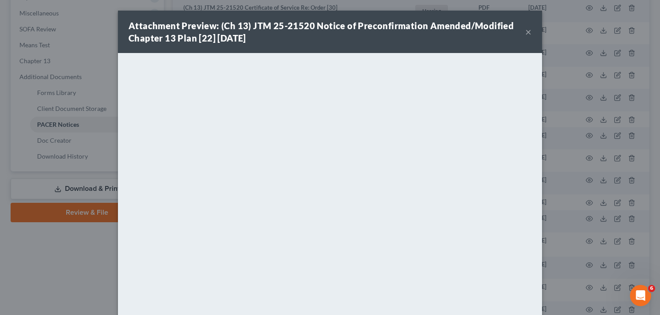
click at [585, 105] on div "Attachment Preview: (Ch 13) JTM 25-21520 Notice of Preconfirmation Amended/Modi…" at bounding box center [330, 157] width 660 height 315
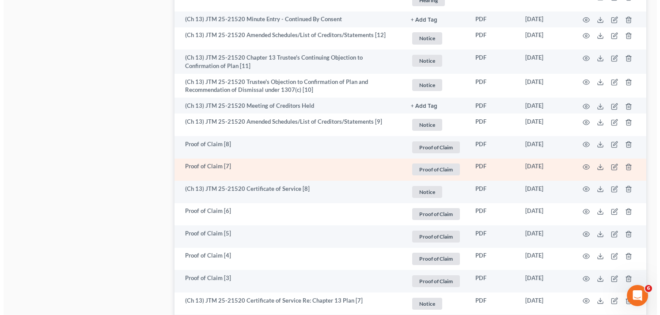
scroll to position [795, 0]
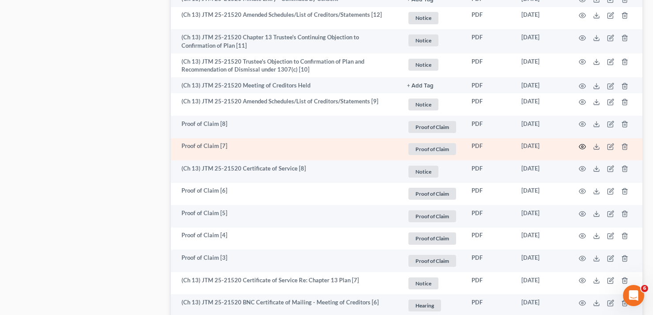
click at [583, 148] on icon "button" at bounding box center [582, 146] width 7 height 7
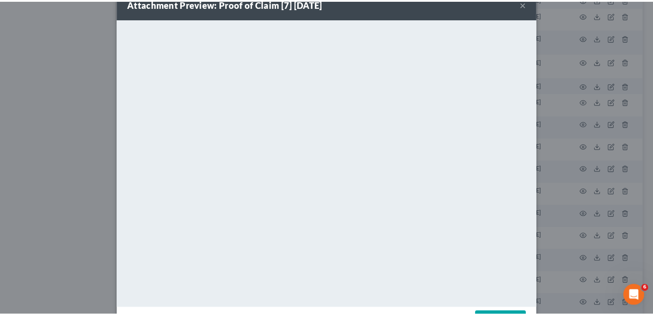
scroll to position [0, 0]
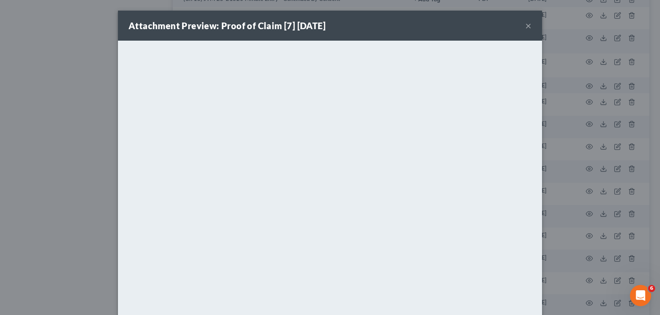
click at [525, 25] on button "×" at bounding box center [528, 25] width 6 height 11
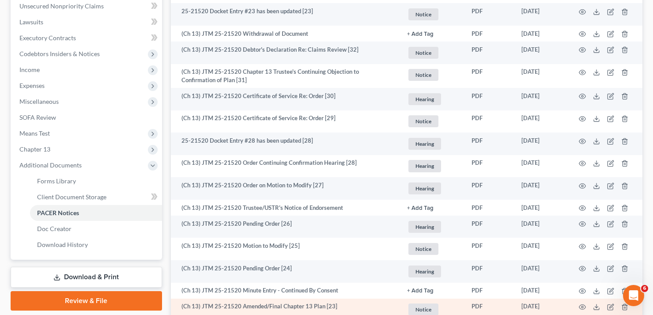
scroll to position [353, 0]
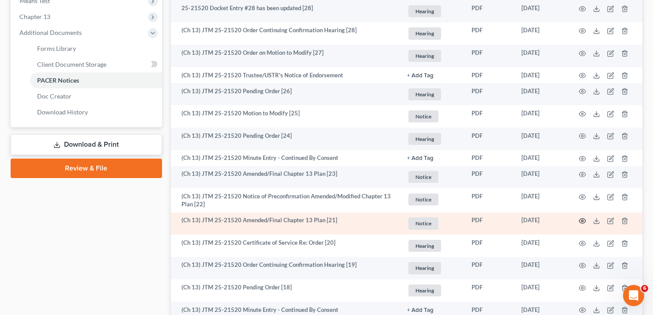
click at [582, 220] on icon "button" at bounding box center [582, 220] width 7 height 7
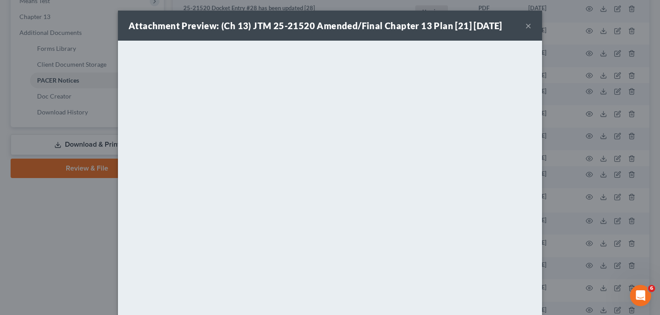
click at [525, 23] on button "×" at bounding box center [528, 25] width 6 height 11
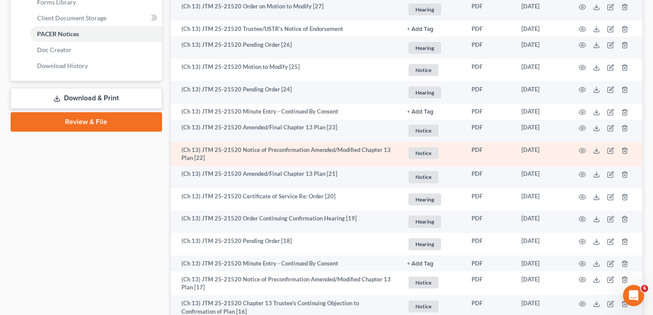
scroll to position [398, 0]
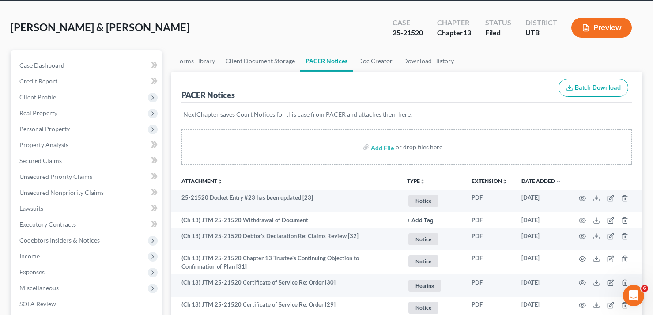
scroll to position [0, 0]
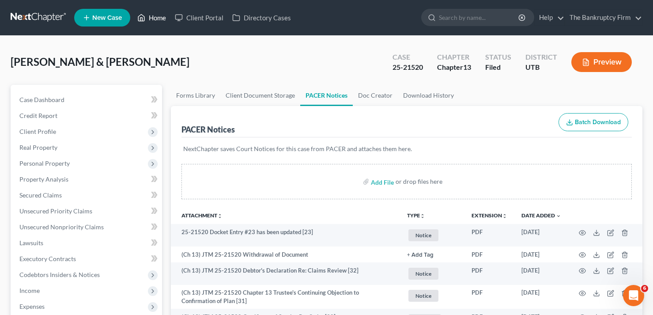
click at [153, 23] on link "Home" at bounding box center [152, 18] width 38 height 16
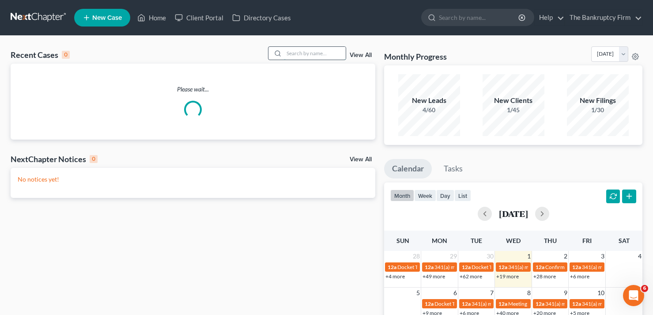
click at [303, 52] on input "search" at bounding box center [315, 53] width 62 height 13
type input "m"
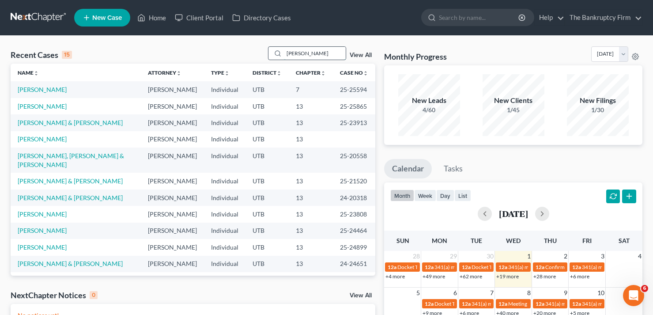
type input "[PERSON_NAME]"
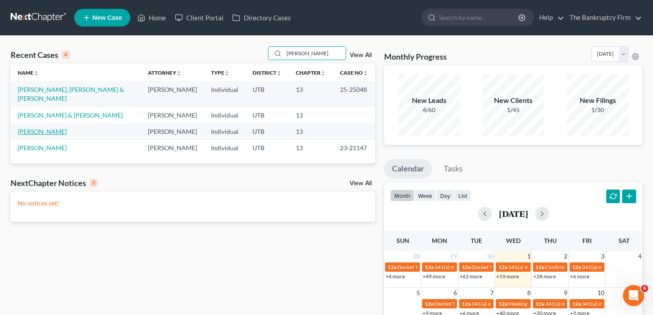
click at [40, 128] on link "[PERSON_NAME]" at bounding box center [42, 132] width 49 height 8
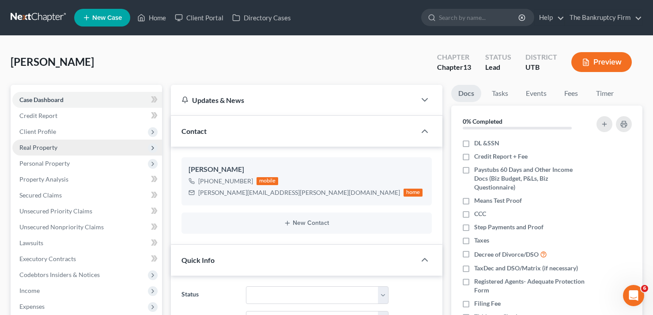
click at [45, 148] on span "Real Property" at bounding box center [38, 148] width 38 height 8
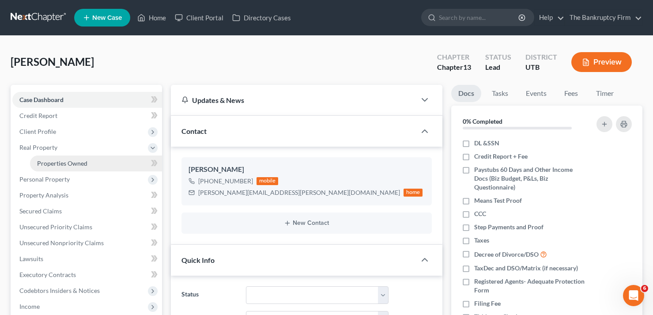
click at [56, 162] on span "Properties Owned" at bounding box center [62, 163] width 50 height 8
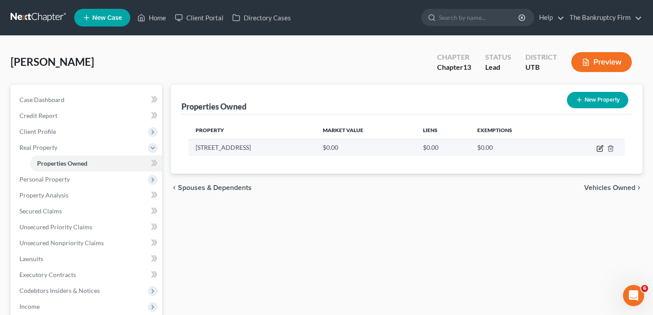
click at [597, 151] on icon "button" at bounding box center [600, 148] width 7 height 7
select select "46"
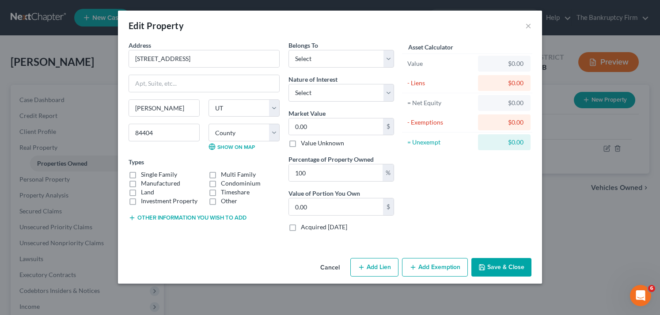
click at [500, 266] on button "Save & Close" at bounding box center [501, 267] width 60 height 19
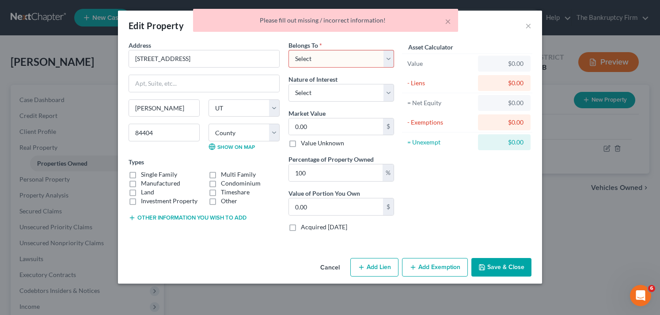
click at [327, 50] on select "Select Debtor 1 Only Debtor 2 Only Debtor 1 And Debtor 2 Only At Least One Of T…" at bounding box center [341, 59] width 106 height 18
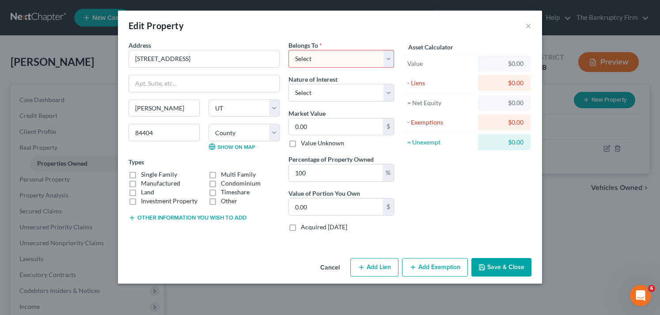
select select "3"
click at [288, 50] on select "Select Debtor 1 Only Debtor 2 Only Debtor 1 And Debtor 2 Only At Least One Of T…" at bounding box center [341, 59] width 106 height 18
click at [494, 262] on button "Save & Close" at bounding box center [501, 267] width 60 height 19
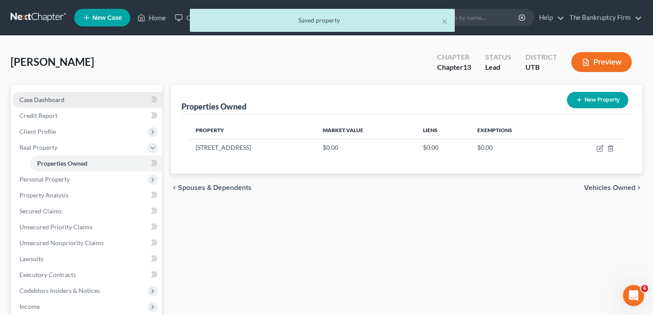
click at [73, 100] on link "Case Dashboard" at bounding box center [87, 100] width 150 height 16
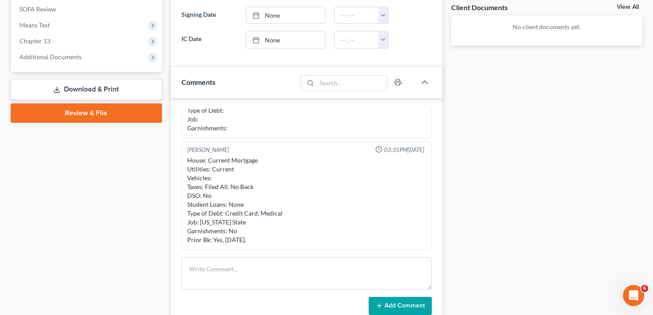
scroll to position [309, 0]
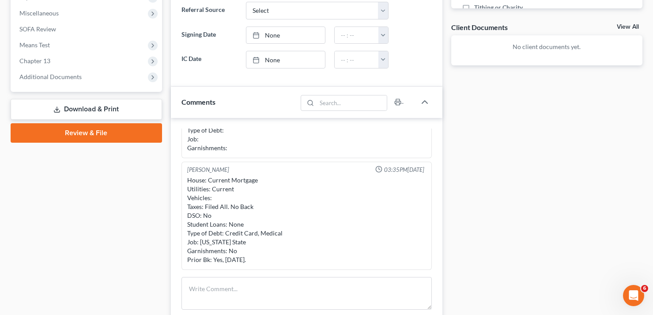
drag, startPoint x: 73, startPoint y: 201, endPoint x: 132, endPoint y: 258, distance: 82.5
click at [132, 258] on div "Case Dashboard Payments Invoices Payments Payments Credit Report Client Profile" at bounding box center [86, 107] width 160 height 663
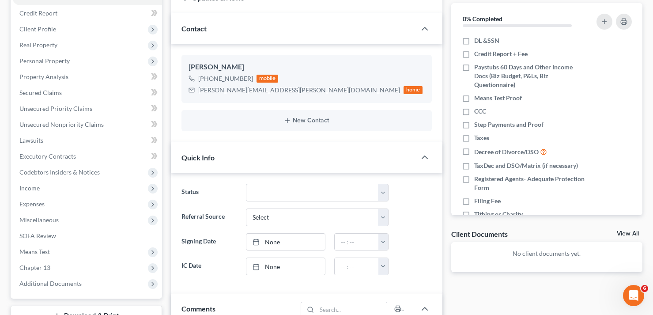
scroll to position [0, 0]
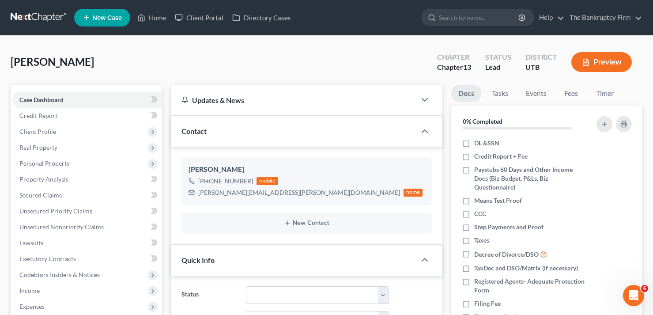
drag, startPoint x: 112, startPoint y: 57, endPoint x: 126, endPoint y: 4, distance: 55.2
click at [112, 57] on div "[PERSON_NAME] Upgraded Chapter Chapter 13 Status Lead District UTB Preview" at bounding box center [327, 65] width 632 height 38
click at [152, 18] on link "Home" at bounding box center [152, 18] width 38 height 16
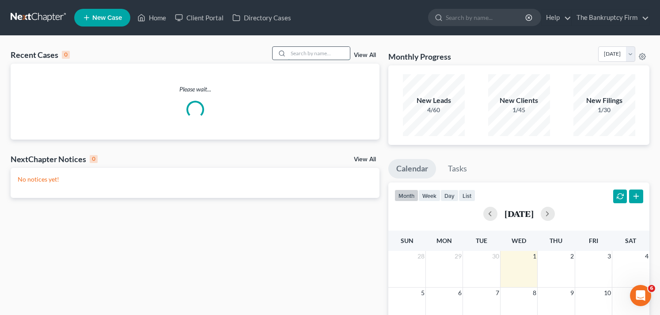
click at [326, 51] on input "search" at bounding box center [319, 53] width 62 height 13
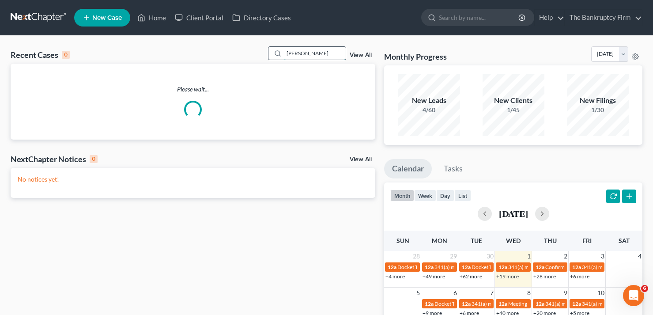
type input "[PERSON_NAME]"
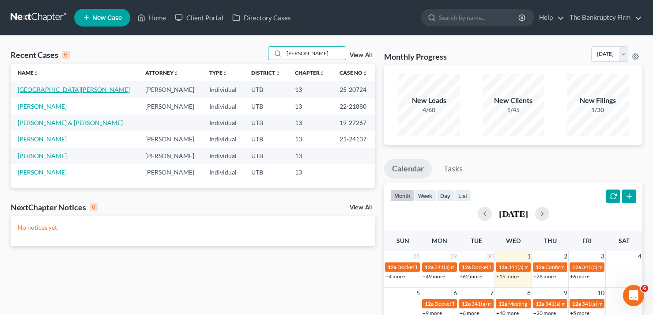
click at [36, 91] on link "[GEOGRAPHIC_DATA][PERSON_NAME]" at bounding box center [74, 90] width 112 height 8
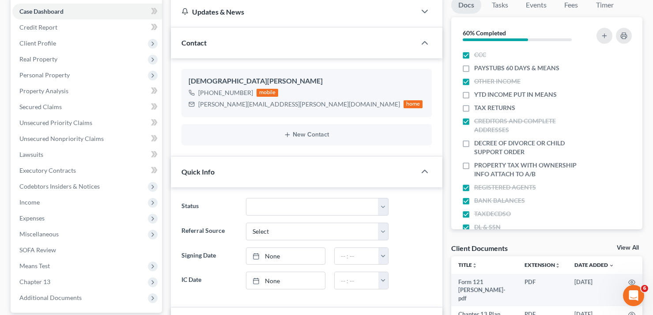
scroll to position [69, 0]
click at [627, 246] on link "View All" at bounding box center [628, 248] width 22 height 6
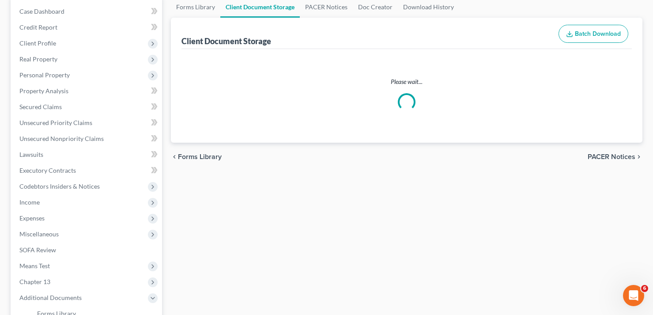
select select "30"
select select "26"
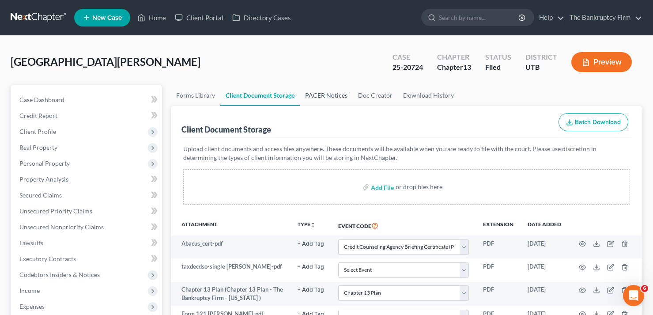
click at [321, 94] on link "PACER Notices" at bounding box center [326, 95] width 53 height 21
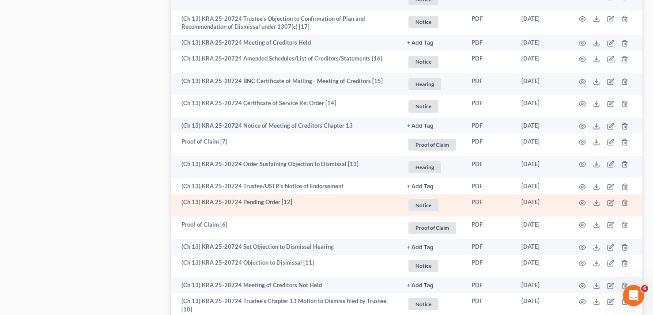
scroll to position [1149, 0]
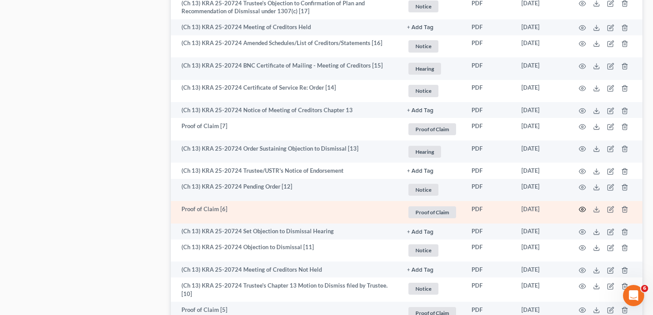
click at [586, 208] on icon "button" at bounding box center [582, 209] width 7 height 7
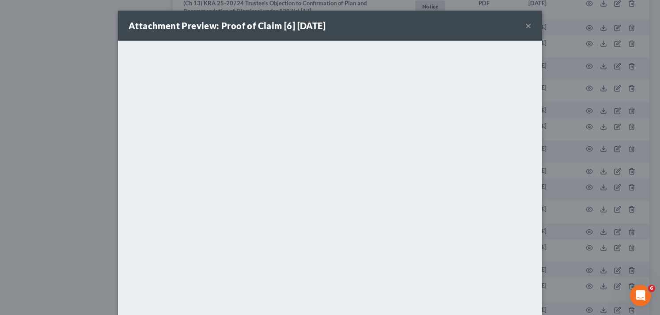
click at [525, 25] on button "×" at bounding box center [528, 25] width 6 height 11
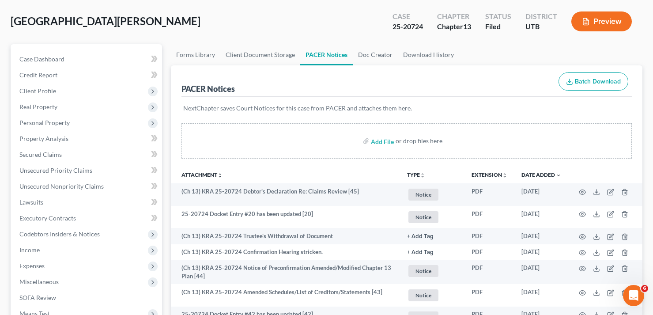
scroll to position [0, 0]
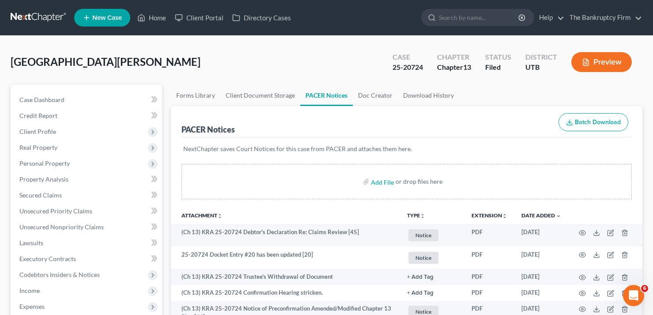
click at [161, 8] on ul "New Case Home Client Portal Directory Cases - No Result - See all results Or Pr…" at bounding box center [358, 17] width 569 height 23
drag, startPoint x: 157, startPoint y: 24, endPoint x: 157, endPoint y: 19, distance: 4.4
click at [157, 24] on link "Home" at bounding box center [152, 18] width 38 height 16
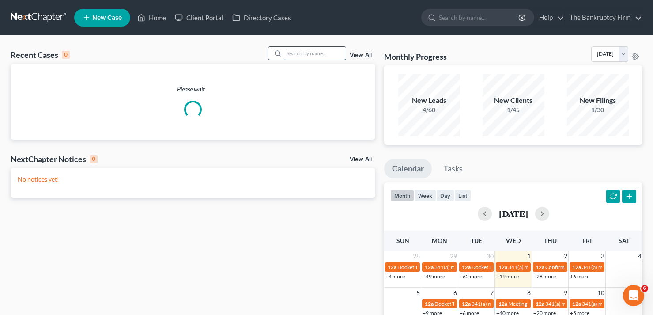
click at [299, 57] on input "search" at bounding box center [315, 53] width 62 height 13
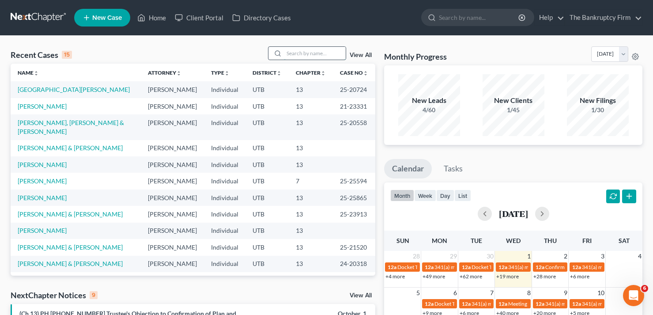
click at [299, 53] on input "search" at bounding box center [315, 53] width 62 height 13
type input "[PERSON_NAME]"
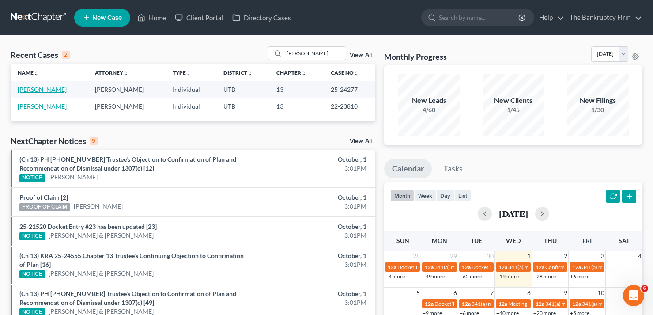
click at [40, 91] on link "[PERSON_NAME]" at bounding box center [42, 90] width 49 height 8
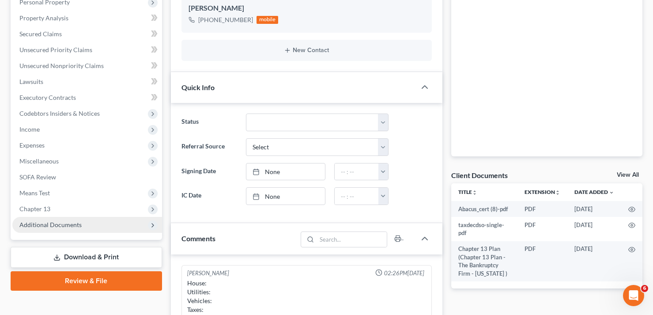
scroll to position [177, 0]
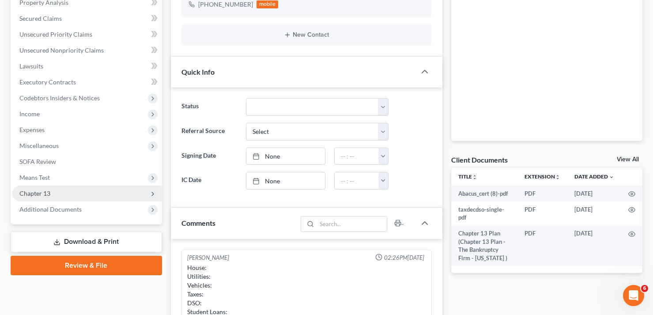
click at [36, 191] on span "Chapter 13" at bounding box center [34, 194] width 31 height 8
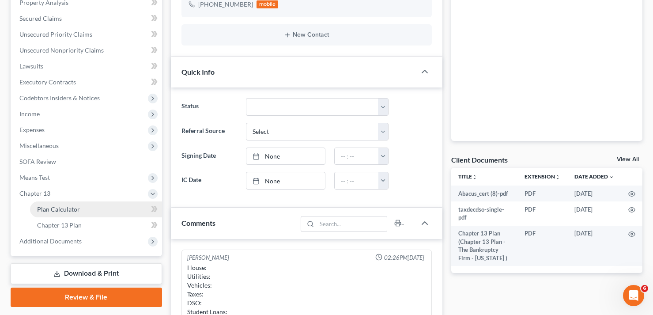
click at [53, 209] on span "Plan Calculator" at bounding box center [58, 209] width 43 height 8
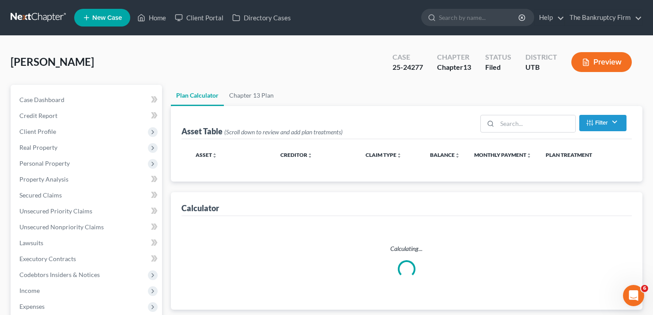
select select "59"
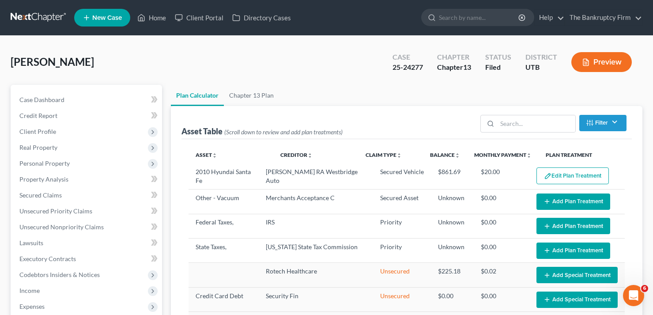
select select "59"
click at [77, 211] on span "Unsecured Priority Claims" at bounding box center [55, 211] width 73 height 8
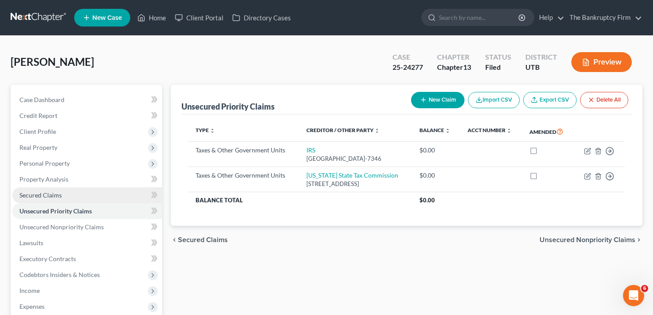
click at [44, 190] on link "Secured Claims" at bounding box center [87, 195] width 150 height 16
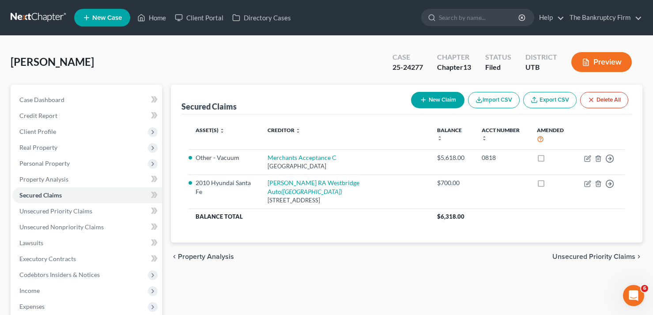
click at [429, 98] on button "New Claim" at bounding box center [437, 100] width 53 height 16
select select "0"
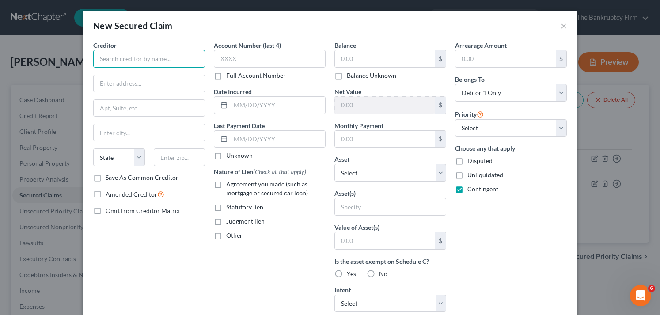
click at [129, 64] on input "text" at bounding box center [149, 59] width 112 height 18
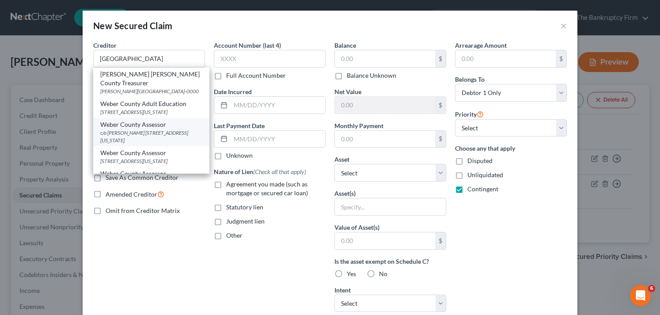
click at [144, 131] on div "c/o [PERSON_NAME] [STREET_ADDRESS][US_STATE]" at bounding box center [151, 136] width 102 height 15
type input "Weber County Assessor"
type input "c/o [PERSON_NAME]"
type input "[STREET_ADDRESS][US_STATE]"
type input "[PERSON_NAME]"
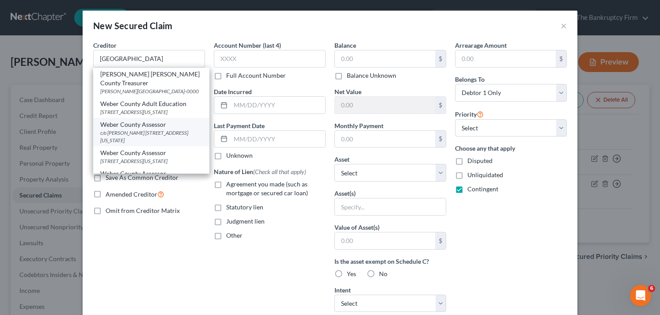
select select "46"
type input "84401-0000"
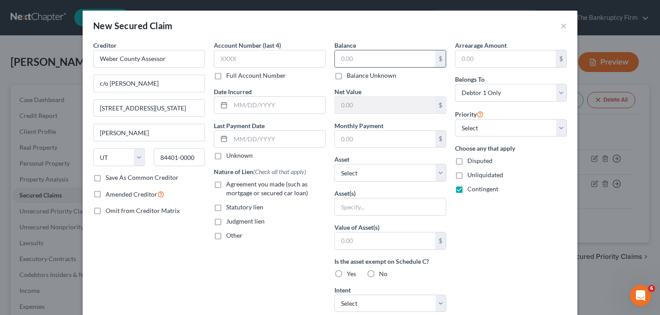
click at [357, 54] on input "text" at bounding box center [385, 58] width 100 height 17
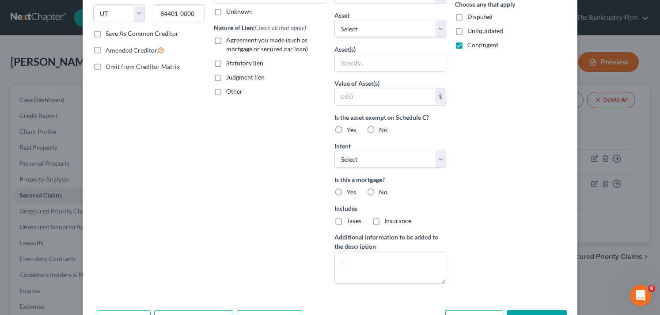
scroll to position [175, 0]
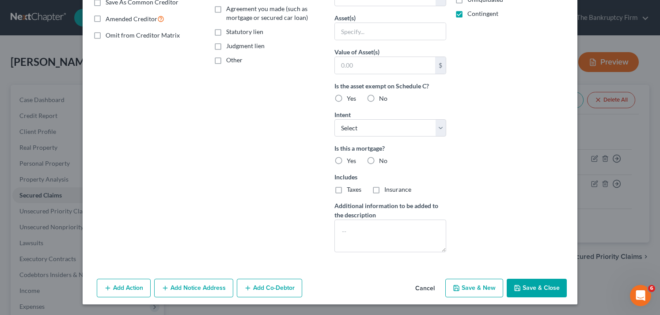
type input "1,206.84"
click at [540, 294] on button "Save & Close" at bounding box center [537, 288] width 60 height 19
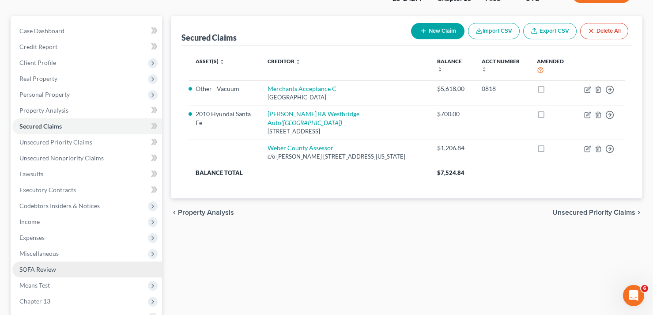
scroll to position [171, 0]
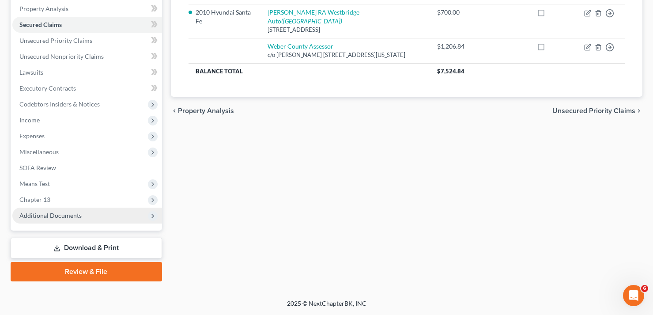
click at [43, 220] on span "Additional Documents" at bounding box center [87, 216] width 150 height 16
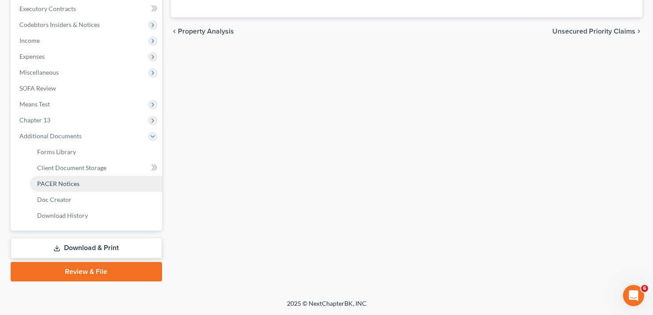
click at [58, 182] on span "PACER Notices" at bounding box center [58, 184] width 42 height 8
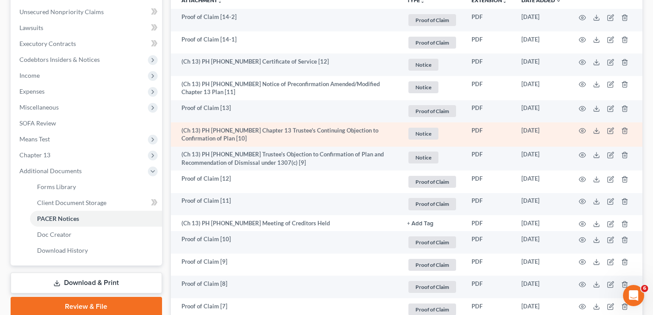
scroll to position [265, 0]
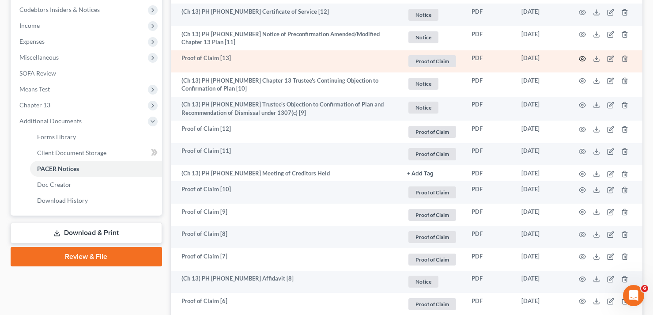
click at [584, 59] on icon "button" at bounding box center [582, 58] width 7 height 7
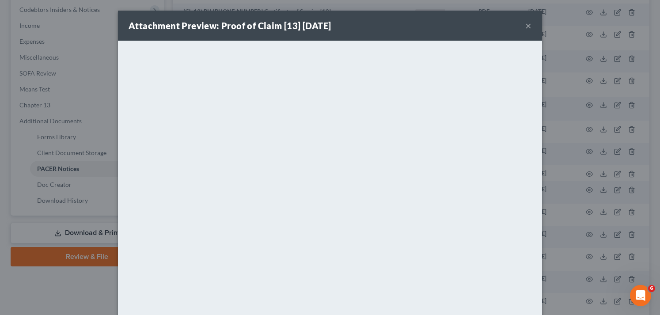
click at [527, 23] on button "×" at bounding box center [528, 25] width 6 height 11
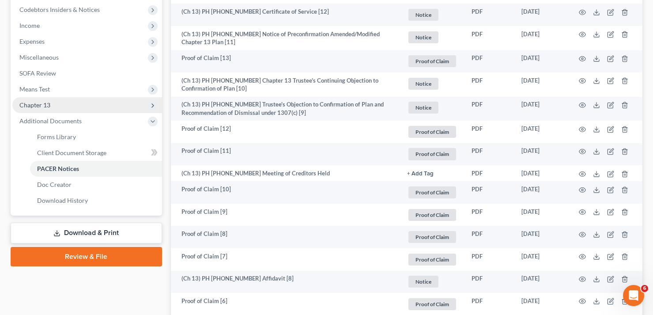
click at [44, 106] on span "Chapter 13" at bounding box center [34, 105] width 31 height 8
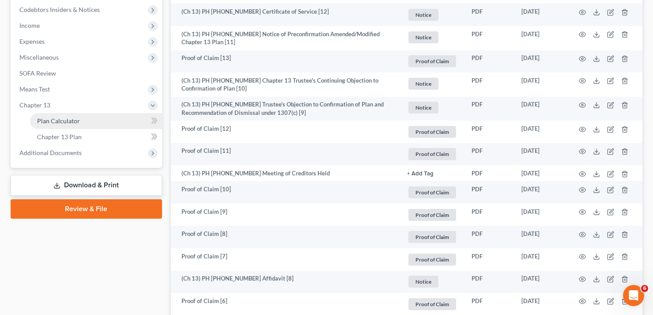
click at [55, 121] on span "Plan Calculator" at bounding box center [58, 121] width 43 height 8
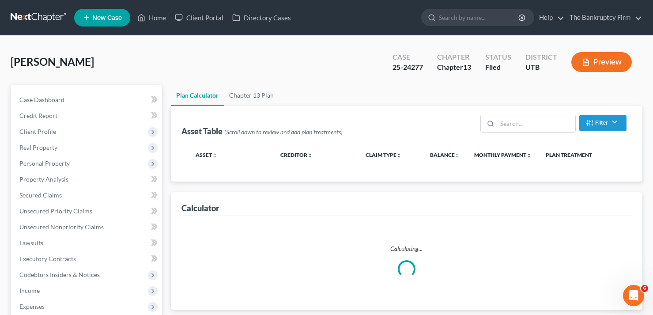
select select "59"
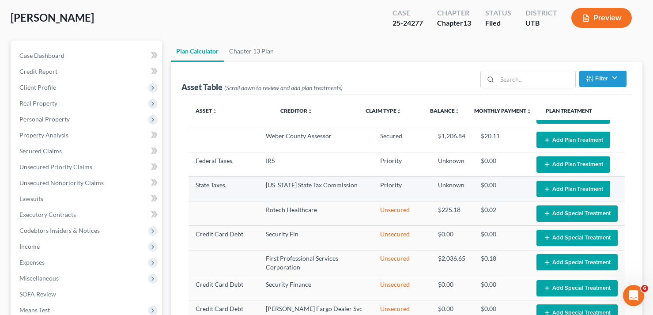
scroll to position [44, 0]
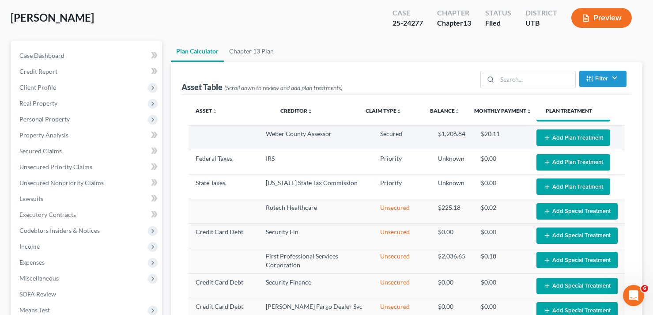
click at [570, 137] on button "Add Plan Treatment" at bounding box center [574, 137] width 74 height 16
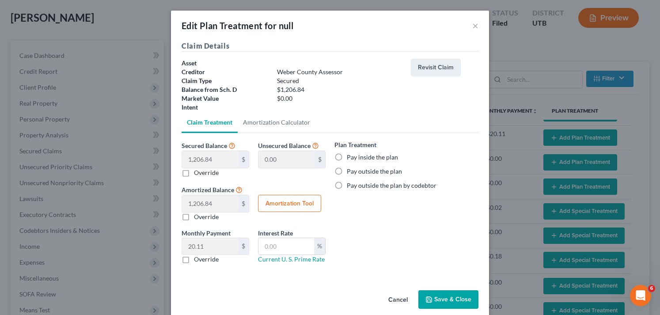
click at [347, 156] on label "Pay inside the plan" at bounding box center [372, 157] width 51 height 9
click at [350, 156] on input "Pay inside the plan" at bounding box center [353, 156] width 6 height 6
radio input "true"
click at [279, 205] on button "Amortization Tool" at bounding box center [289, 204] width 63 height 18
type input "1,206.84"
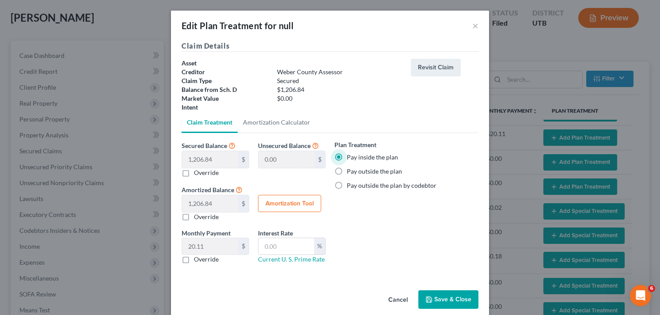
type input "60"
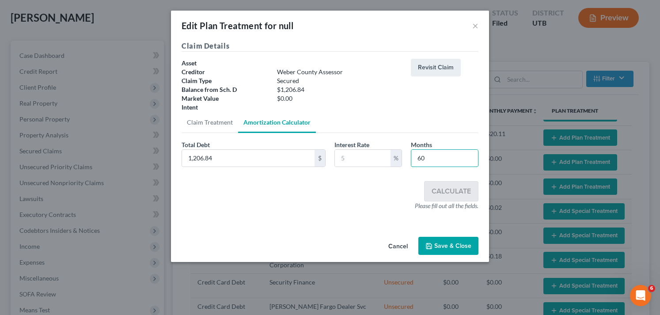
drag, startPoint x: 443, startPoint y: 159, endPoint x: 399, endPoint y: 169, distance: 44.5
click at [399, 169] on div "Total Debt 1,206.84 $ Interest Rate % Months 60" at bounding box center [330, 157] width 306 height 34
click at [368, 163] on input "text" at bounding box center [363, 158] width 56 height 17
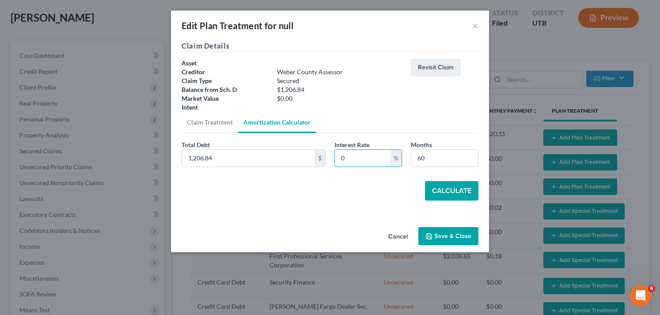
type input "0"
click at [450, 189] on button "Calculate" at bounding box center [451, 190] width 53 height 19
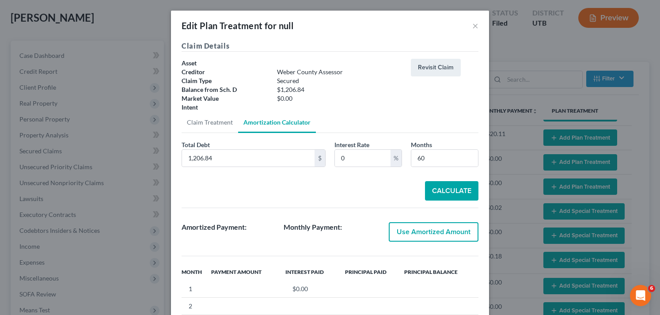
click at [430, 233] on button "Use Amortized Amount" at bounding box center [434, 231] width 90 height 19
checkbox input "true"
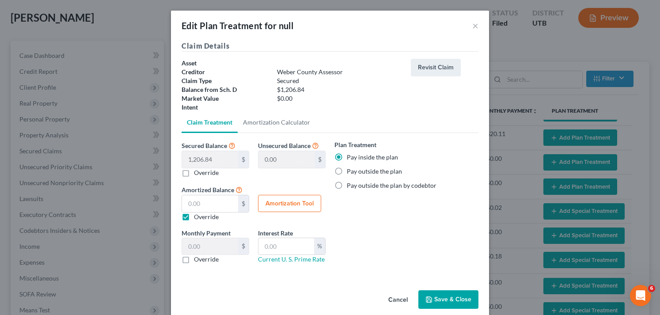
click at [453, 294] on button "Save & Close" at bounding box center [448, 299] width 60 height 19
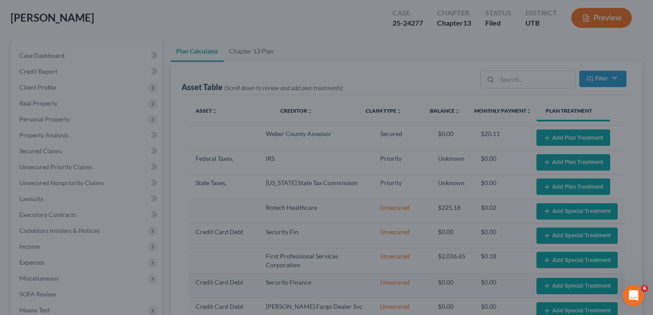
select select "59"
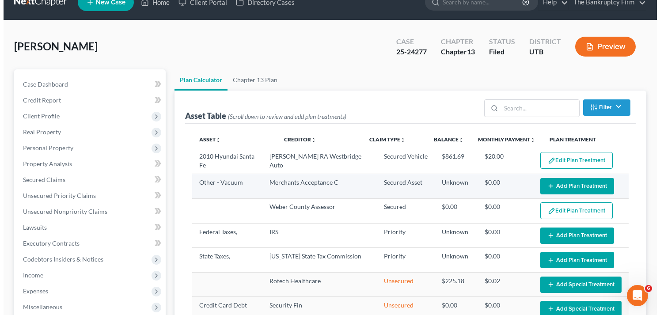
scroll to position [0, 0]
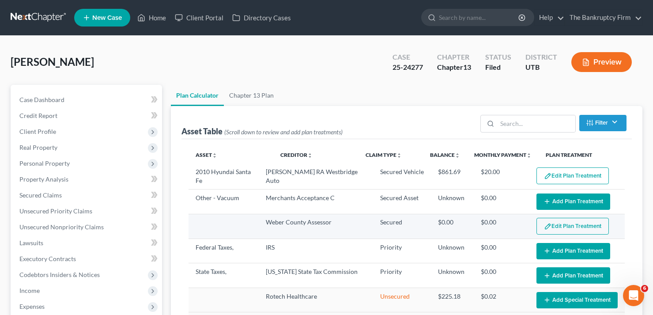
click at [559, 225] on button "Edit Plan Treatment" at bounding box center [573, 226] width 72 height 17
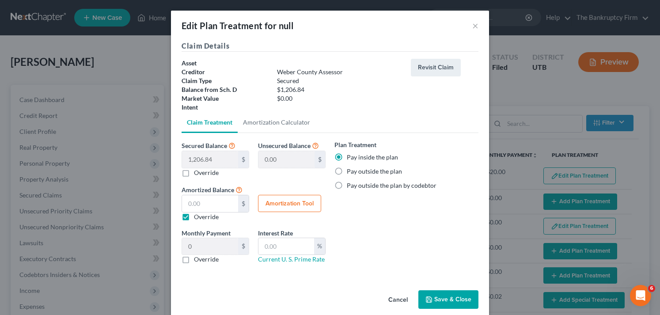
click at [397, 300] on button "Cancel" at bounding box center [398, 300] width 34 height 18
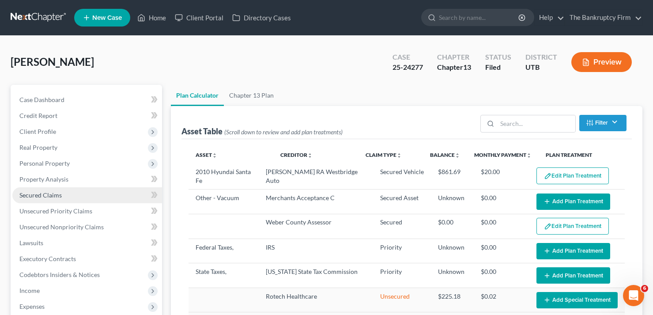
drag, startPoint x: 41, startPoint y: 191, endPoint x: 35, endPoint y: 195, distance: 6.6
click at [41, 191] on span "Secured Claims" at bounding box center [40, 195] width 42 height 8
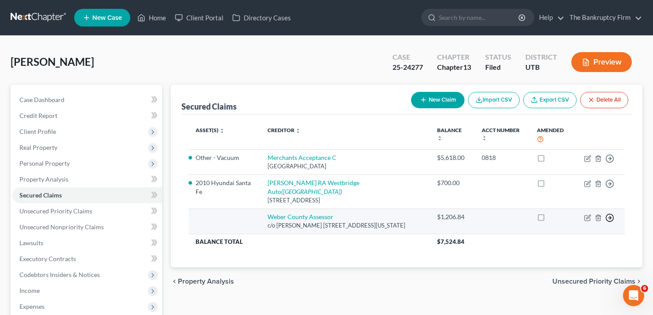
click at [610, 213] on icon "button" at bounding box center [610, 217] width 9 height 9
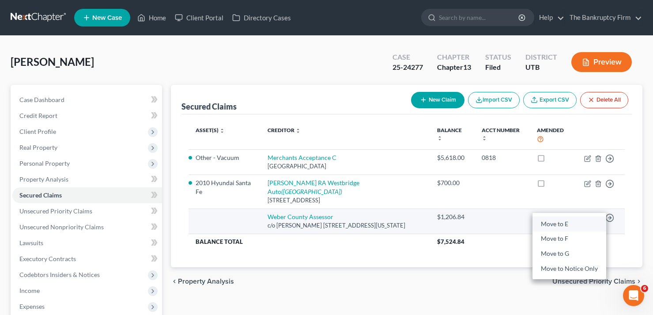
click at [555, 216] on link "Move to E" at bounding box center [570, 223] width 74 height 15
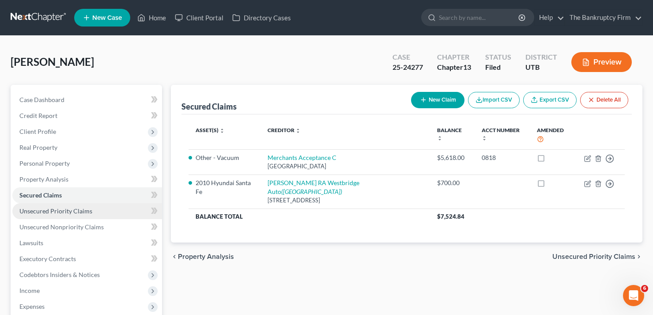
click at [55, 208] on span "Unsecured Priority Claims" at bounding box center [55, 211] width 73 height 8
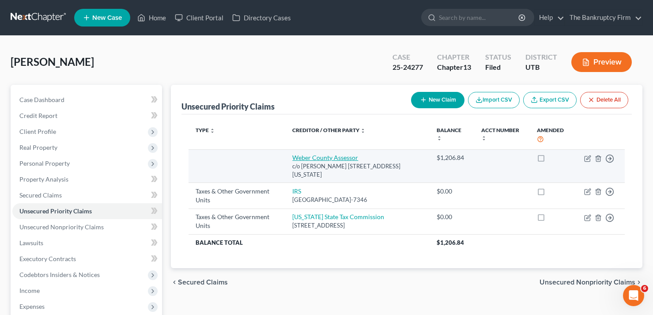
click at [319, 156] on link "Weber County Assessor" at bounding box center [325, 158] width 66 height 8
select select "46"
select select "0"
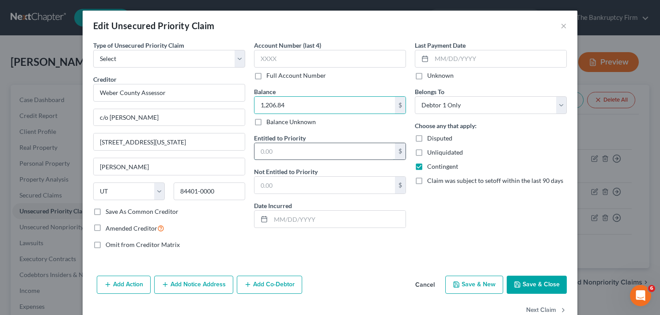
click at [306, 151] on input "text" at bounding box center [324, 151] width 140 height 17
paste input "1,206.84"
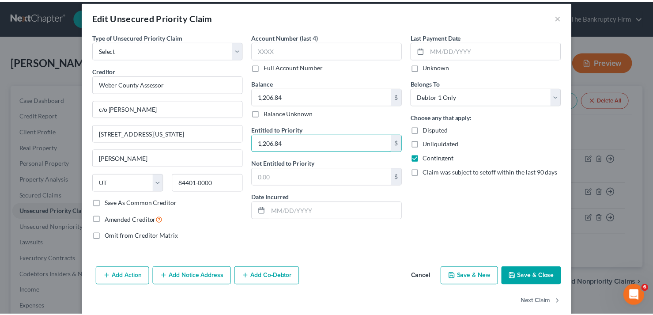
scroll to position [22, 0]
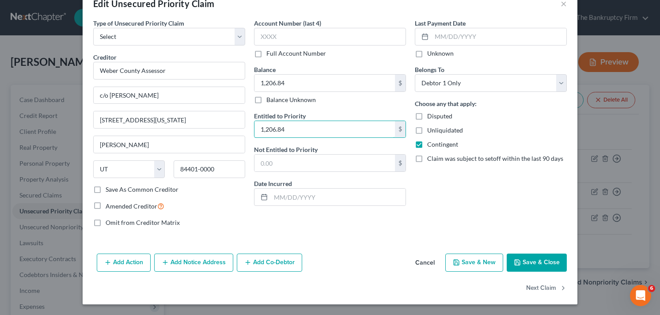
type input "1,206.84"
click at [537, 263] on button "Save & Close" at bounding box center [537, 263] width 60 height 19
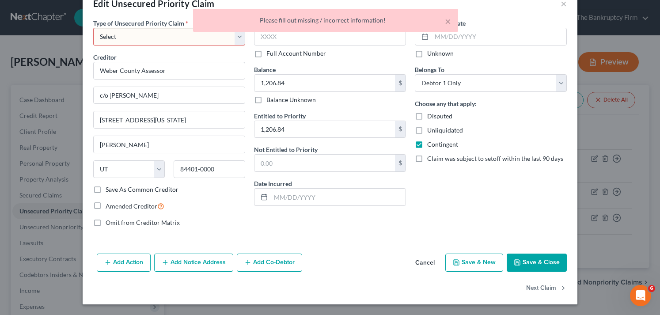
click at [183, 35] on div "× Please fill out missing / incorrect information!" at bounding box center [326, 22] width 660 height 27
click at [137, 39] on select "Select Taxes & Other Government Units Domestic Support Obligations Extensions o…" at bounding box center [169, 37] width 152 height 18
select select "46"
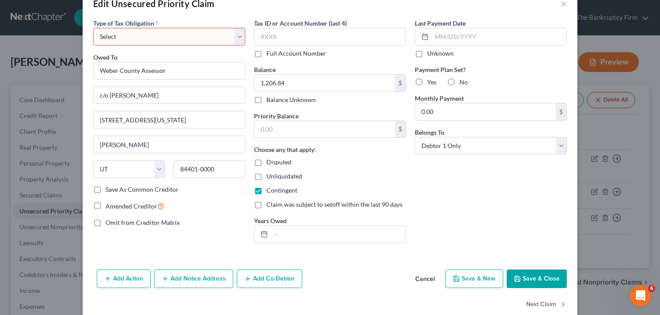
click at [542, 282] on button "Save & Close" at bounding box center [537, 278] width 60 height 19
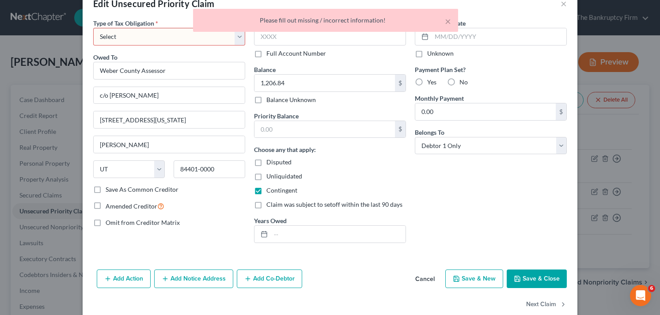
click at [185, 38] on select "Select Federal City State Franchise Tax Board Other" at bounding box center [169, 37] width 152 height 18
select select "4"
click at [93, 28] on select "Select Federal City State Franchise Tax Board Other" at bounding box center [169, 37] width 152 height 18
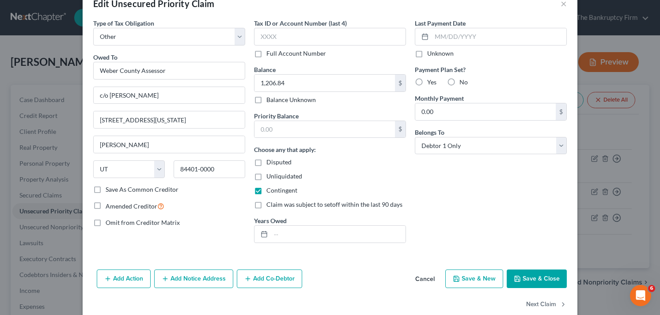
click at [539, 278] on button "Save & Close" at bounding box center [537, 278] width 60 height 19
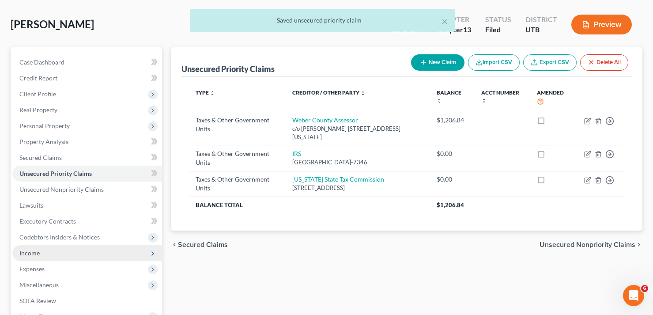
scroll to position [133, 0]
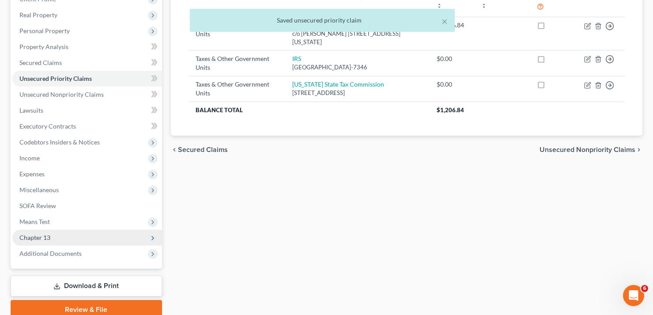
click at [38, 242] on span "Chapter 13" at bounding box center [87, 238] width 150 height 16
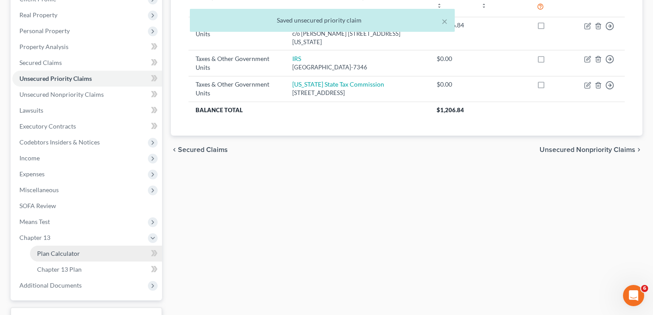
click at [71, 251] on span "Plan Calculator" at bounding box center [58, 254] width 43 height 8
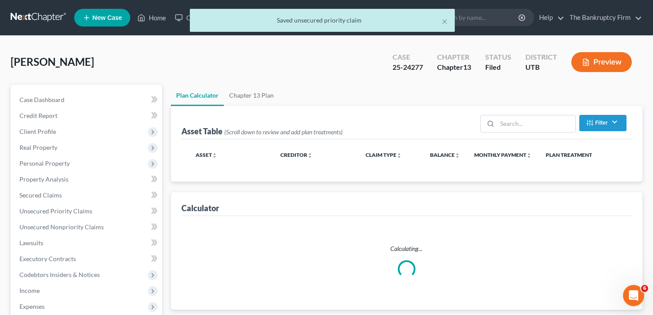
select select "59"
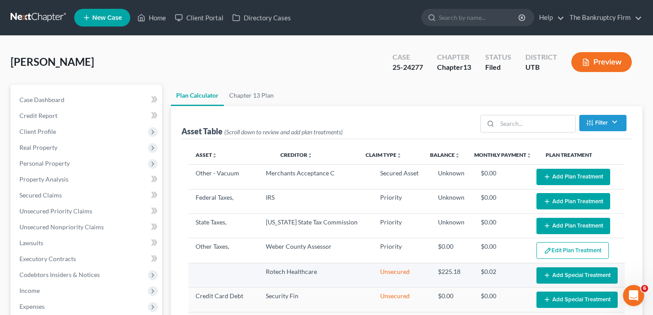
scroll to position [44, 0]
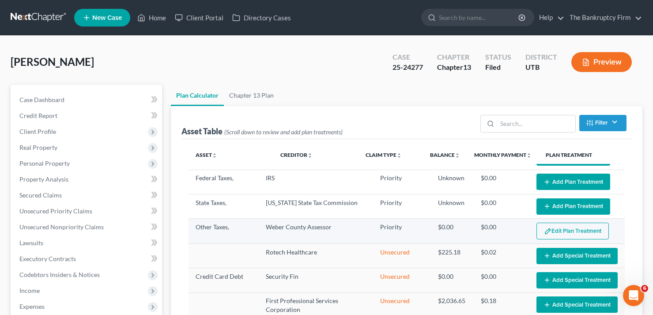
click at [568, 230] on button "Edit Plan Treatment" at bounding box center [573, 231] width 72 height 17
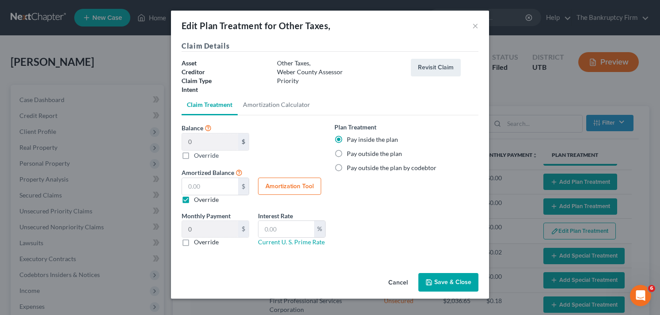
click at [194, 155] on label "Override" at bounding box center [206, 155] width 25 height 9
click at [197, 155] on input "Balance 0 $ 0.00 $ Override" at bounding box center [200, 154] width 6 height 6
checkbox input "true"
click at [462, 280] on button "Save & Close" at bounding box center [448, 282] width 60 height 19
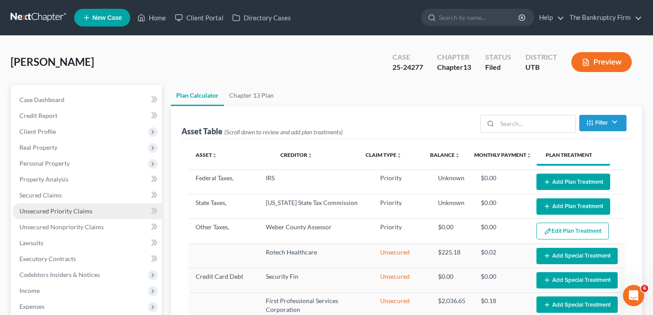
select select "59"
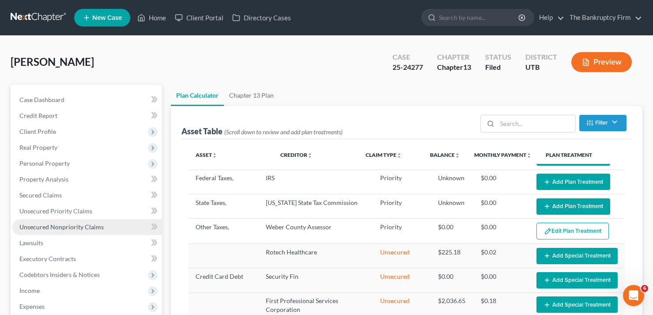
click at [67, 227] on span "Unsecured Nonpriority Claims" at bounding box center [61, 227] width 84 height 8
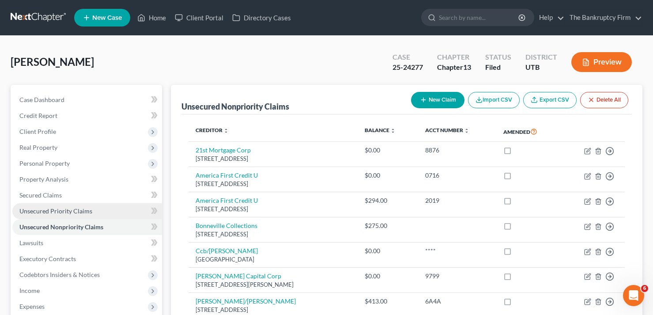
click at [72, 210] on span "Unsecured Priority Claims" at bounding box center [55, 211] width 73 height 8
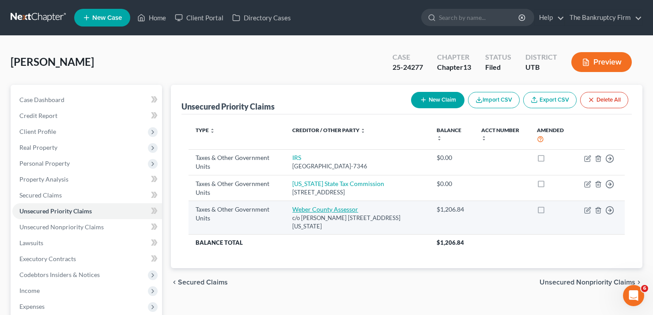
click at [319, 207] on link "Weber County Assessor" at bounding box center [325, 209] width 66 height 8
select select "4"
select select "46"
select select "0"
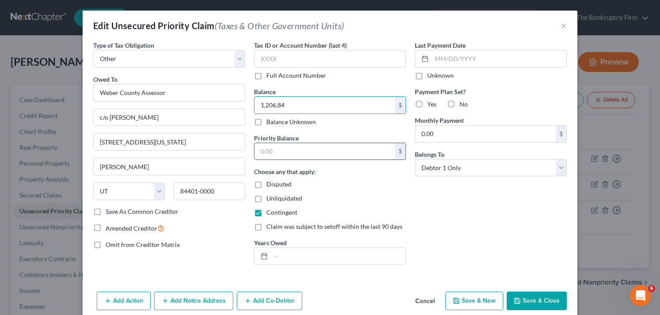
click at [305, 155] on input "text" at bounding box center [324, 151] width 140 height 17
paste input "1,206.84"
type input "1,206.84"
click at [528, 302] on button "Save & Close" at bounding box center [537, 301] width 60 height 19
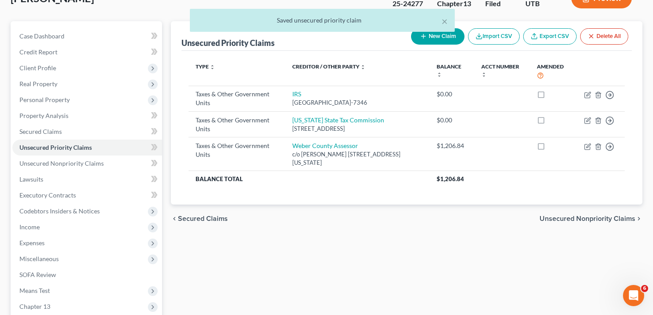
scroll to position [171, 0]
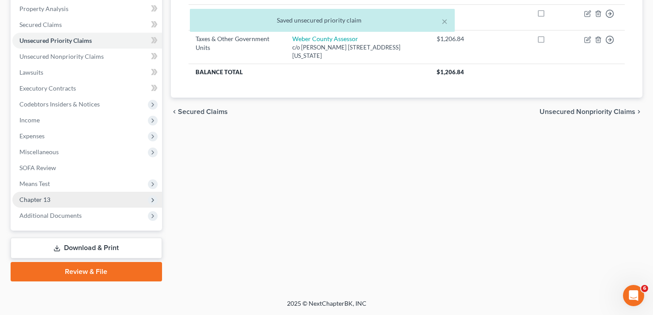
click at [42, 198] on span "Chapter 13" at bounding box center [34, 200] width 31 height 8
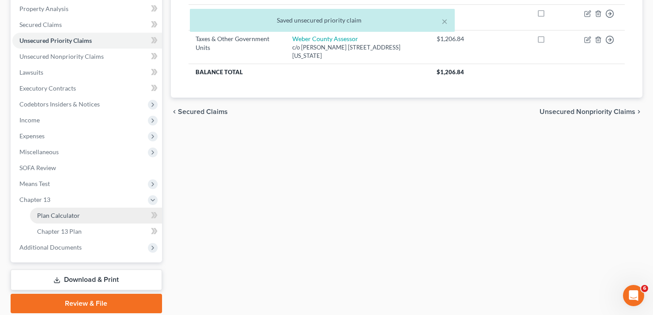
click at [80, 214] on link "Plan Calculator" at bounding box center [96, 216] width 132 height 16
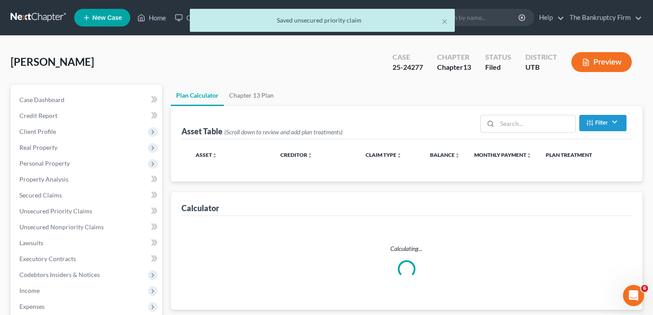
select select "59"
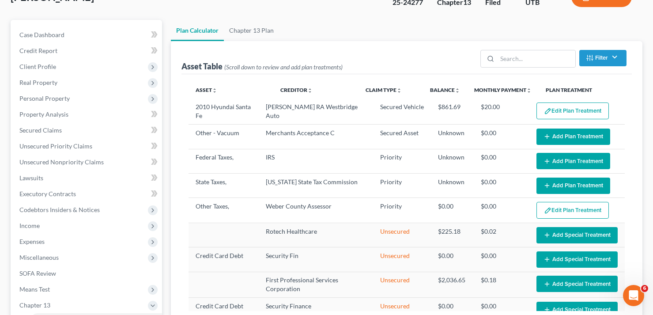
scroll to position [44, 0]
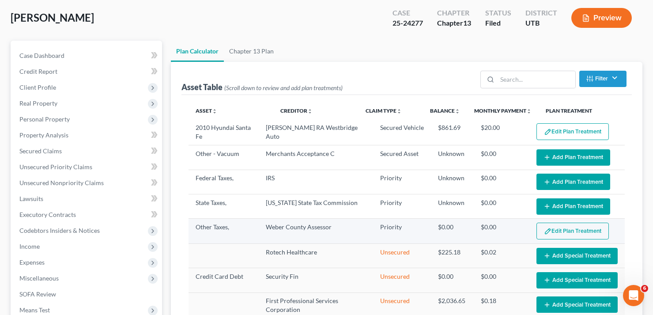
click at [547, 229] on button "Edit Plan Treatment" at bounding box center [573, 231] width 72 height 17
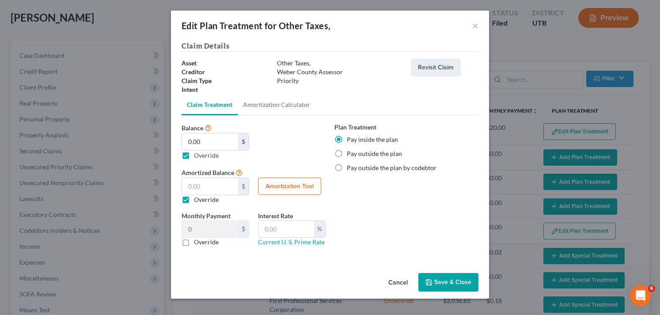
click at [194, 155] on label "Override" at bounding box center [206, 155] width 25 height 9
click at [197, 155] on input "Balance 1,206.84 $ 0.00 $ Override" at bounding box center [200, 154] width 6 height 6
checkbox input "false"
type input "20.11"
drag, startPoint x: 183, startPoint y: 198, endPoint x: 173, endPoint y: 227, distance: 30.6
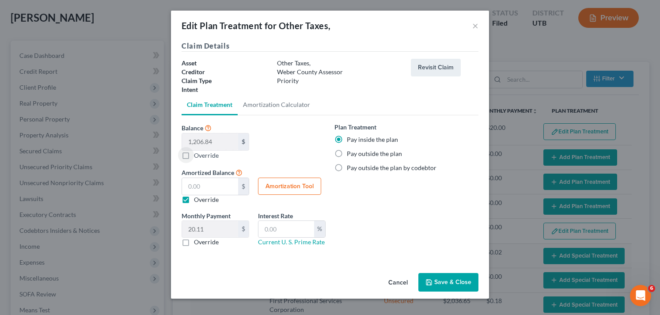
click at [194, 197] on label "Override" at bounding box center [206, 199] width 25 height 9
click at [197, 197] on input "Override" at bounding box center [200, 198] width 6 height 6
checkbox input "false"
click at [445, 280] on button "Save & Close" at bounding box center [448, 282] width 60 height 19
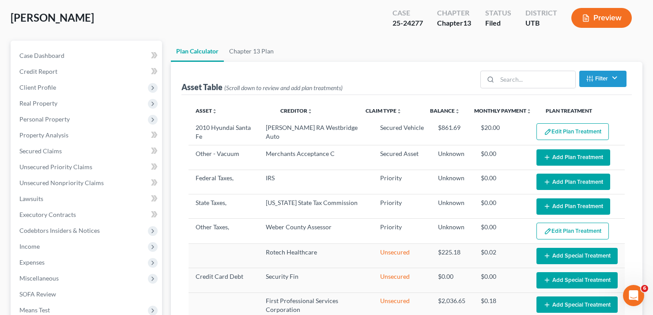
select select "59"
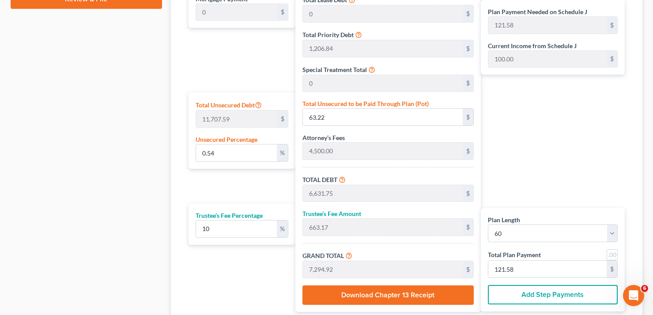
scroll to position [530, 0]
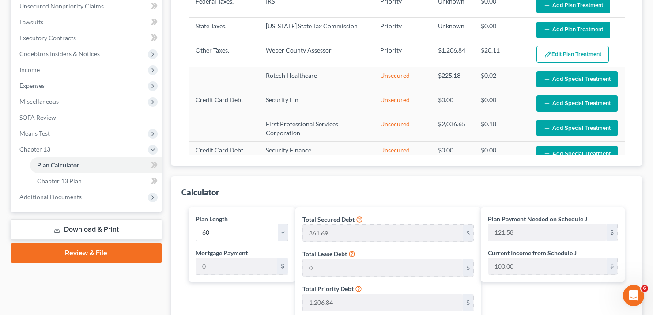
scroll to position [0, 0]
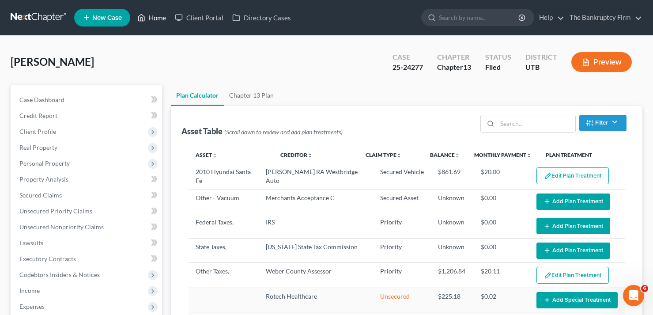
click at [155, 18] on link "Home" at bounding box center [152, 18] width 38 height 16
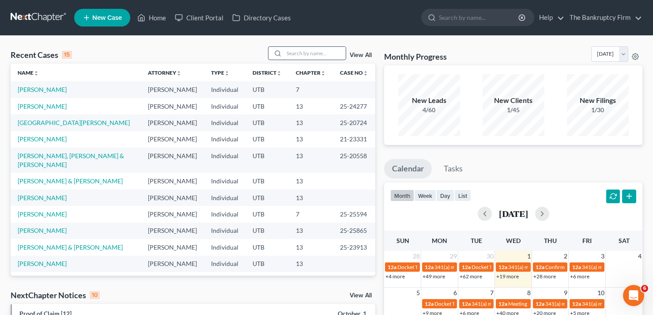
click at [308, 53] on input "search" at bounding box center [315, 53] width 62 height 13
type input "[PERSON_NAME]"
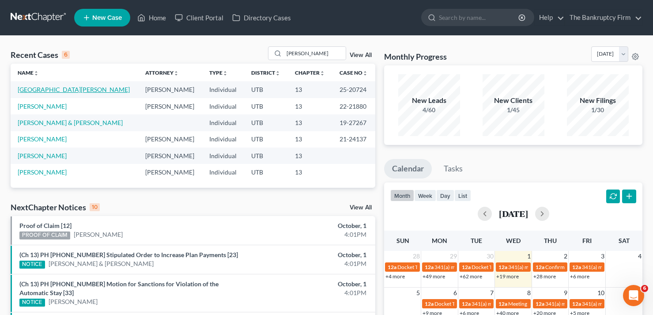
click at [47, 86] on link "[GEOGRAPHIC_DATA][PERSON_NAME]" at bounding box center [74, 90] width 112 height 8
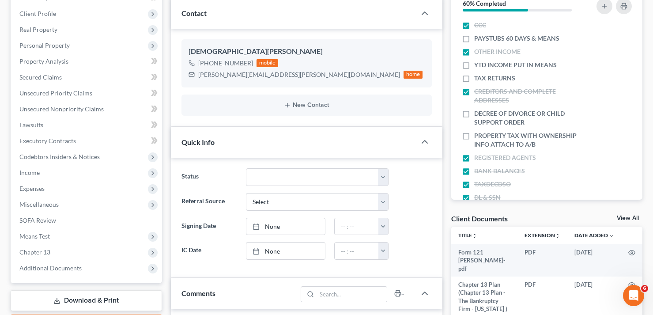
scroll to position [133, 0]
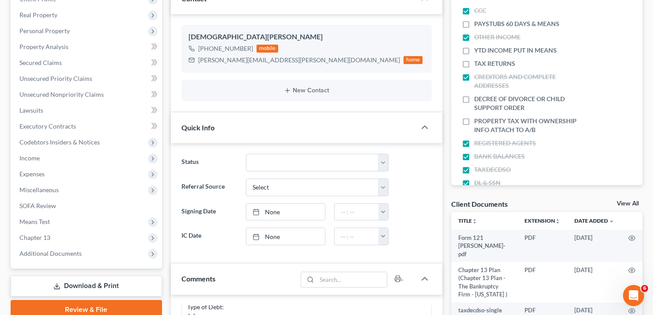
click at [631, 205] on link "View All" at bounding box center [628, 204] width 22 height 6
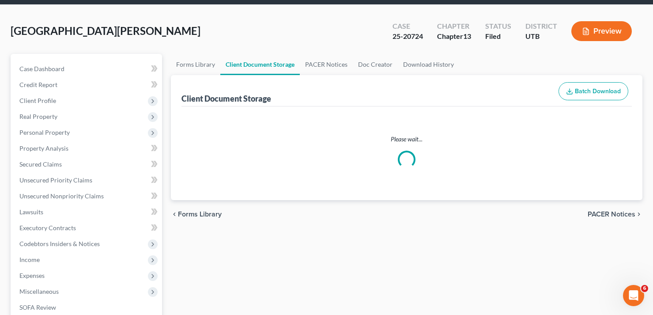
scroll to position [2, 0]
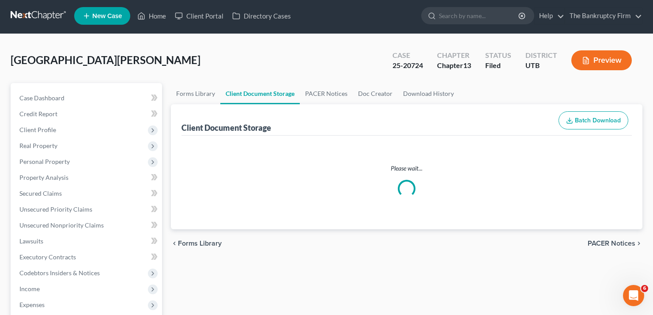
select select "30"
select select "26"
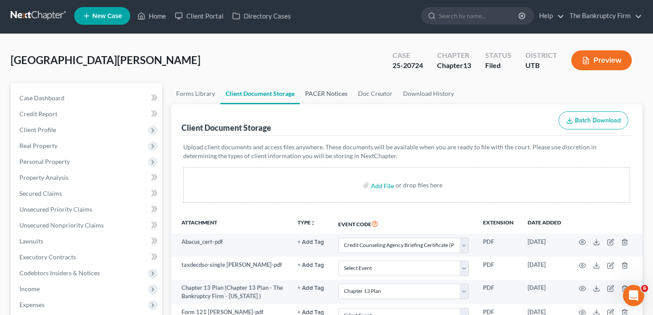
scroll to position [0, 0]
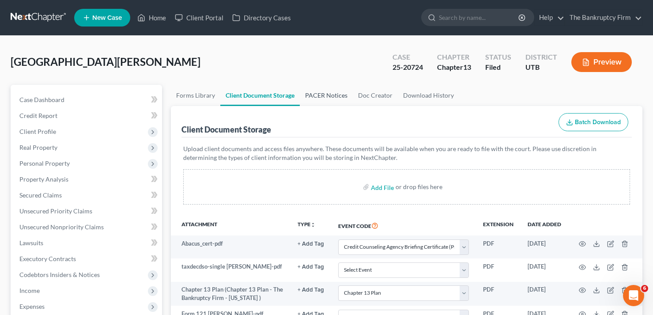
click at [329, 95] on link "PACER Notices" at bounding box center [326, 95] width 53 height 21
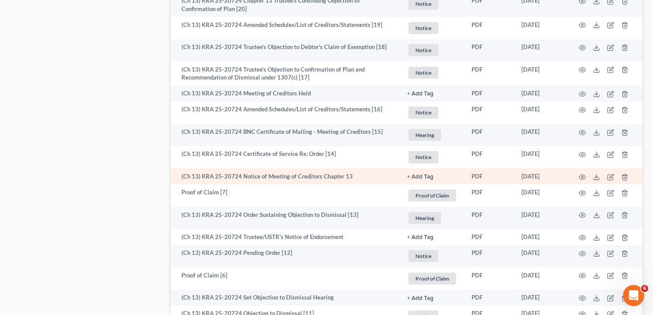
scroll to position [1104, 0]
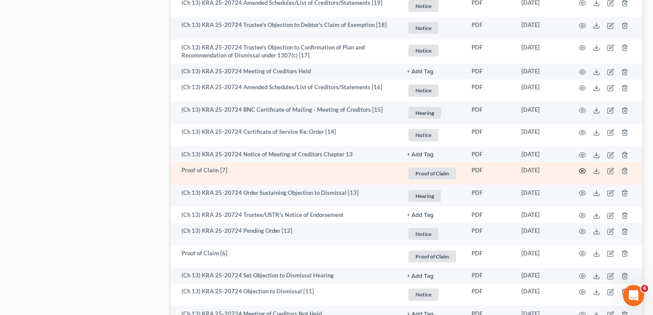
click at [582, 169] on icon "button" at bounding box center [583, 170] width 7 height 5
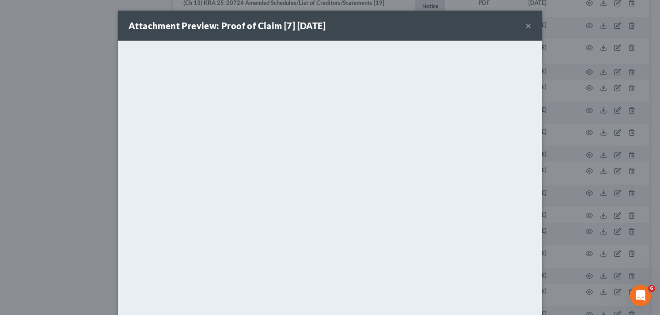
click at [530, 23] on div "Attachment Preview: Proof of Claim [7] [DATE] ×" at bounding box center [330, 26] width 424 height 30
click at [526, 25] on button "×" at bounding box center [528, 25] width 6 height 11
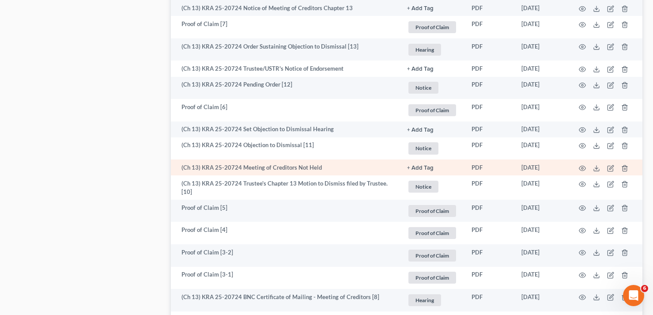
scroll to position [1281, 0]
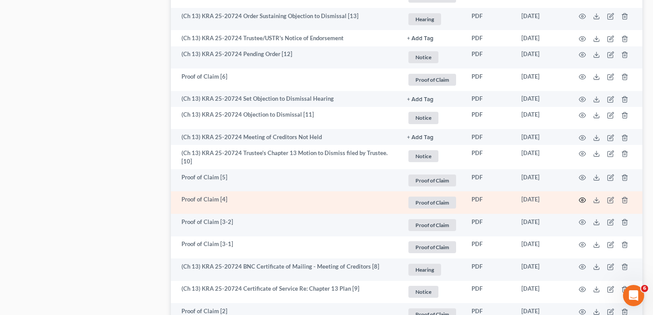
click at [582, 200] on icon "button" at bounding box center [582, 200] width 7 height 7
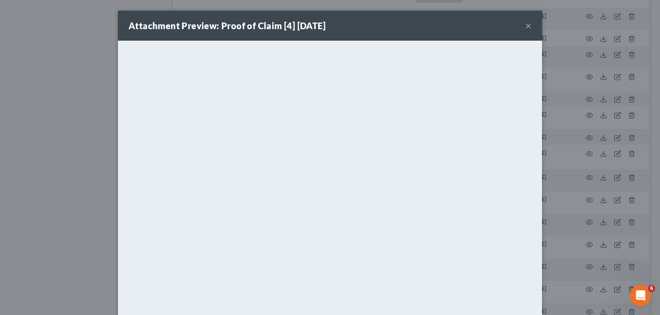
click at [525, 26] on button "×" at bounding box center [528, 25] width 6 height 11
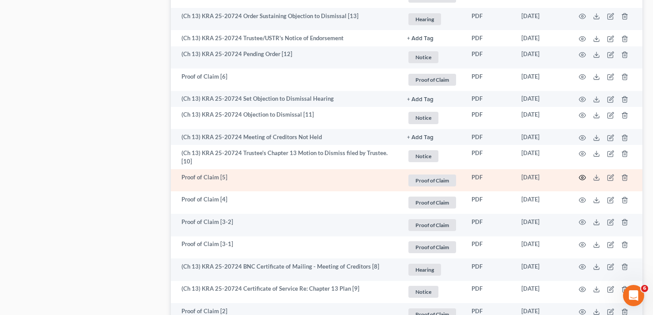
click at [585, 178] on icon "button" at bounding box center [582, 177] width 7 height 7
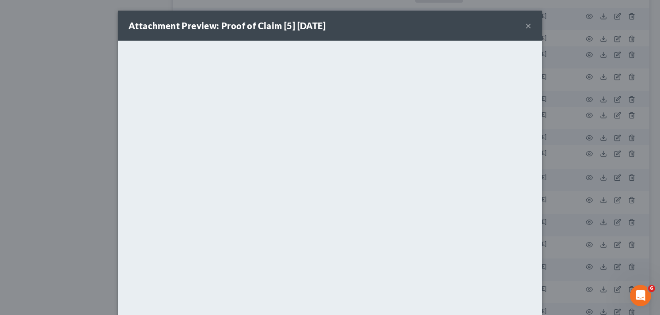
click at [525, 24] on button "×" at bounding box center [528, 25] width 6 height 11
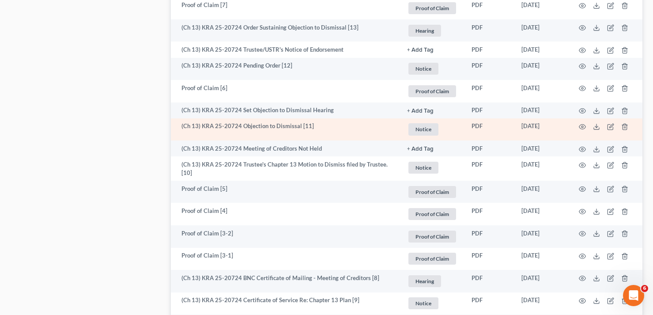
scroll to position [1237, 0]
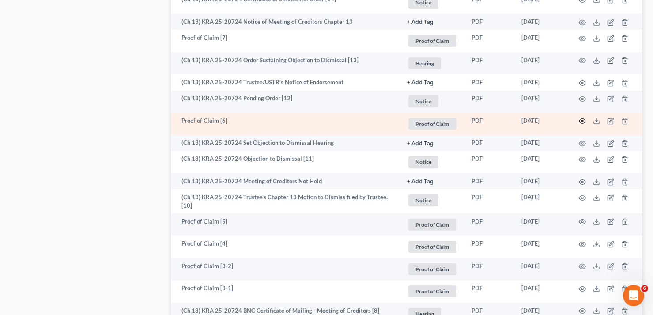
click at [584, 121] on icon "button" at bounding box center [582, 121] width 7 height 7
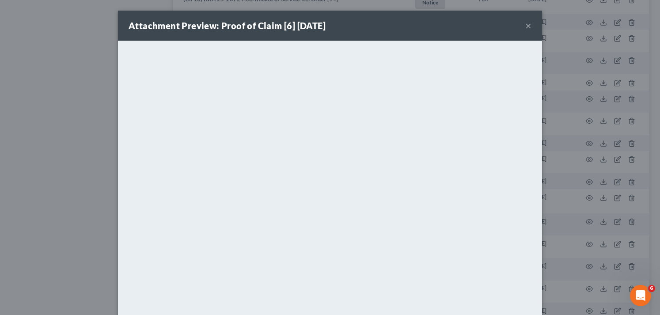
click at [593, 74] on div "Attachment Preview: Proof of Claim [6] [DATE] × <object ng-attr-data='[URL][DOM…" at bounding box center [330, 157] width 660 height 315
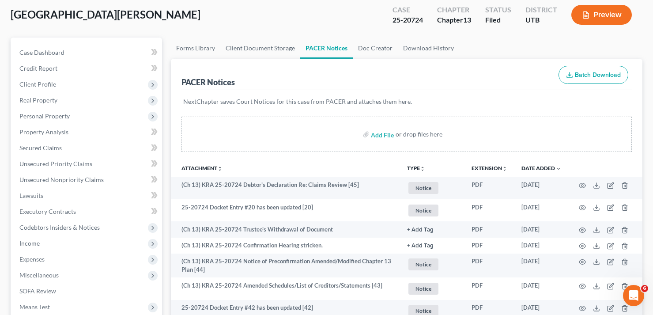
scroll to position [0, 0]
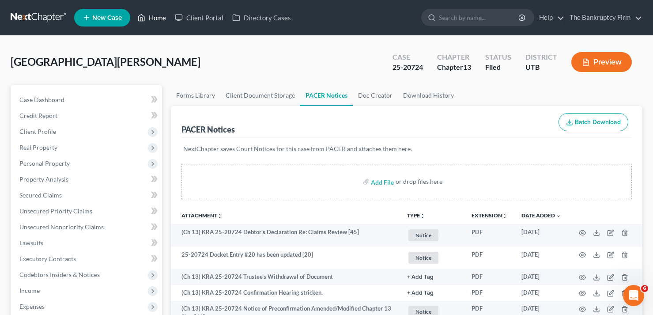
drag, startPoint x: 159, startPoint y: 20, endPoint x: 187, endPoint y: 51, distance: 41.9
click at [159, 20] on link "Home" at bounding box center [152, 18] width 38 height 16
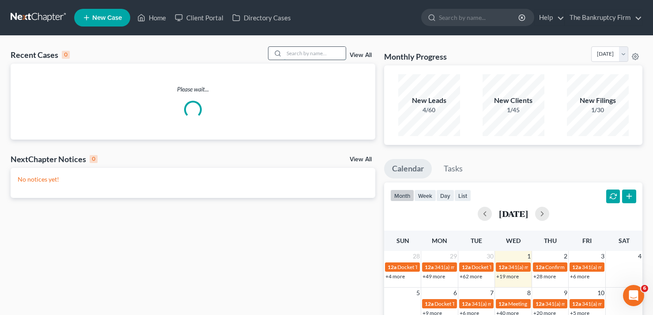
click at [317, 52] on input "search" at bounding box center [315, 53] width 62 height 13
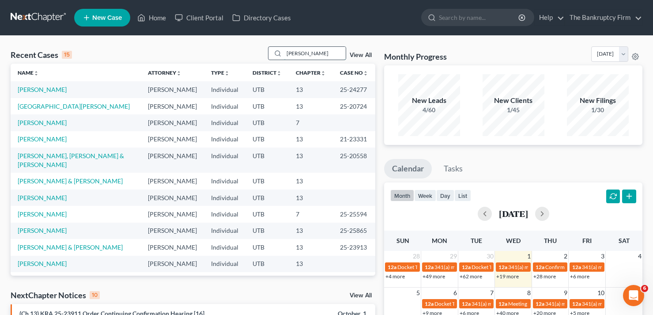
type input "[PERSON_NAME]"
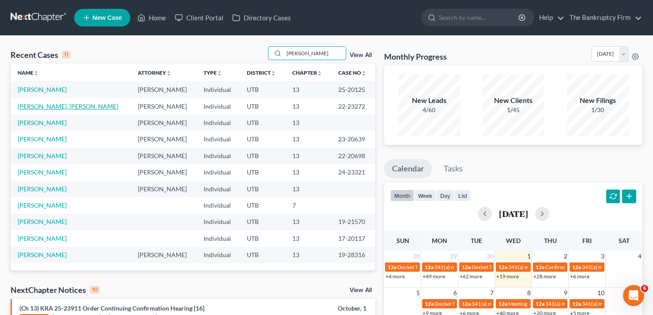
click at [61, 109] on link "[PERSON_NAME], [PERSON_NAME]" at bounding box center [68, 106] width 101 height 8
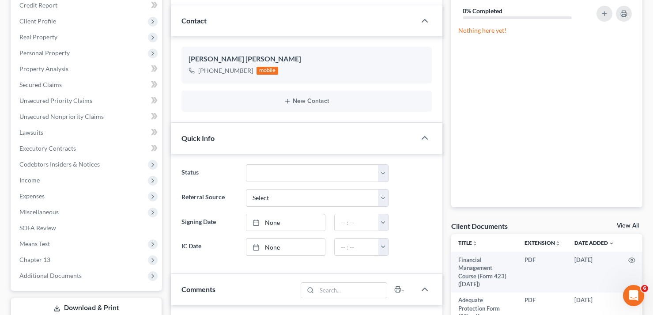
scroll to position [133, 0]
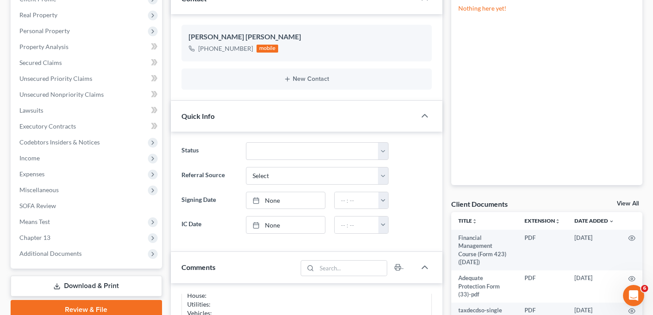
click at [627, 203] on link "View All" at bounding box center [628, 204] width 22 height 6
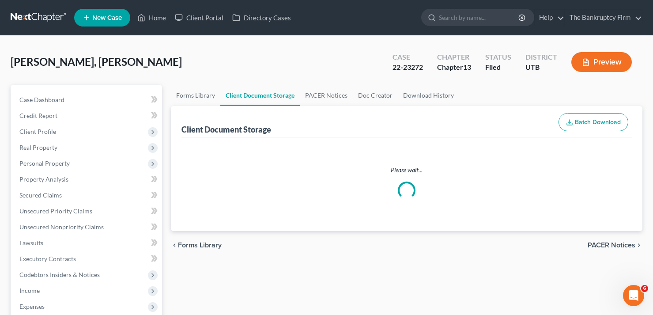
select select "30"
select select "26"
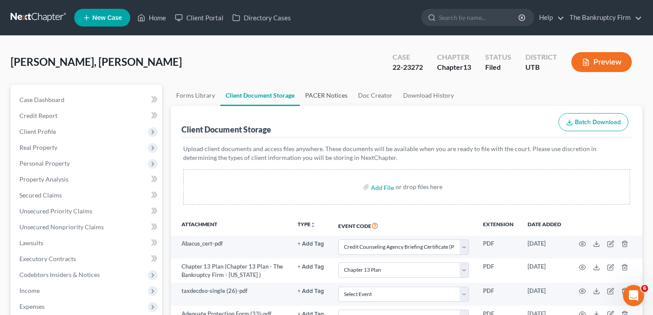
click at [318, 98] on link "PACER Notices" at bounding box center [326, 95] width 53 height 21
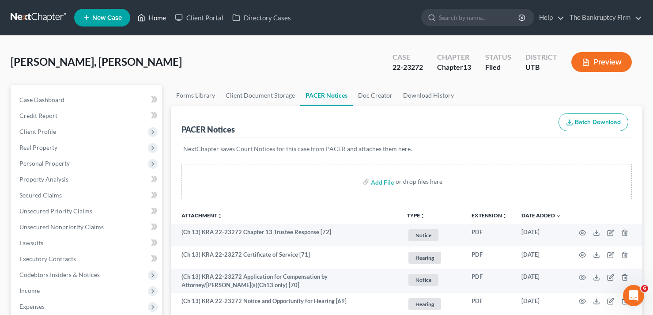
click at [154, 11] on link "Home" at bounding box center [152, 18] width 38 height 16
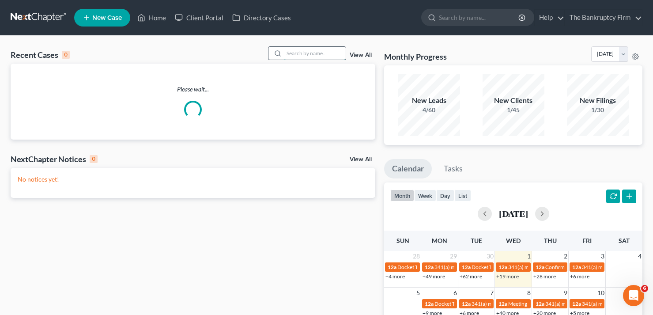
click at [326, 53] on input "search" at bounding box center [315, 53] width 62 height 13
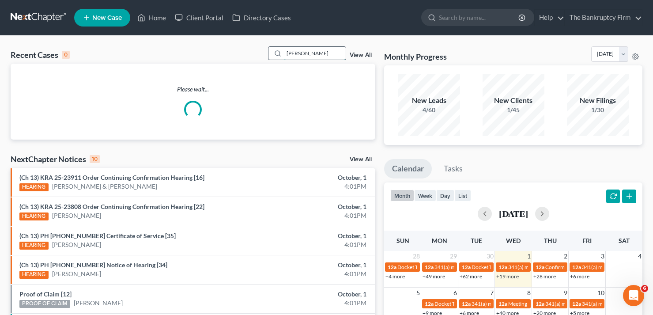
type input "[PERSON_NAME]"
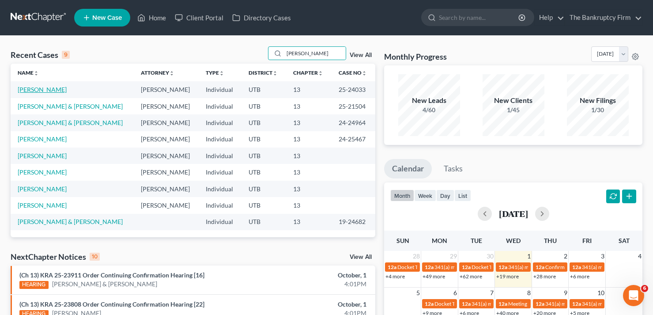
click at [35, 90] on link "[PERSON_NAME]" at bounding box center [42, 90] width 49 height 8
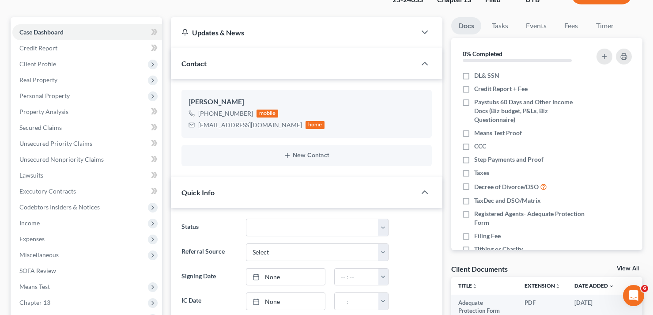
scroll to position [88, 0]
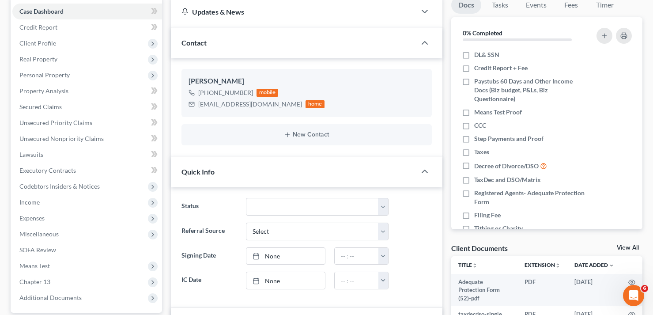
click at [626, 246] on link "View All" at bounding box center [628, 248] width 22 height 6
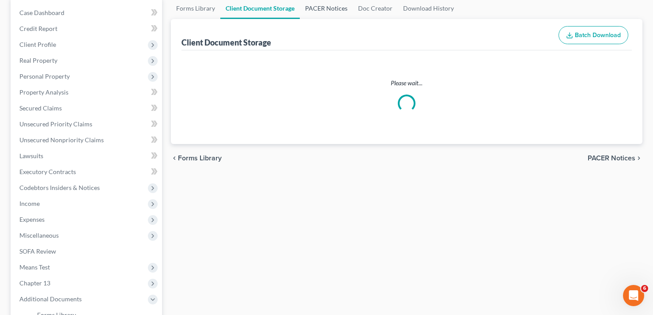
scroll to position [19, 0]
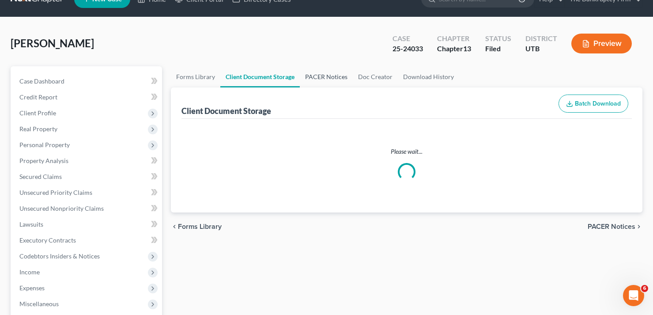
select select "30"
select select "26"
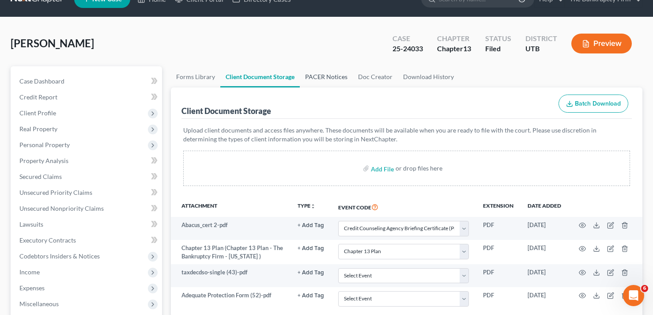
scroll to position [0, 0]
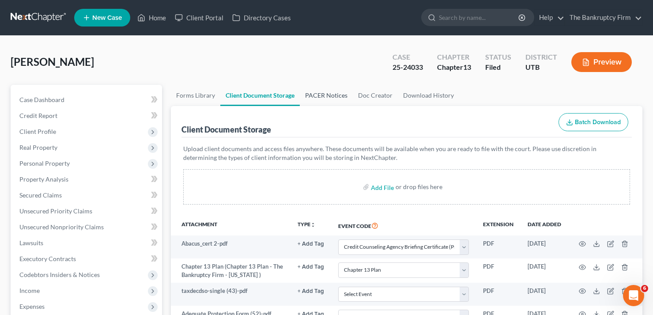
click at [318, 99] on link "PACER Notices" at bounding box center [326, 95] width 53 height 21
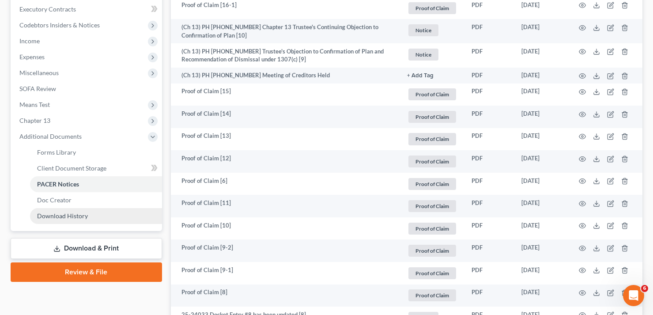
scroll to position [265, 0]
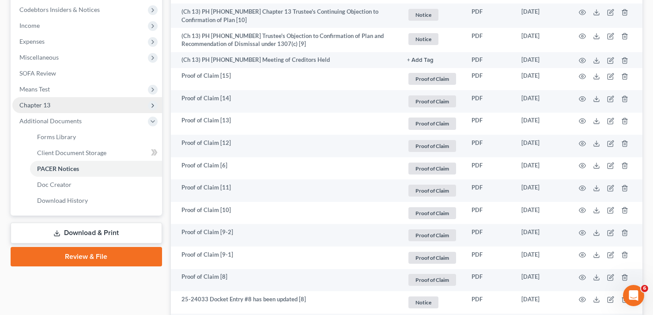
click at [45, 107] on span "Chapter 13" at bounding box center [34, 105] width 31 height 8
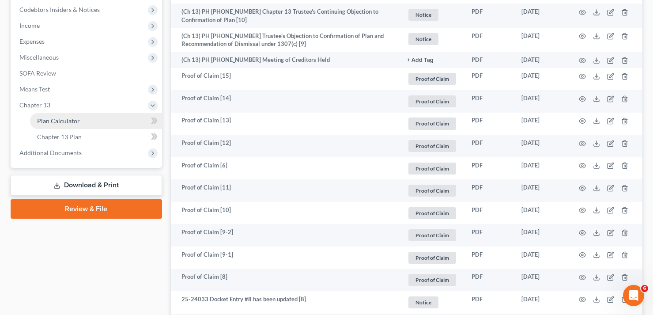
click at [78, 120] on span "Plan Calculator" at bounding box center [58, 121] width 43 height 8
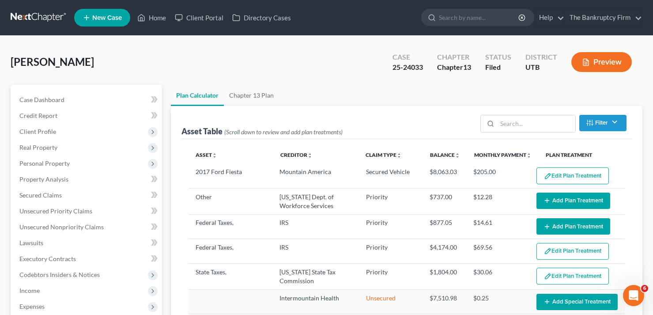
select select "59"
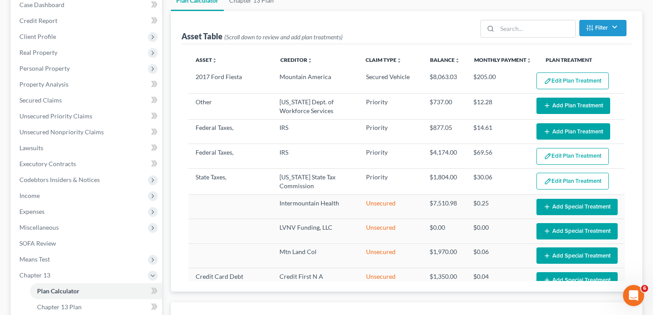
scroll to position [88, 0]
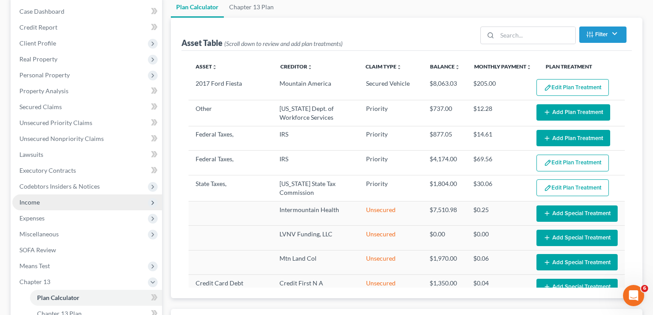
click at [55, 202] on span "Income" at bounding box center [87, 202] width 150 height 16
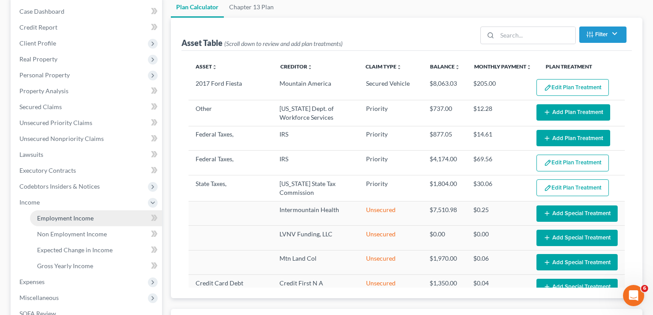
click at [70, 220] on span "Employment Income" at bounding box center [65, 218] width 57 height 8
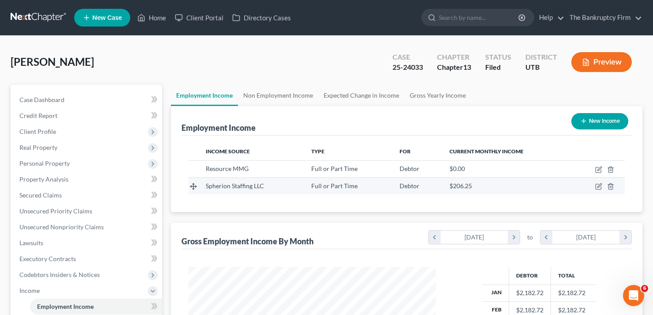
scroll to position [159, 265]
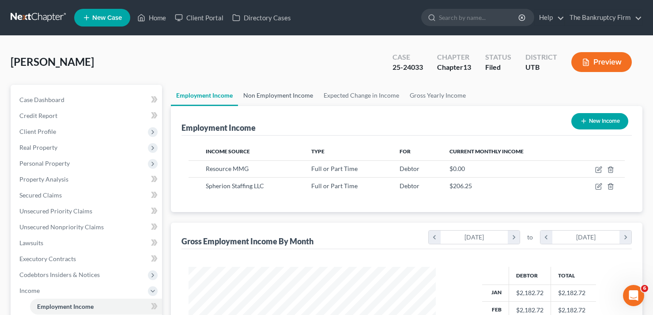
click at [275, 89] on link "Non Employment Income" at bounding box center [278, 95] width 80 height 21
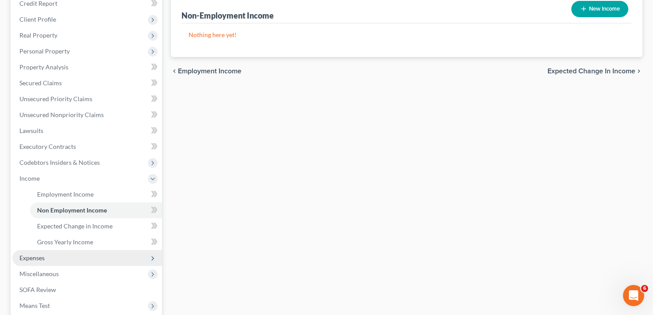
scroll to position [133, 0]
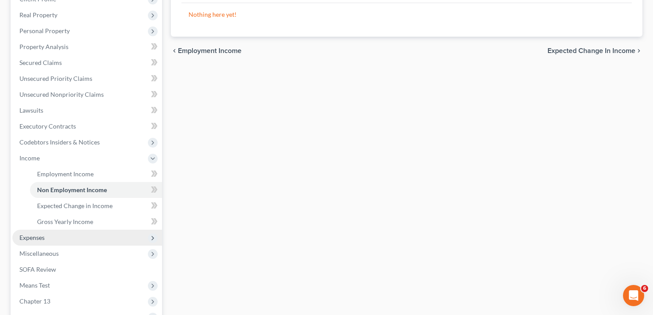
click at [61, 235] on span "Expenses" at bounding box center [87, 238] width 150 height 16
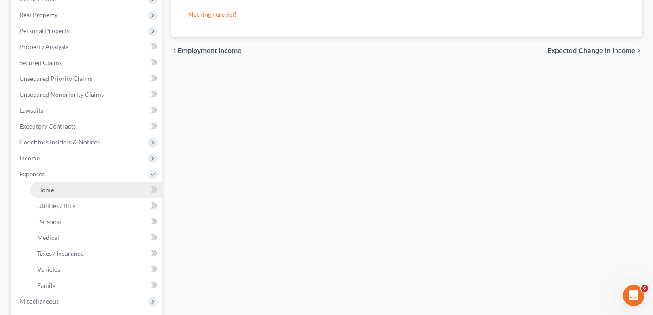
click at [59, 191] on link "Home" at bounding box center [96, 190] width 132 height 16
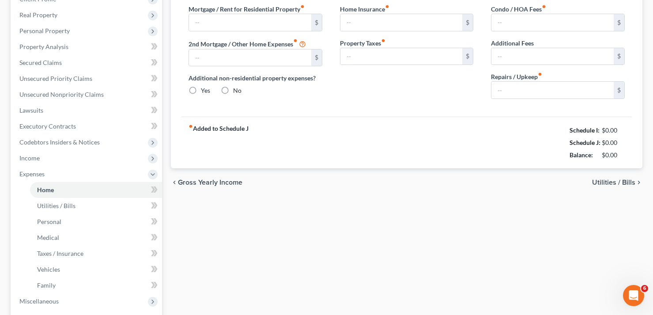
scroll to position [2, 0]
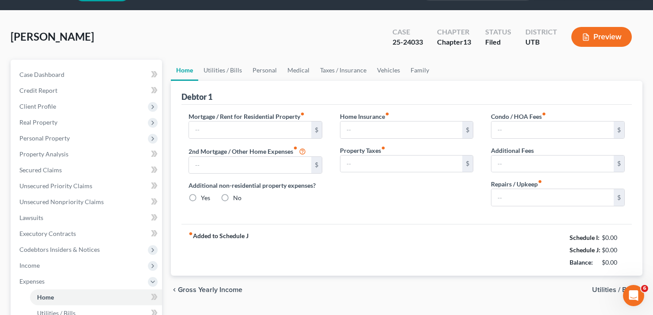
type input "400.00"
type input "0.00"
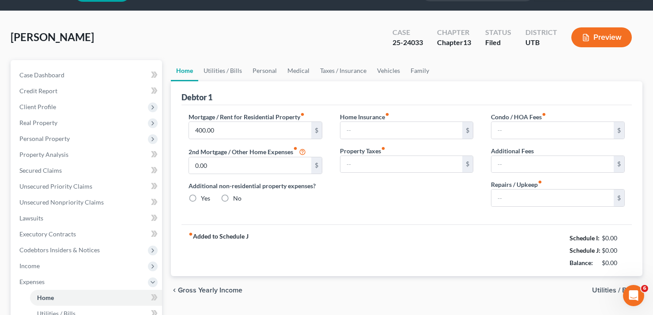
radio input "true"
type input "0.00"
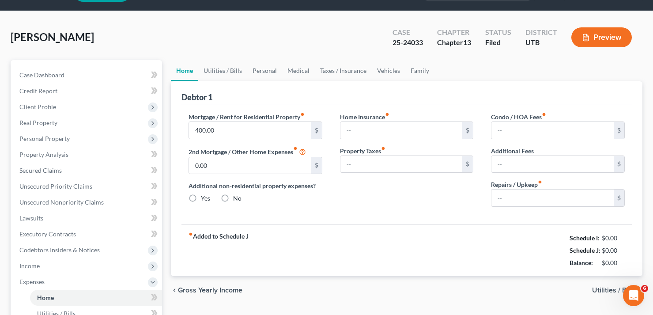
type input "0.00"
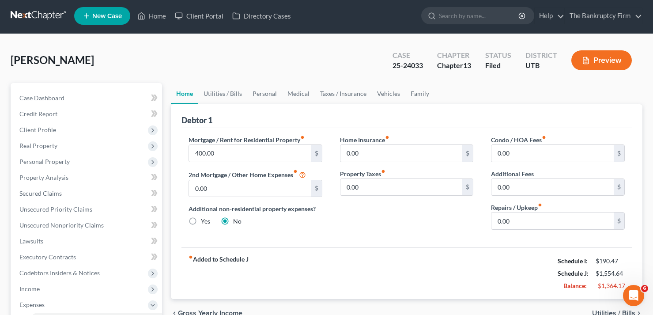
scroll to position [0, 0]
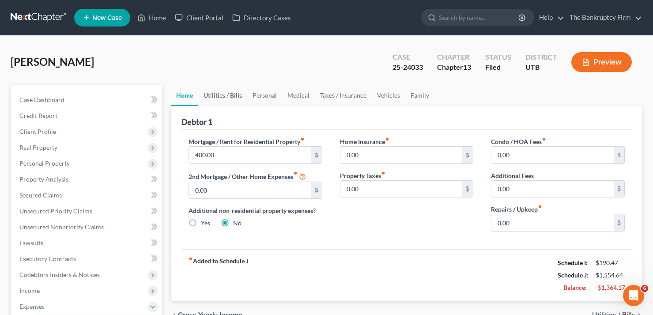
click at [219, 92] on link "Utilities / Bills" at bounding box center [222, 95] width 49 height 21
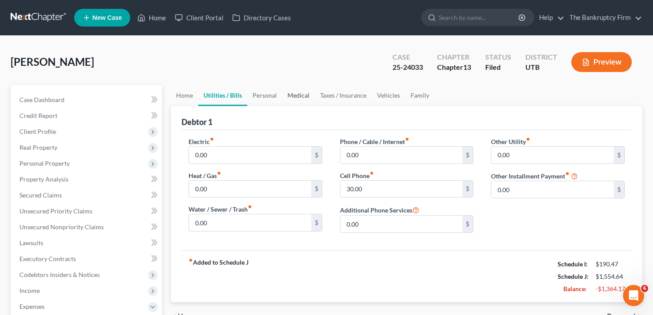
click at [284, 94] on link "Medical" at bounding box center [298, 95] width 33 height 21
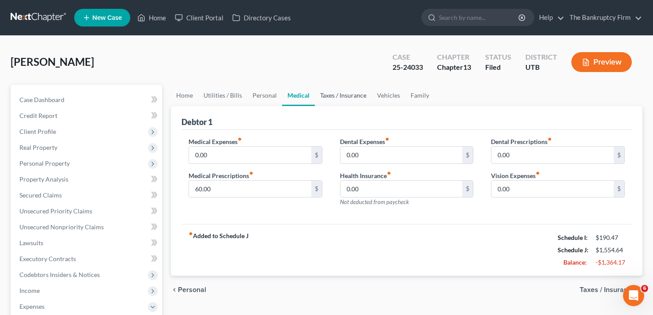
click at [336, 96] on link "Taxes / Insurance" at bounding box center [343, 95] width 57 height 21
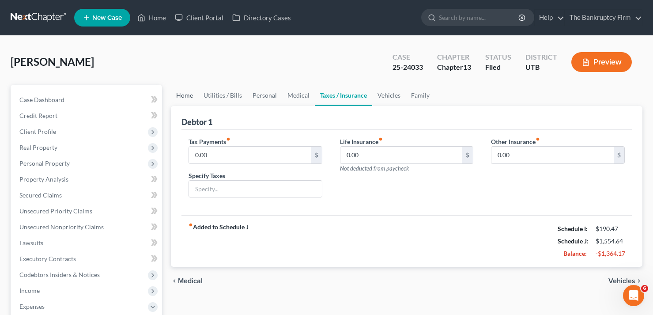
click at [177, 96] on link "Home" at bounding box center [184, 95] width 27 height 21
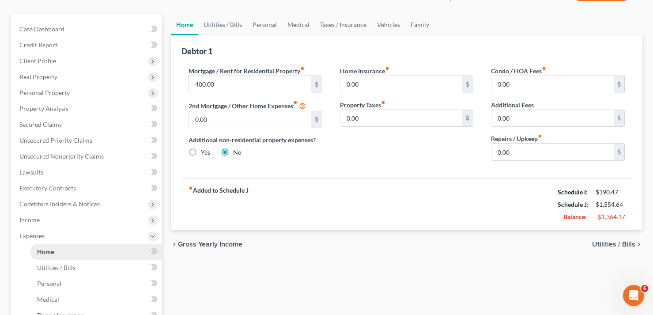
scroll to position [88, 0]
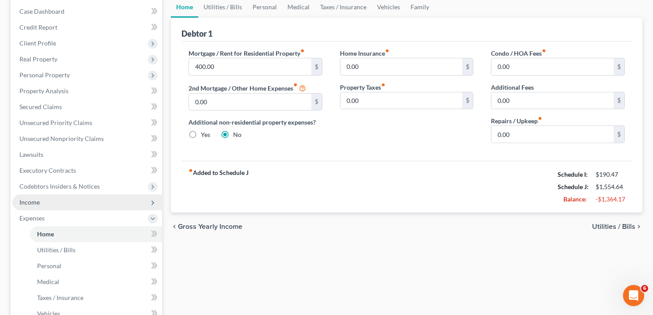
click at [49, 202] on span "Income" at bounding box center [87, 202] width 150 height 16
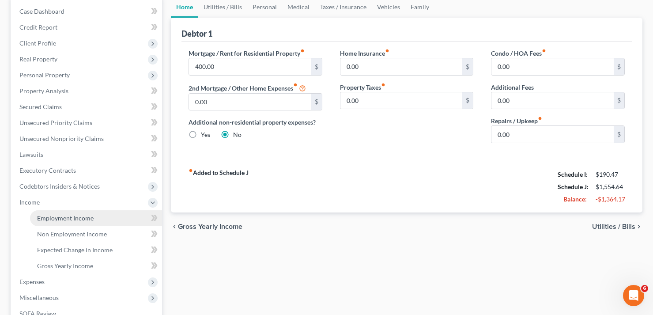
click at [69, 222] on link "Employment Income" at bounding box center [96, 218] width 132 height 16
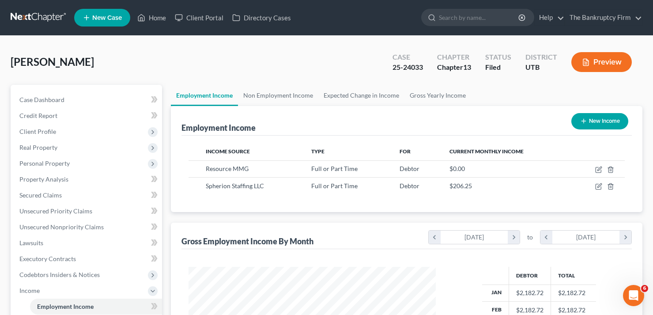
scroll to position [159, 265]
click at [164, 87] on div "Case Dashboard Payments Invoices Payments Payments Credit Report Client Profile" at bounding box center [86, 300] width 160 height 431
click at [122, 59] on div "[PERSON_NAME] Upgraded Case 25-24033 Chapter Chapter 13 Status [GEOGRAPHIC_DATA…" at bounding box center [327, 65] width 632 height 38
click at [153, 18] on link "Home" at bounding box center [152, 18] width 38 height 16
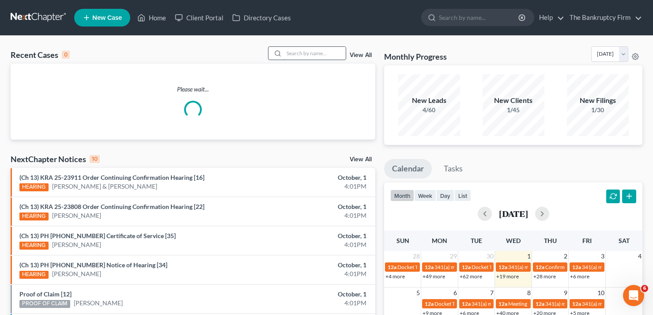
drag, startPoint x: 311, startPoint y: 47, endPoint x: 310, endPoint y: 53, distance: 6.2
click at [311, 50] on input "search" at bounding box center [315, 53] width 62 height 13
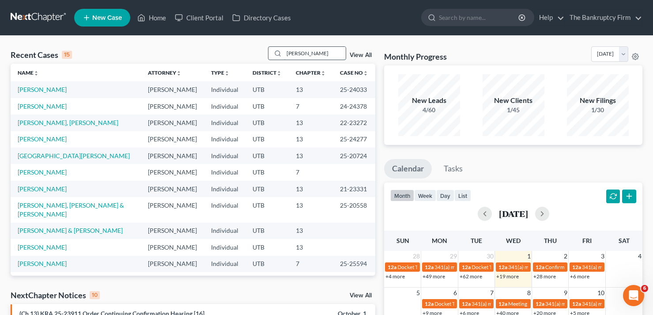
type input "[PERSON_NAME]"
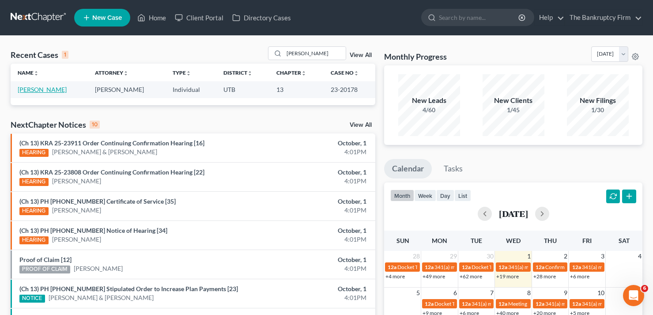
click at [38, 91] on link "[PERSON_NAME]" at bounding box center [42, 90] width 49 height 8
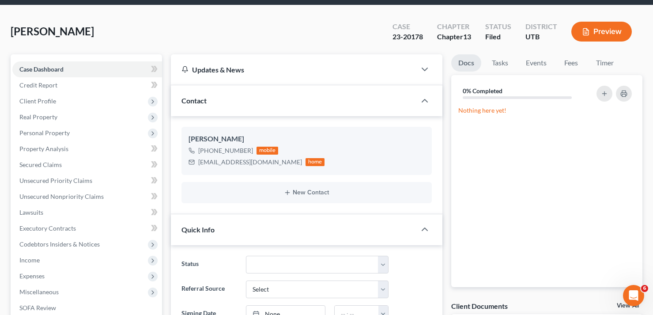
scroll to position [88, 0]
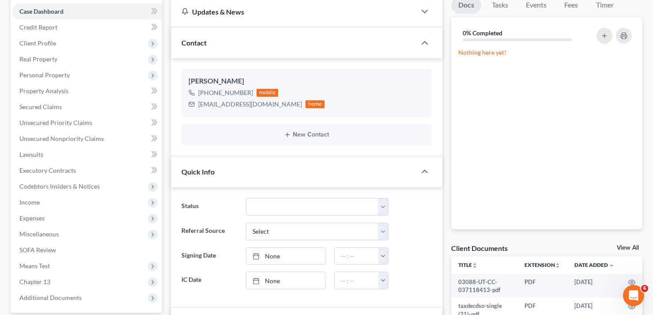
click at [621, 249] on link "View All" at bounding box center [628, 248] width 22 height 6
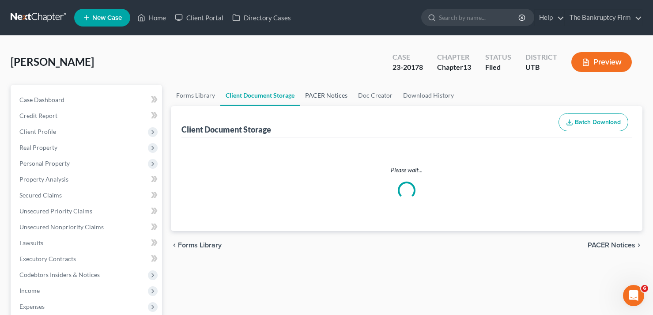
click at [325, 94] on link "PACER Notices" at bounding box center [326, 95] width 53 height 21
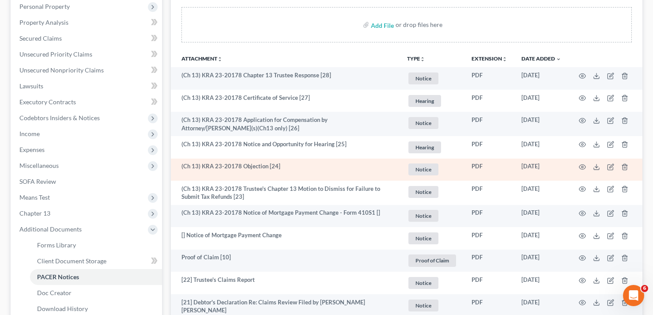
scroll to position [177, 0]
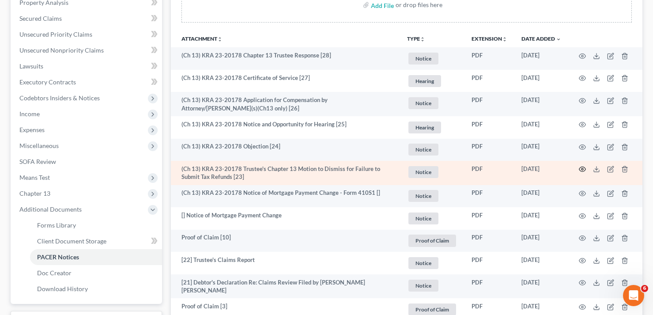
click at [582, 167] on icon "button" at bounding box center [582, 169] width 7 height 7
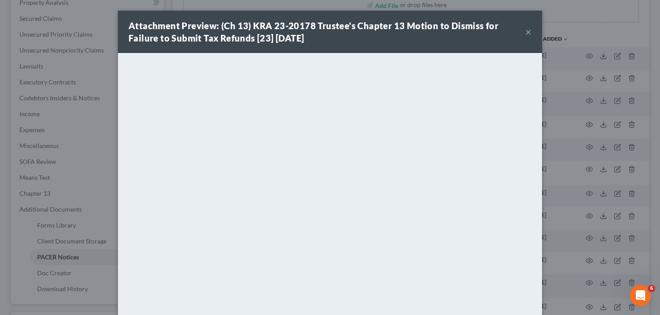
click at [525, 32] on button "×" at bounding box center [528, 32] width 6 height 11
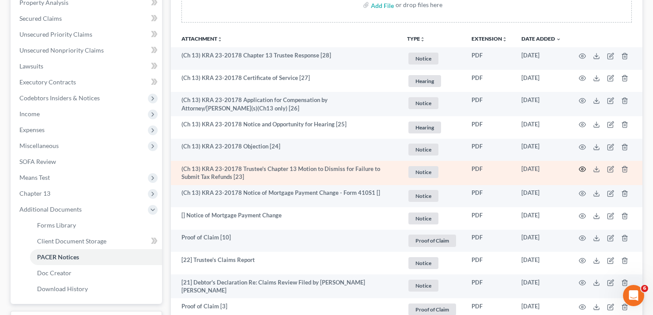
click at [583, 167] on icon "button" at bounding box center [582, 169] width 7 height 7
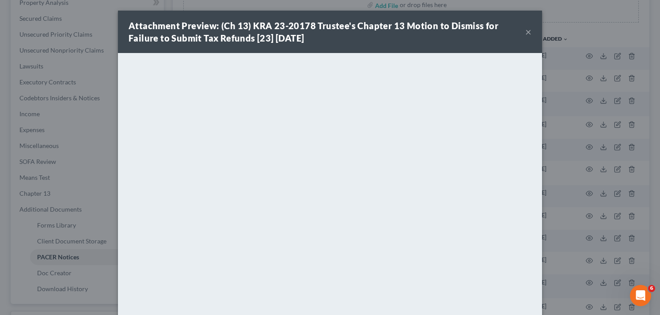
click at [134, 22] on strong "Attachment Preview: (Ch 13) KRA 23-20178 Trustee's Chapter 13 Motion to Dismiss…" at bounding box center [314, 31] width 370 height 23
click at [525, 31] on button "×" at bounding box center [528, 32] width 6 height 11
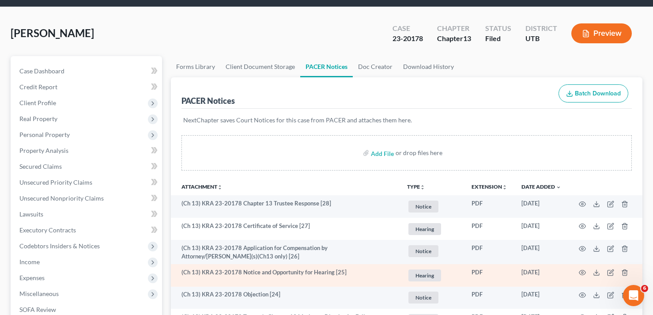
scroll to position [0, 0]
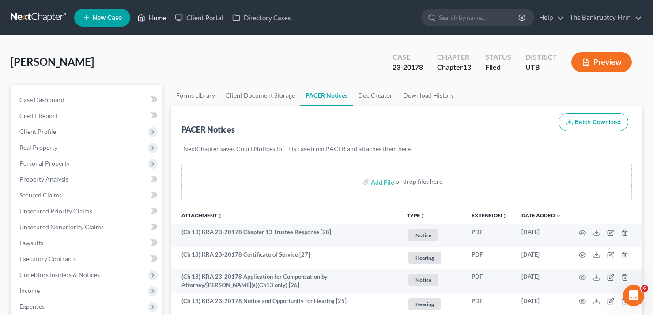
click at [151, 17] on link "Home" at bounding box center [152, 18] width 38 height 16
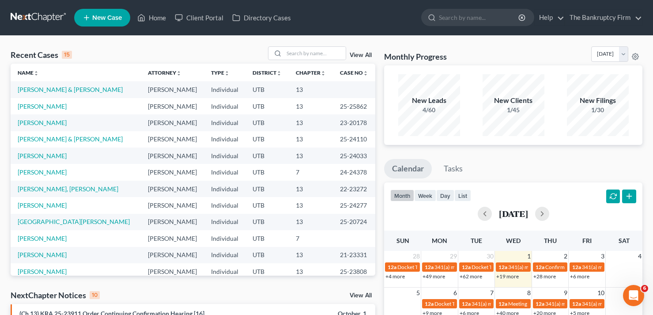
click at [136, 54] on div "Recent Cases 15 View All" at bounding box center [193, 54] width 365 height 17
click at [318, 54] on input "search" at bounding box center [315, 53] width 62 height 13
type input "[PERSON_NAME]"
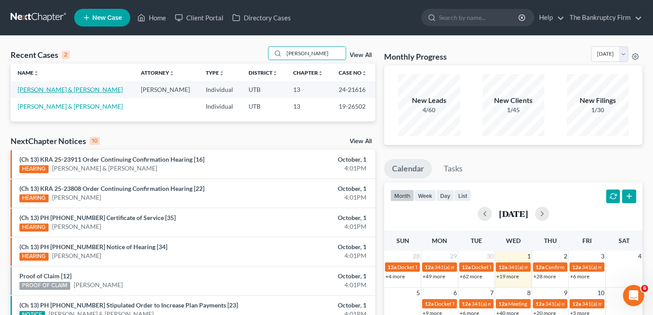
click at [78, 87] on link "[PERSON_NAME] & [PERSON_NAME]" at bounding box center [70, 90] width 105 height 8
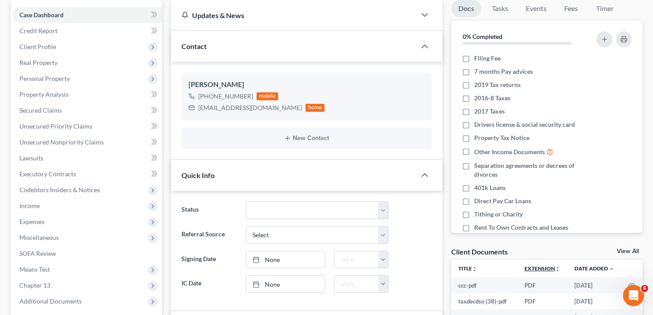
scroll to position [88, 0]
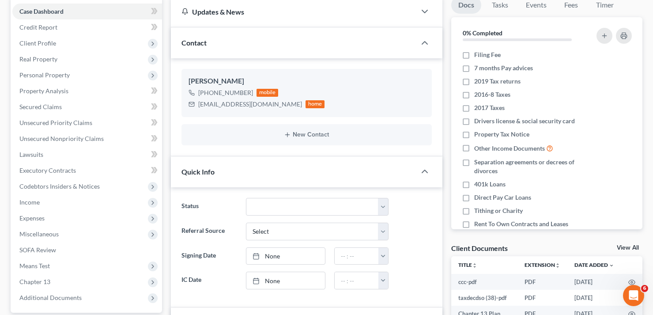
click at [629, 249] on link "View All" at bounding box center [628, 248] width 22 height 6
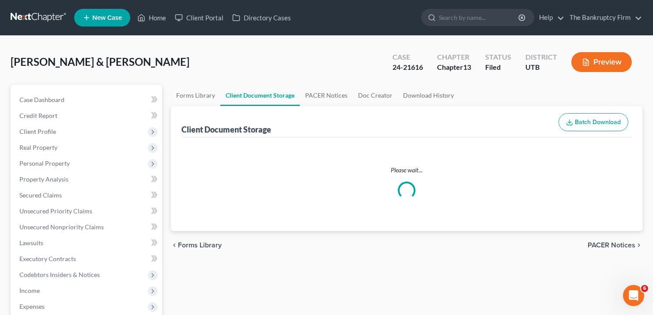
select select "26"
select select "30"
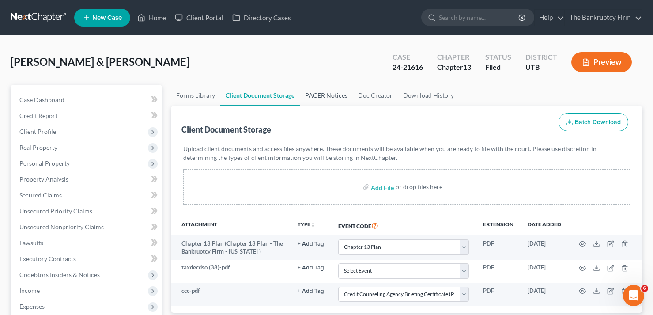
click at [325, 99] on link "PACER Notices" at bounding box center [326, 95] width 53 height 21
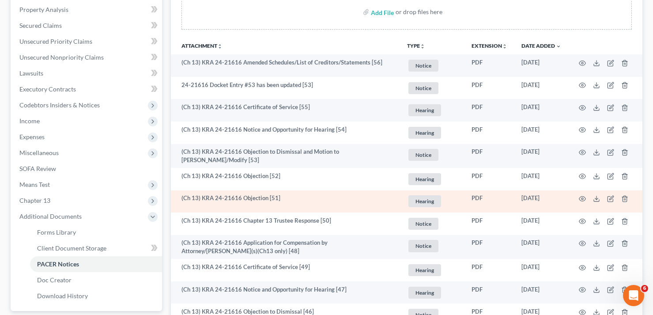
scroll to position [177, 0]
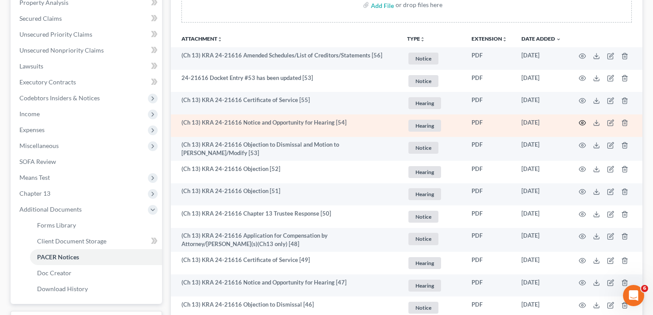
click at [584, 121] on icon "button" at bounding box center [583, 123] width 7 height 5
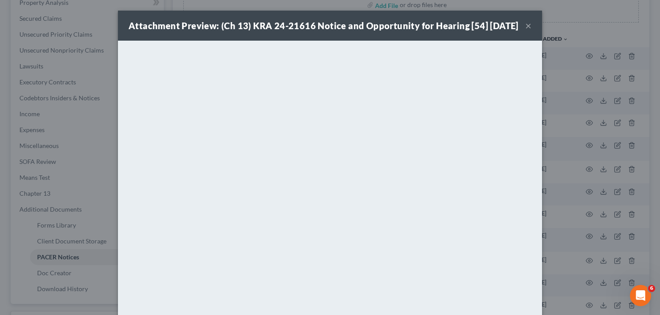
click at [525, 31] on button "×" at bounding box center [528, 25] width 6 height 11
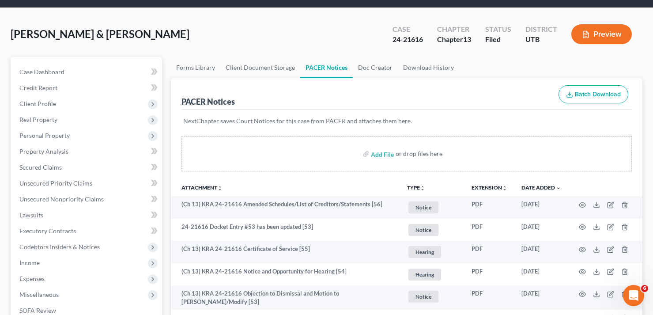
scroll to position [0, 0]
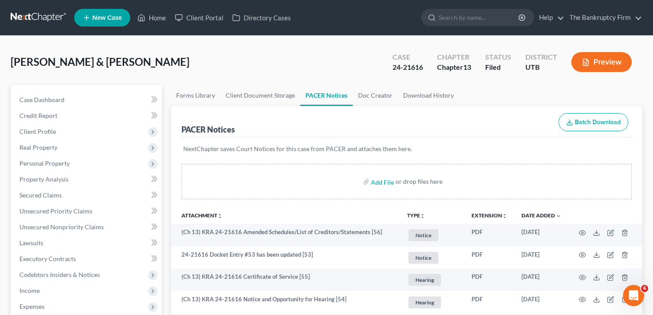
click at [127, 51] on div "[PERSON_NAME] & [PERSON_NAME] Upgraded Case 24-21616 Chapter Chapter 13 Status …" at bounding box center [327, 65] width 632 height 38
click at [152, 19] on link "Home" at bounding box center [152, 18] width 38 height 16
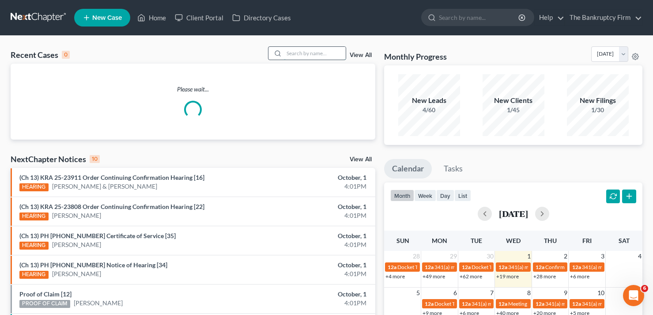
click at [288, 54] on input "search" at bounding box center [315, 53] width 62 height 13
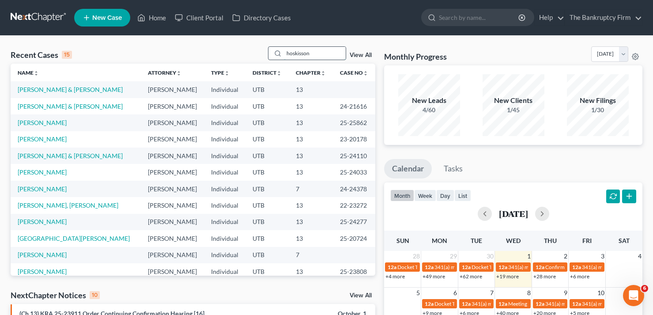
type input "hoskisson"
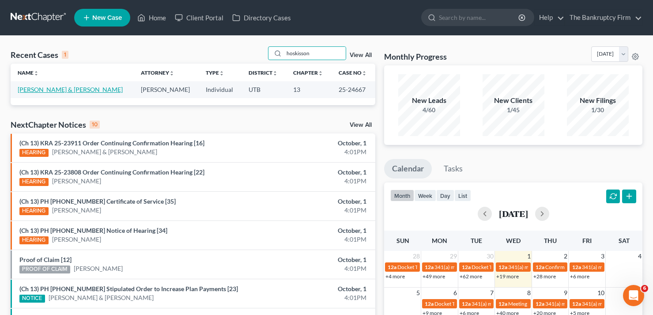
click at [59, 91] on link "[PERSON_NAME] & [PERSON_NAME]" at bounding box center [70, 90] width 105 height 8
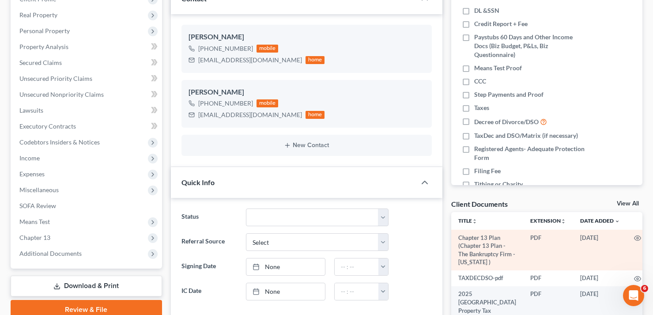
scroll to position [102, 0]
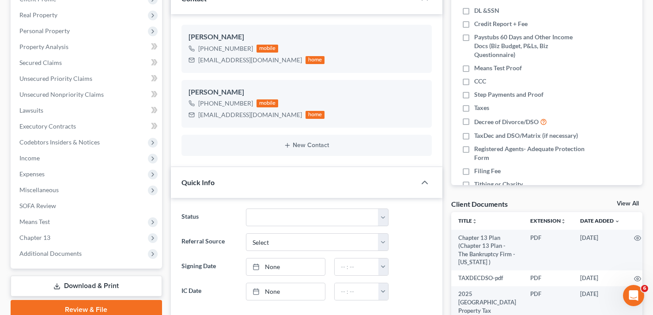
click at [619, 202] on link "View All" at bounding box center [628, 204] width 22 height 6
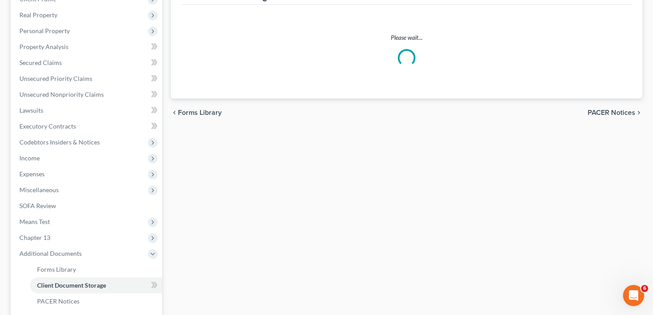
scroll to position [23, 0]
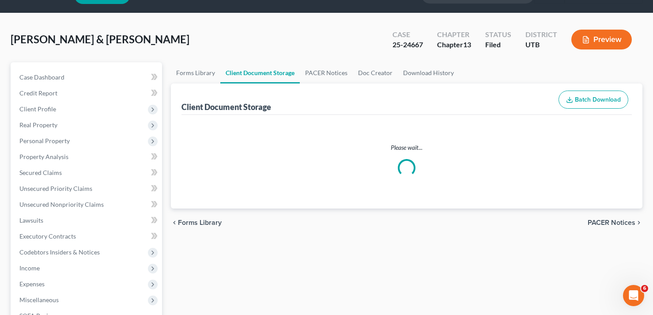
select select "26"
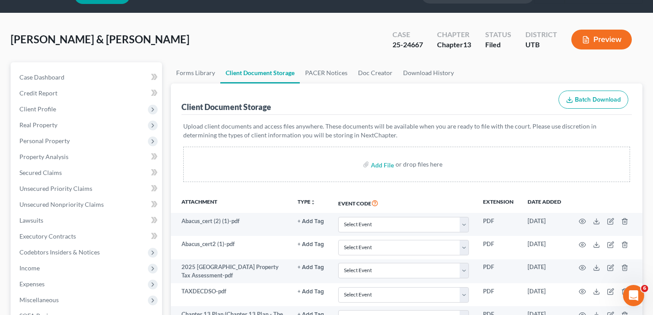
scroll to position [0, 0]
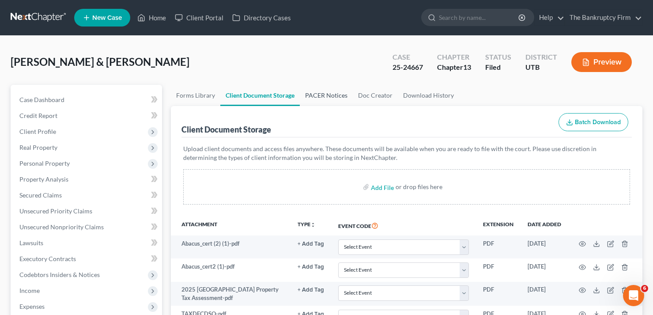
click at [336, 95] on link "PACER Notices" at bounding box center [326, 95] width 53 height 21
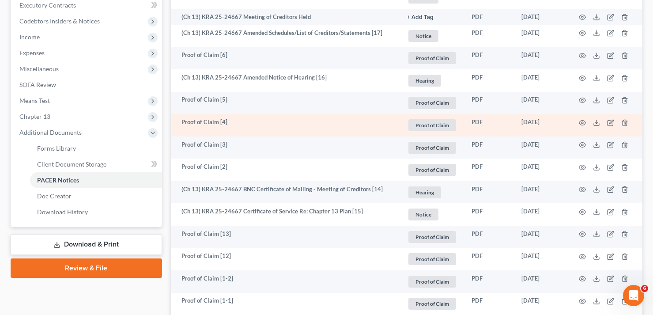
scroll to position [133, 0]
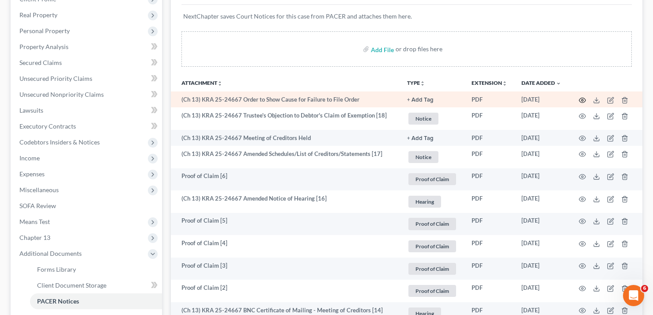
click at [580, 97] on icon "button" at bounding box center [582, 100] width 7 height 7
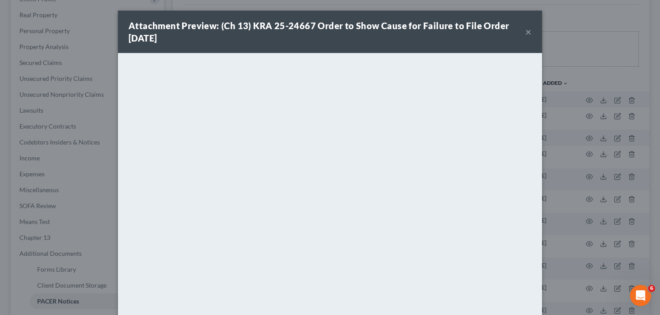
click at [525, 31] on button "×" at bounding box center [528, 32] width 6 height 11
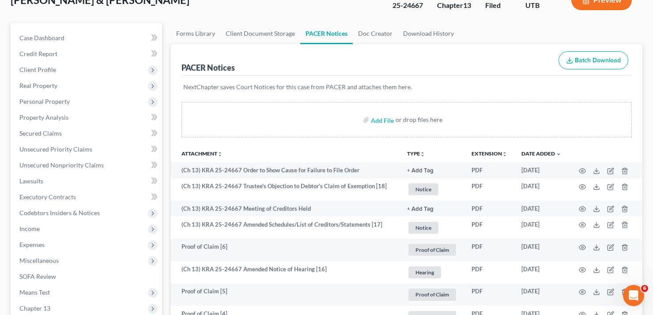
scroll to position [0, 0]
